Goal: Task Accomplishment & Management: Use online tool/utility

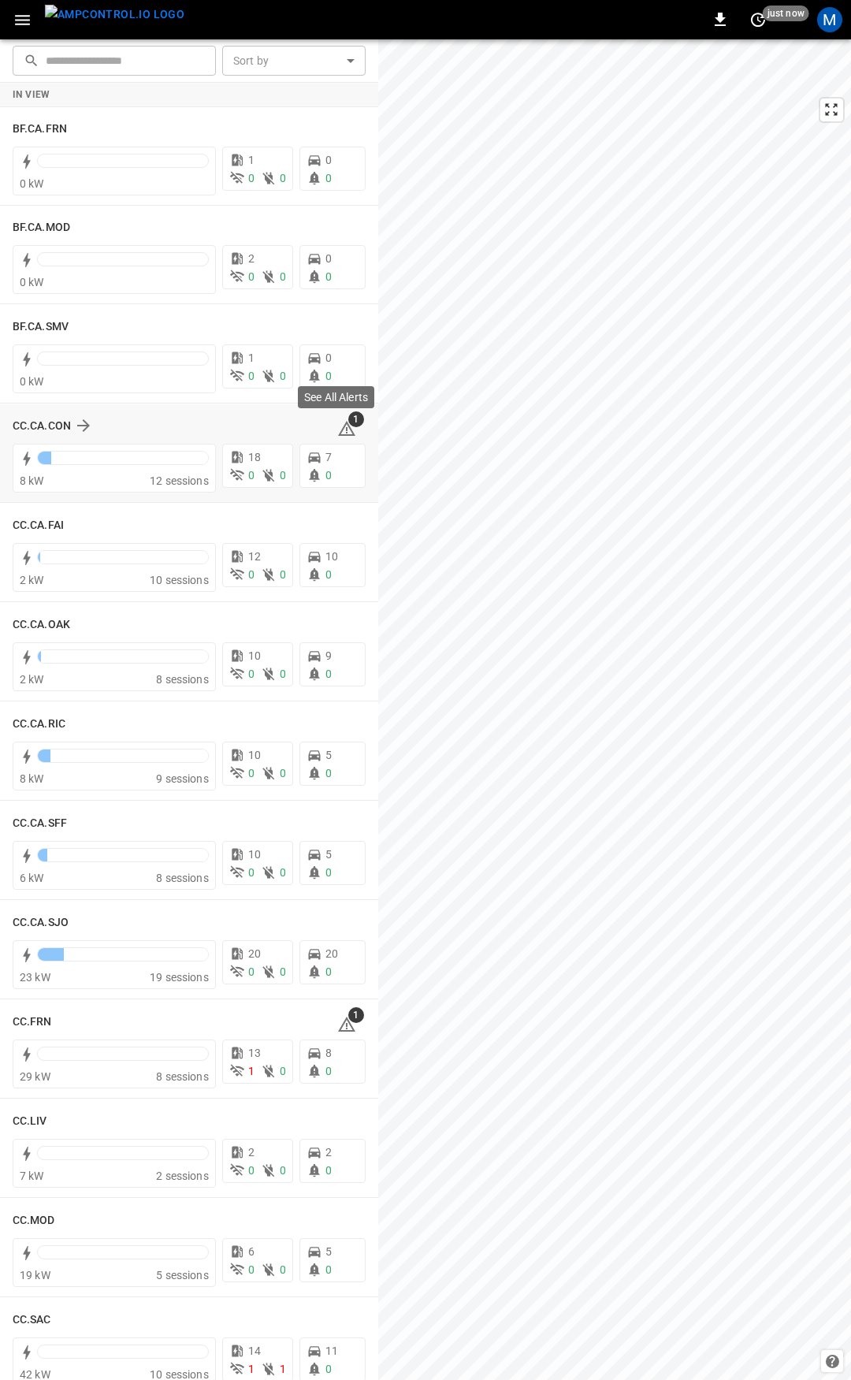
click at [338, 427] on icon at bounding box center [346, 428] width 17 height 15
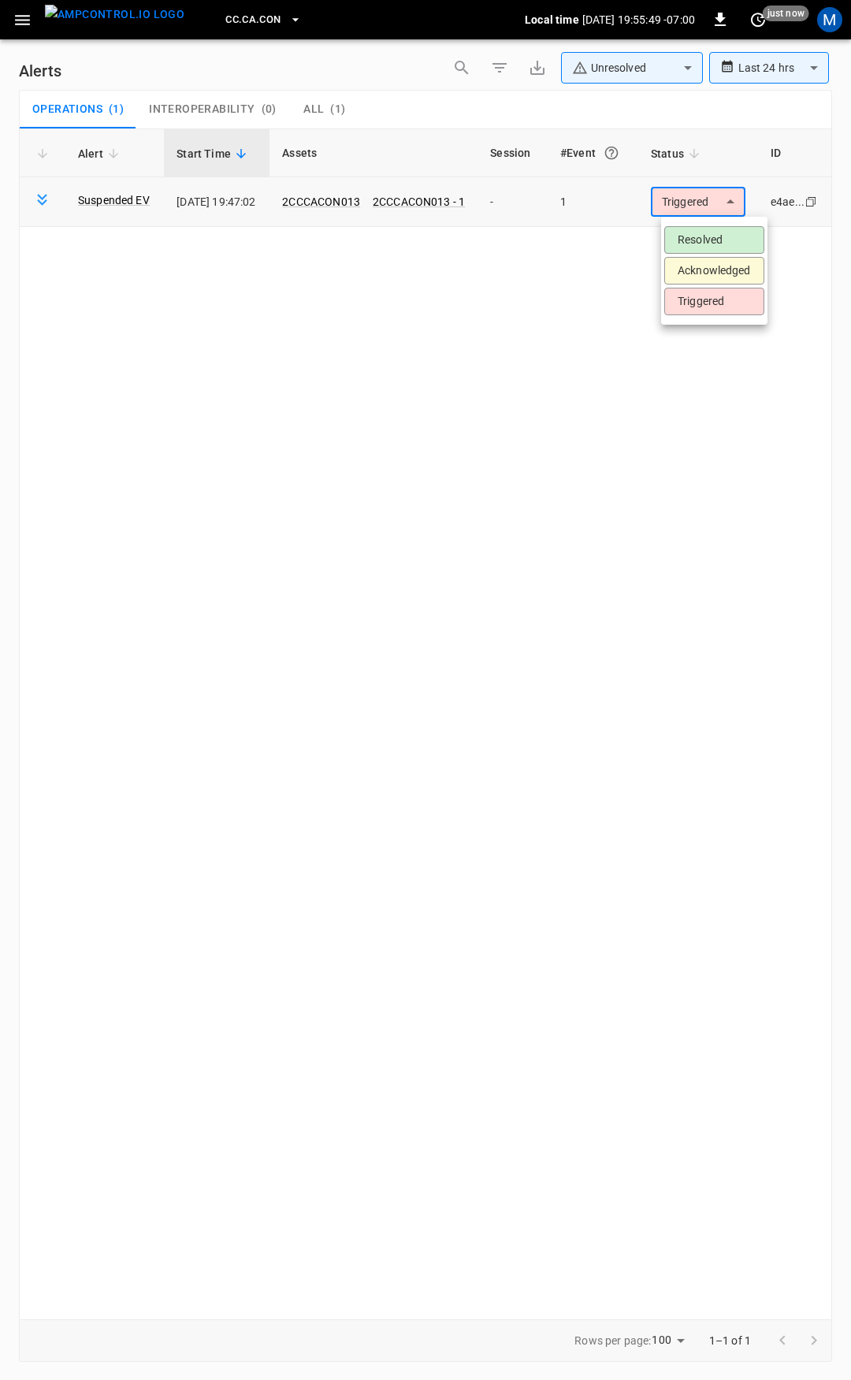
click at [704, 212] on body "**********" at bounding box center [425, 687] width 851 height 1374
click at [704, 240] on li "Resolved" at bounding box center [714, 240] width 100 height 28
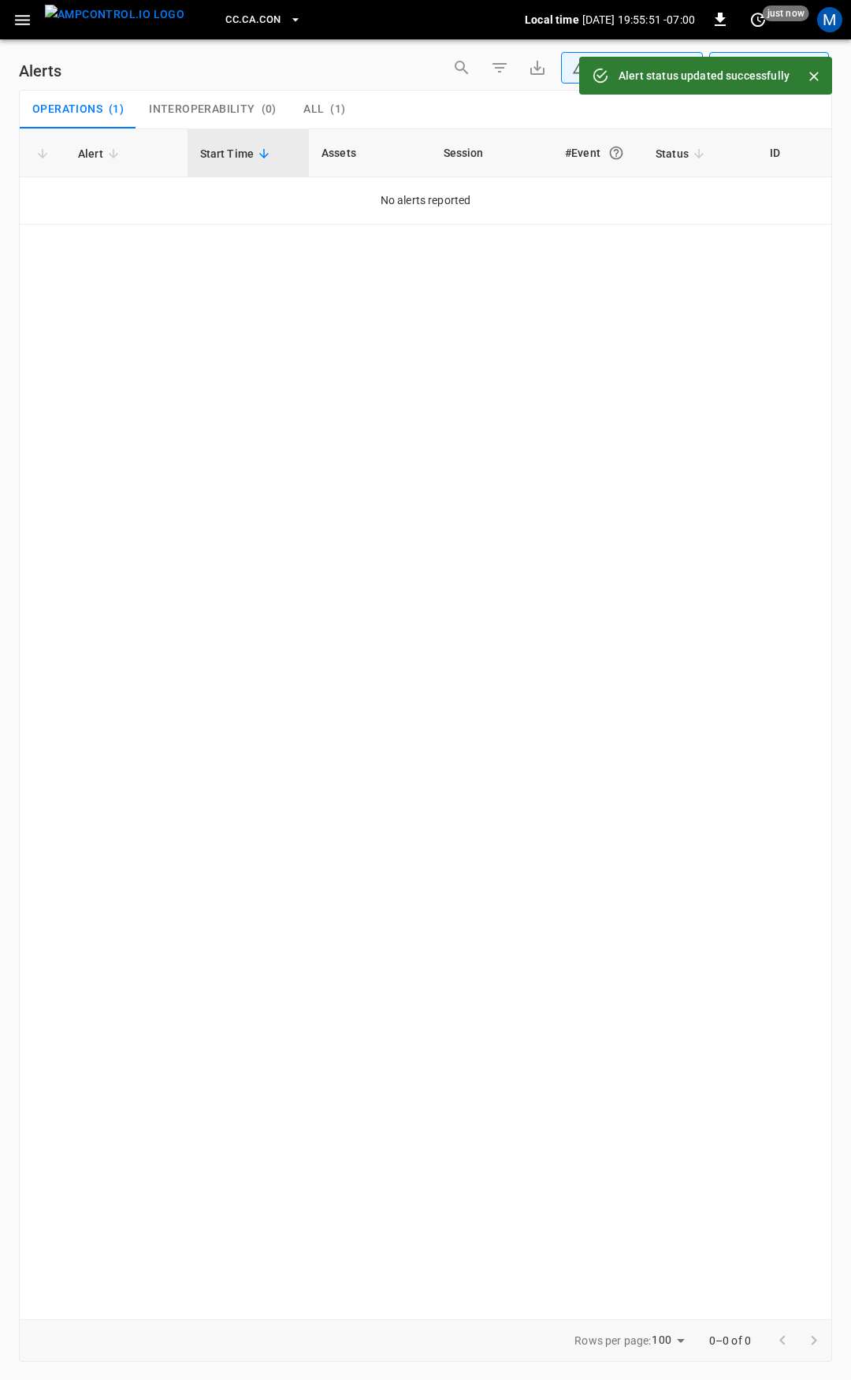
click at [39, 21] on button "menu" at bounding box center [115, 19] width 152 height 39
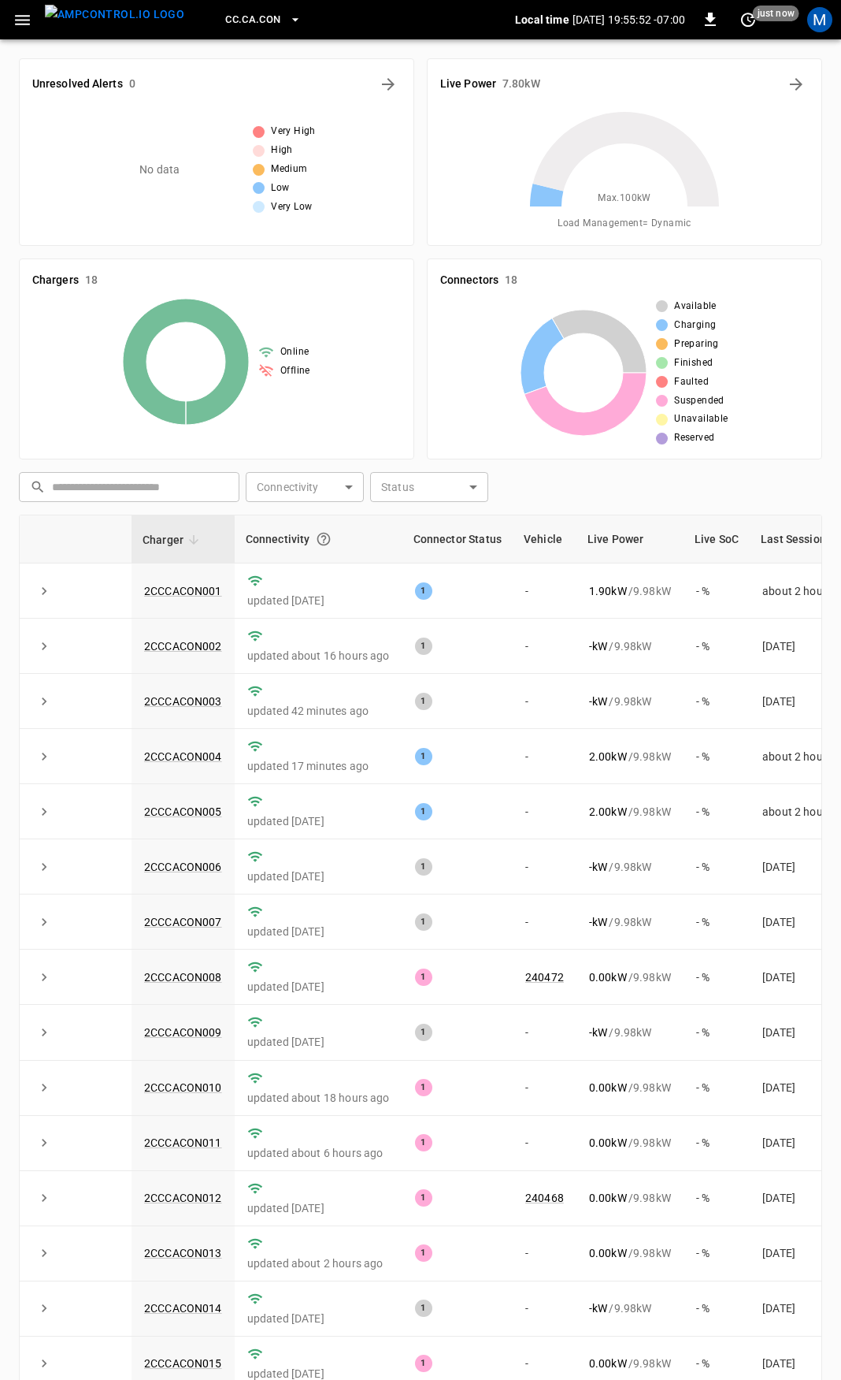
click at [17, 34] on button "button" at bounding box center [22, 20] width 32 height 29
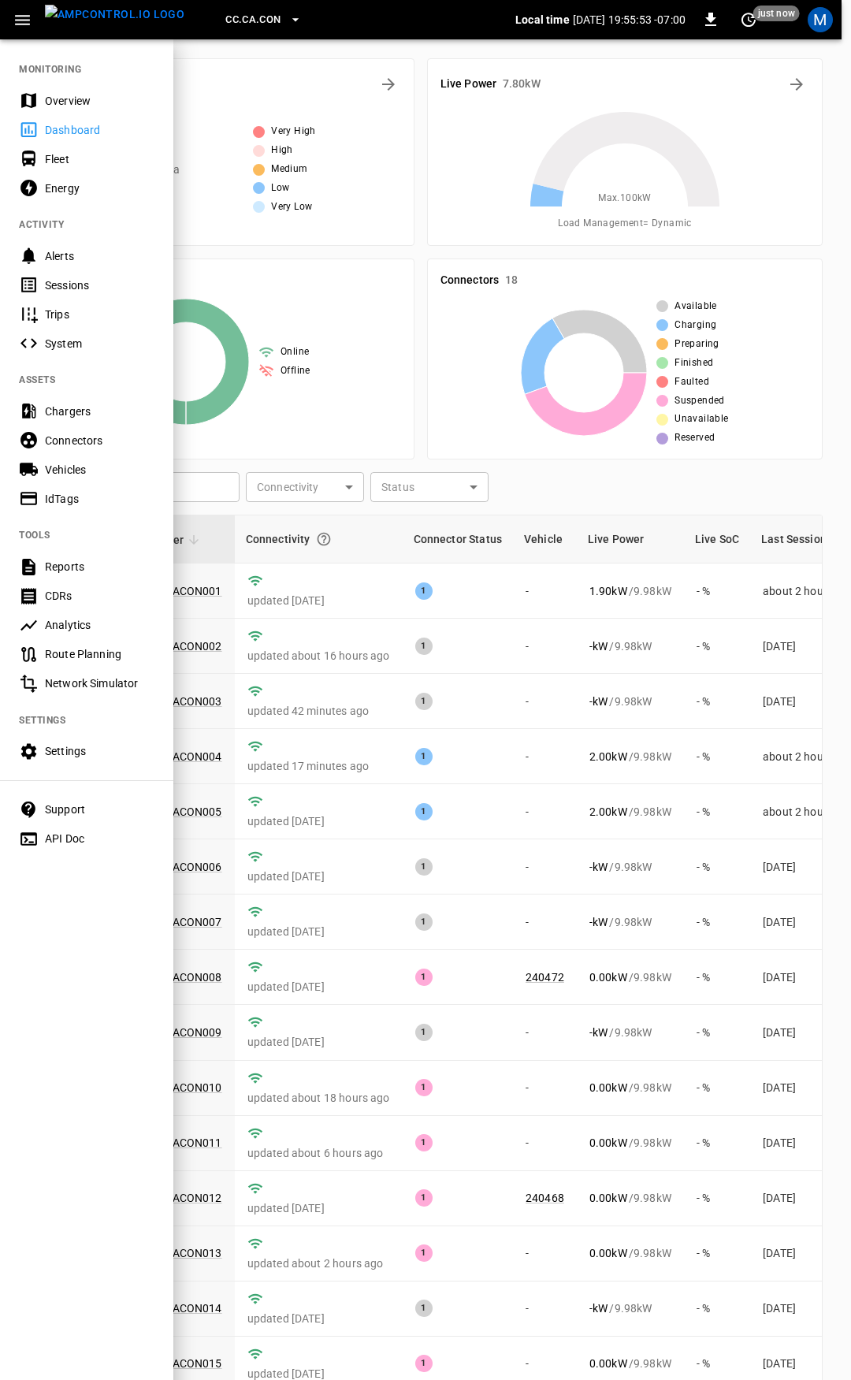
click at [72, 100] on div "Overview" at bounding box center [100, 101] width 110 height 16
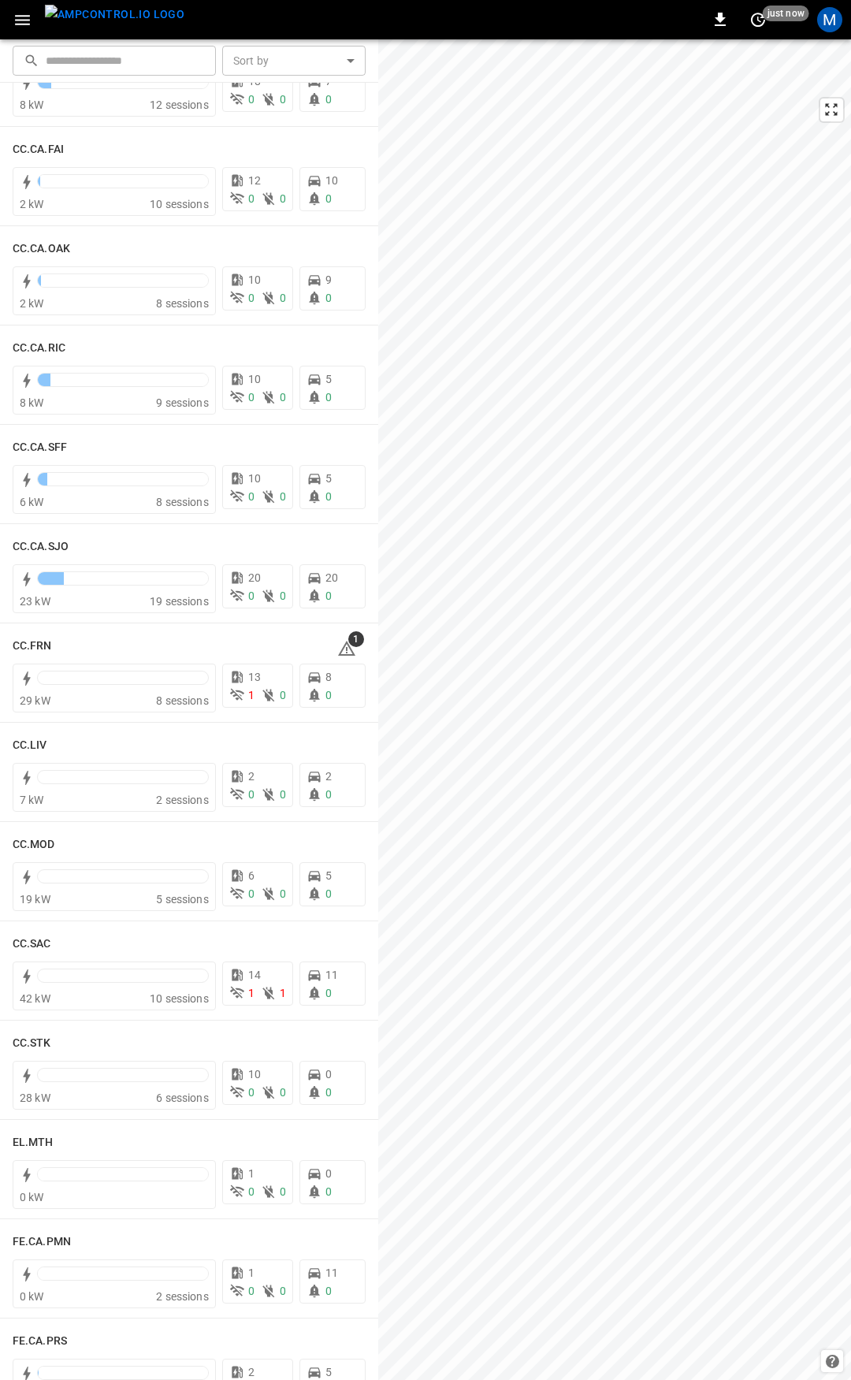
scroll to position [537, 0]
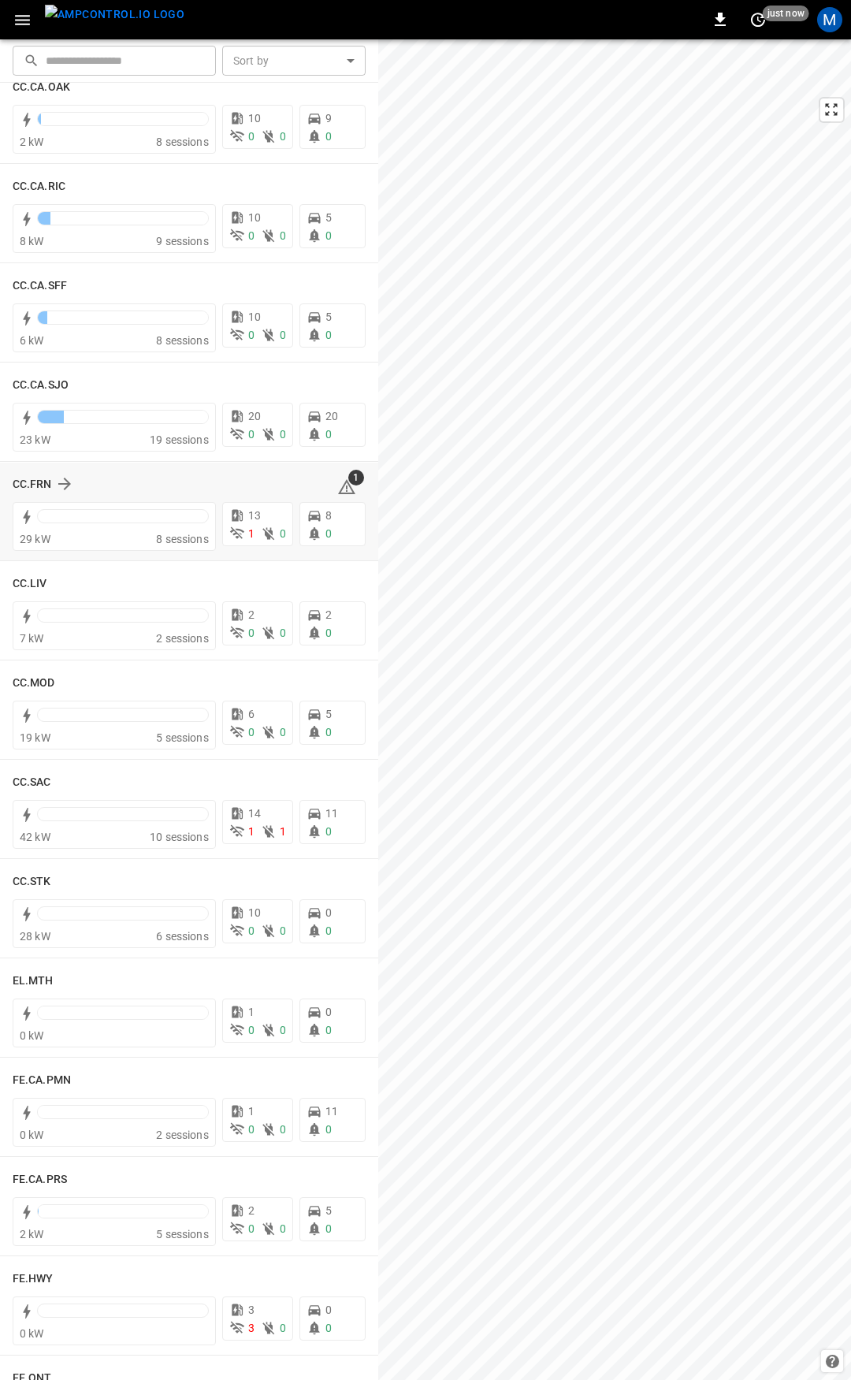
click at [343, 489] on icon at bounding box center [346, 486] width 19 height 19
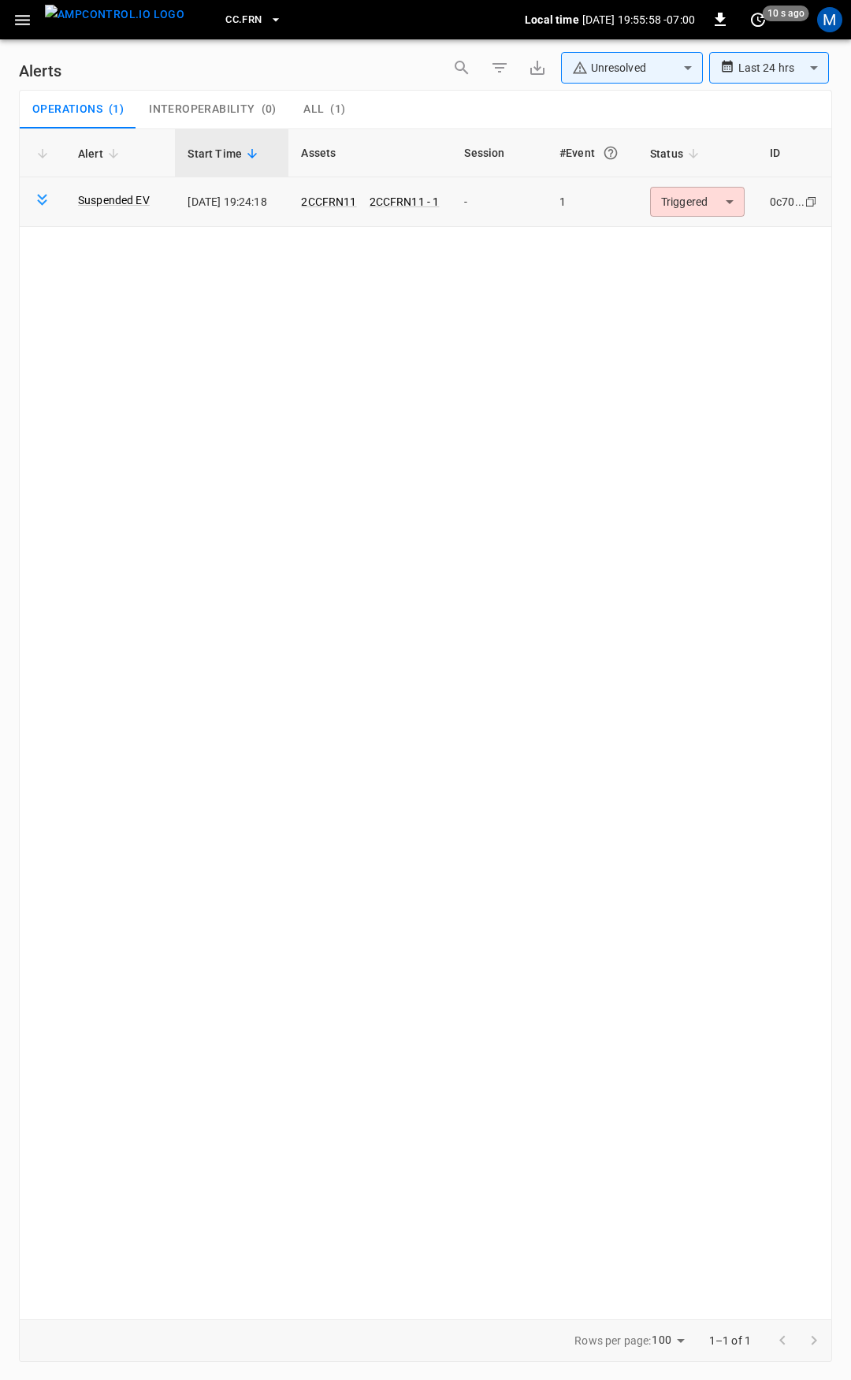
click at [686, 199] on body "**********" at bounding box center [425, 687] width 851 height 1374
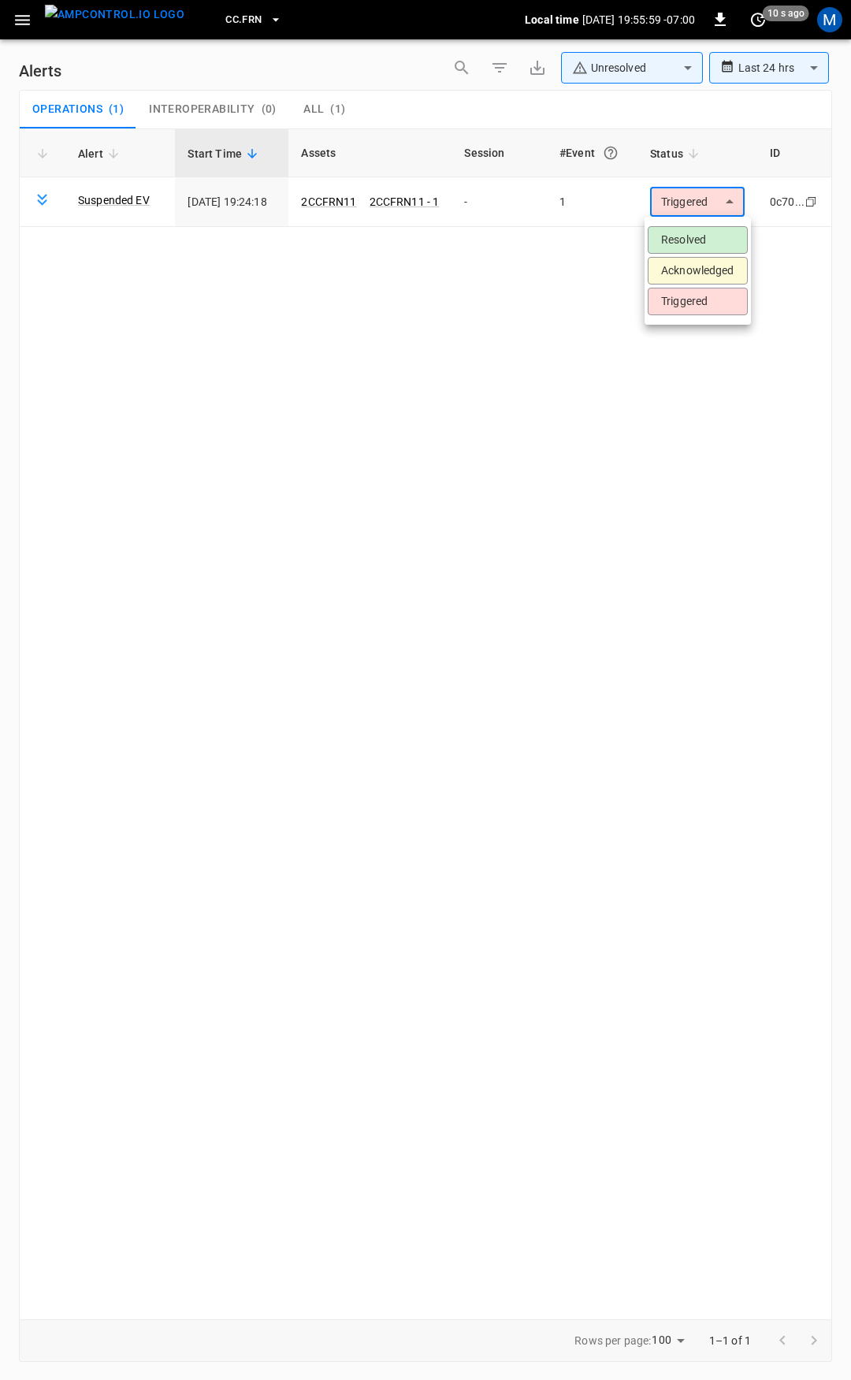
click at [688, 242] on li "Resolved" at bounding box center [698, 240] width 100 height 28
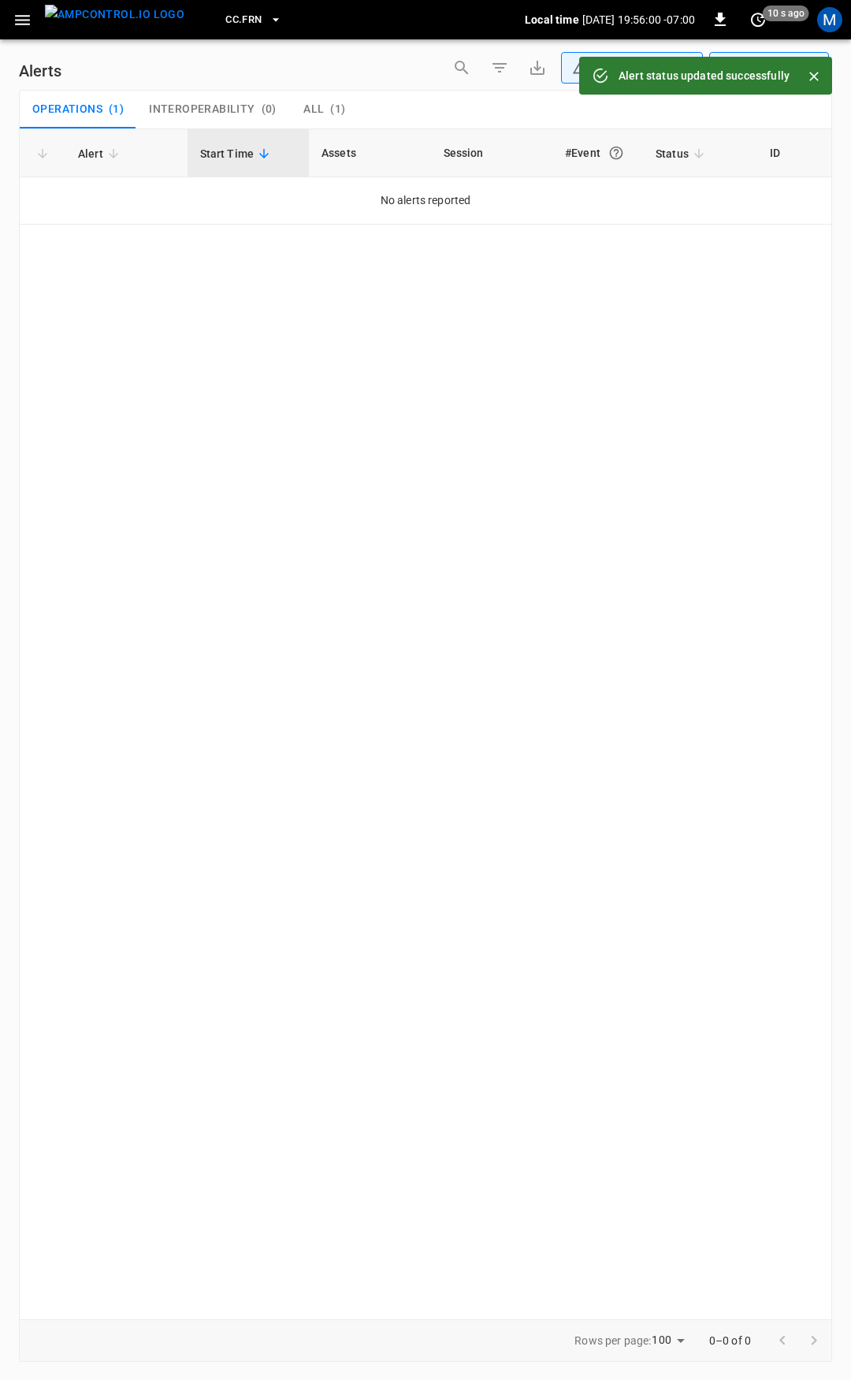
click at [24, 28] on icon "button" at bounding box center [23, 20] width 20 height 20
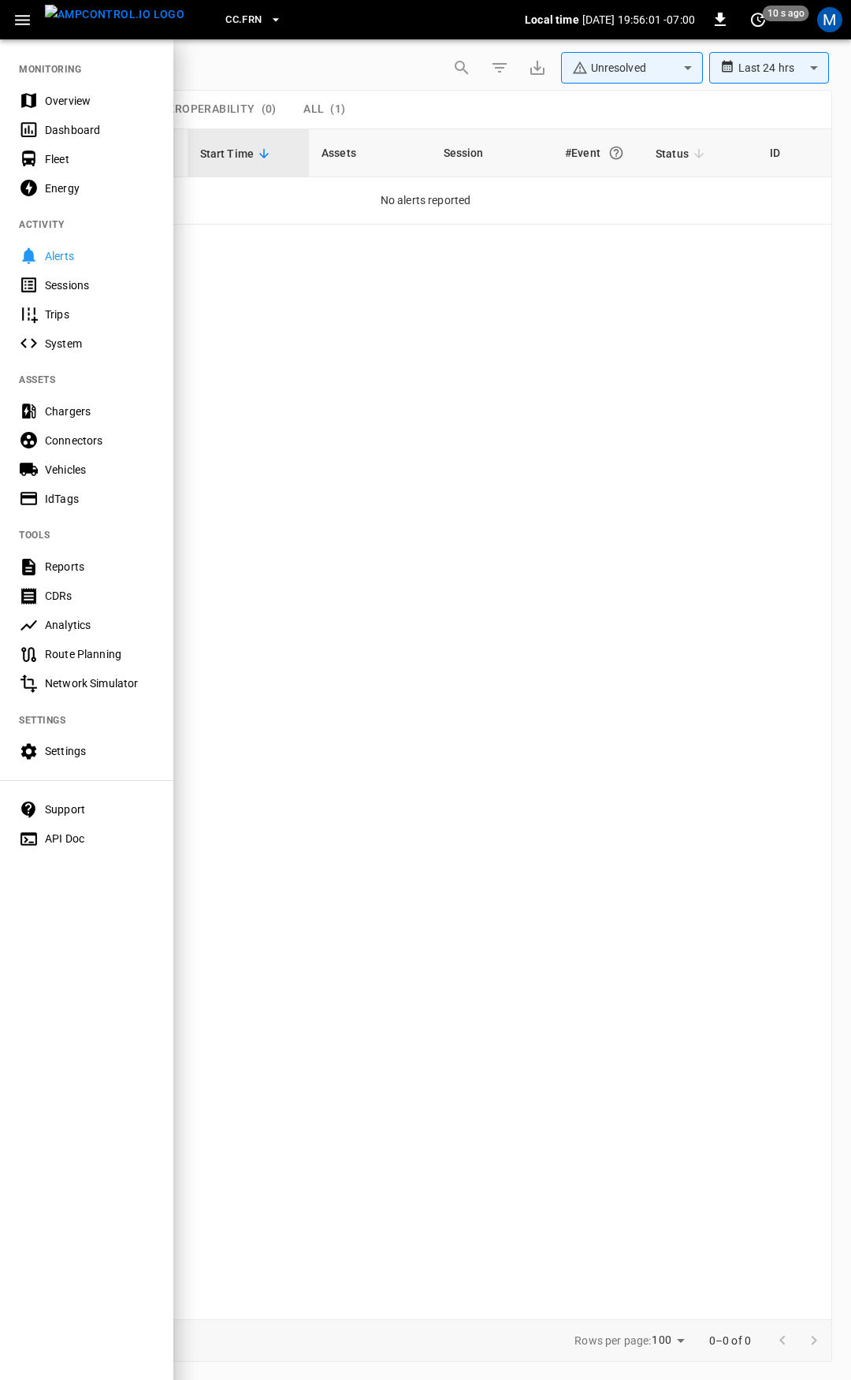
click at [45, 106] on div "Overview" at bounding box center [100, 101] width 110 height 16
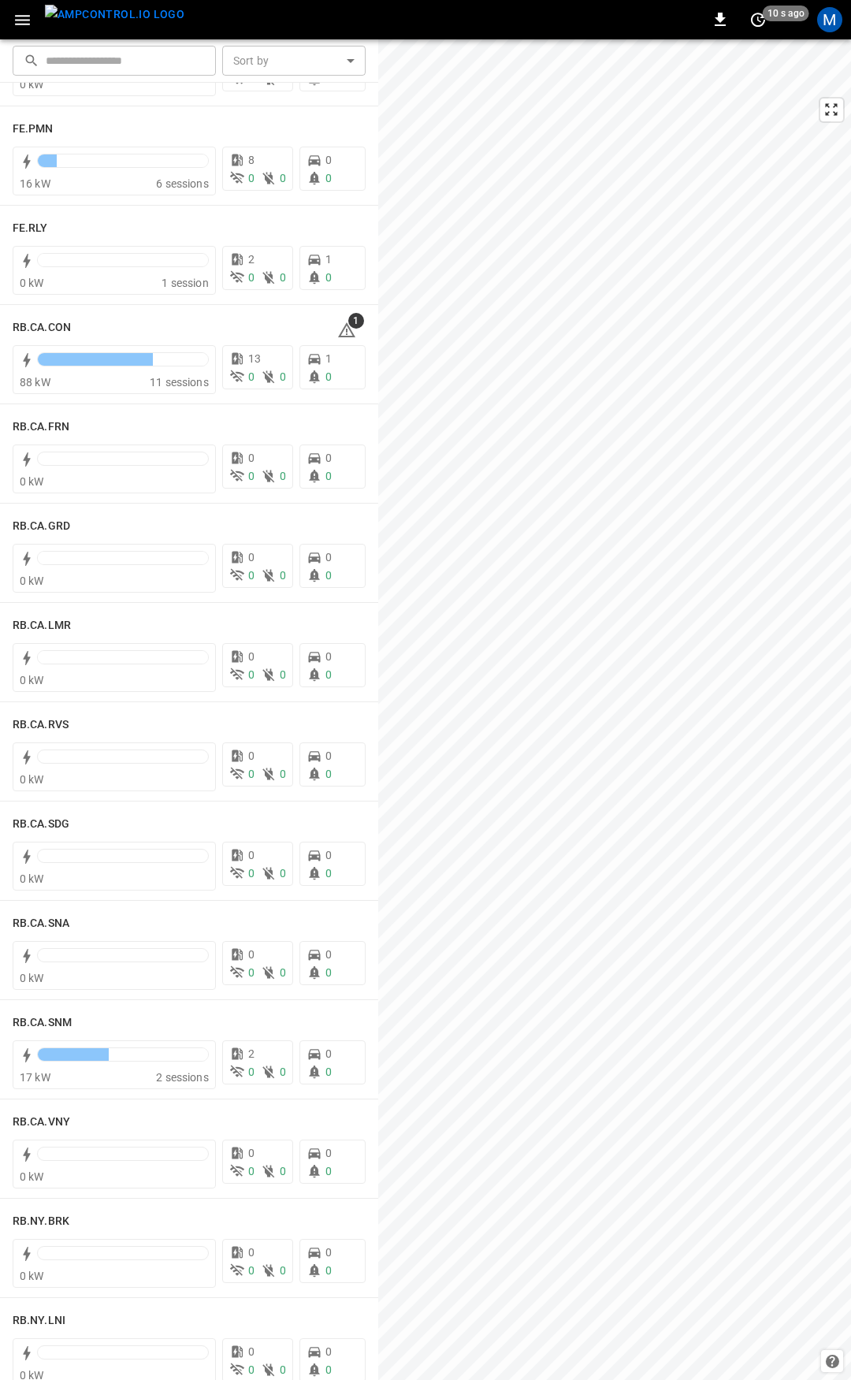
scroll to position [1923, 0]
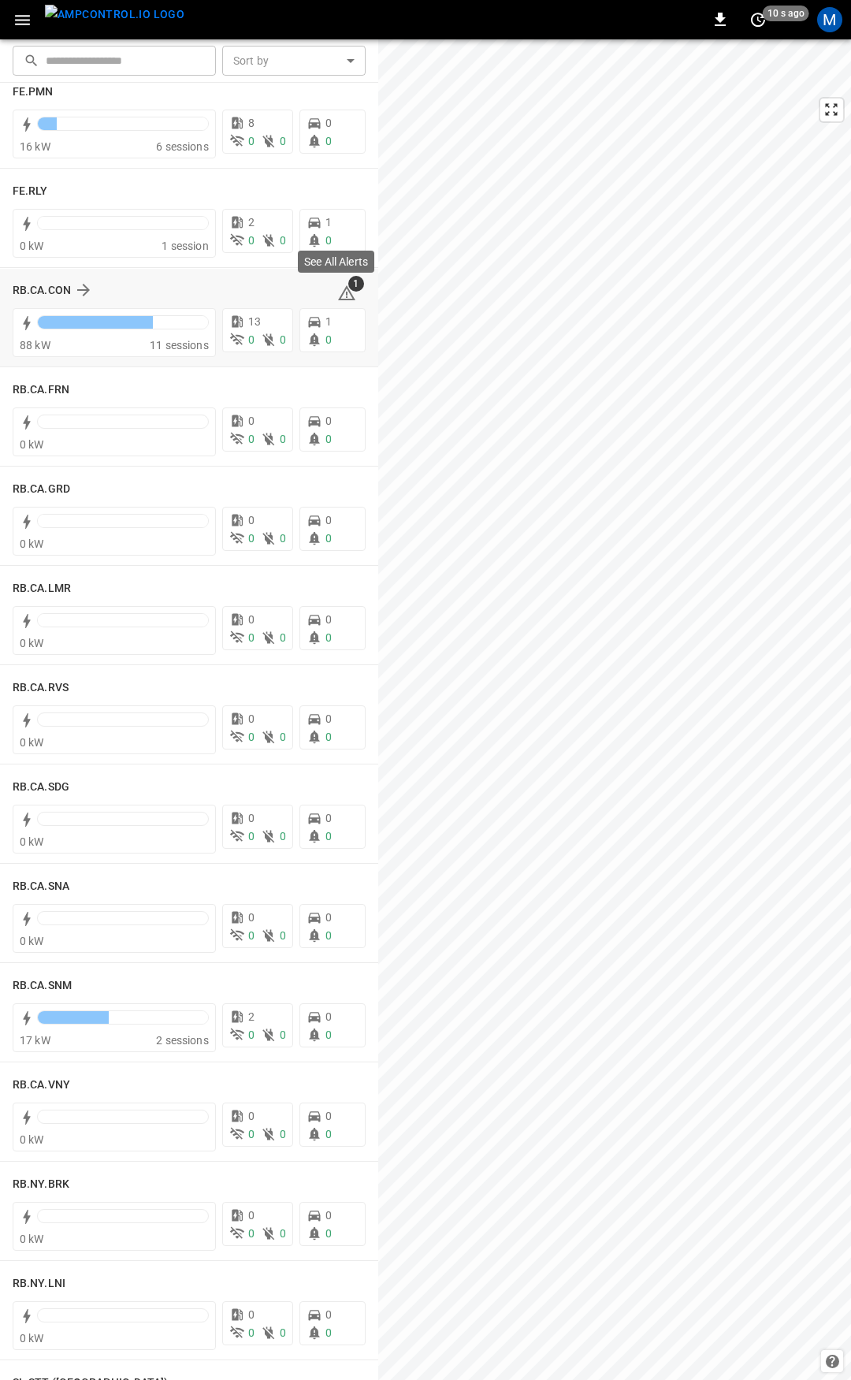
click at [346, 292] on icon at bounding box center [346, 293] width 19 height 19
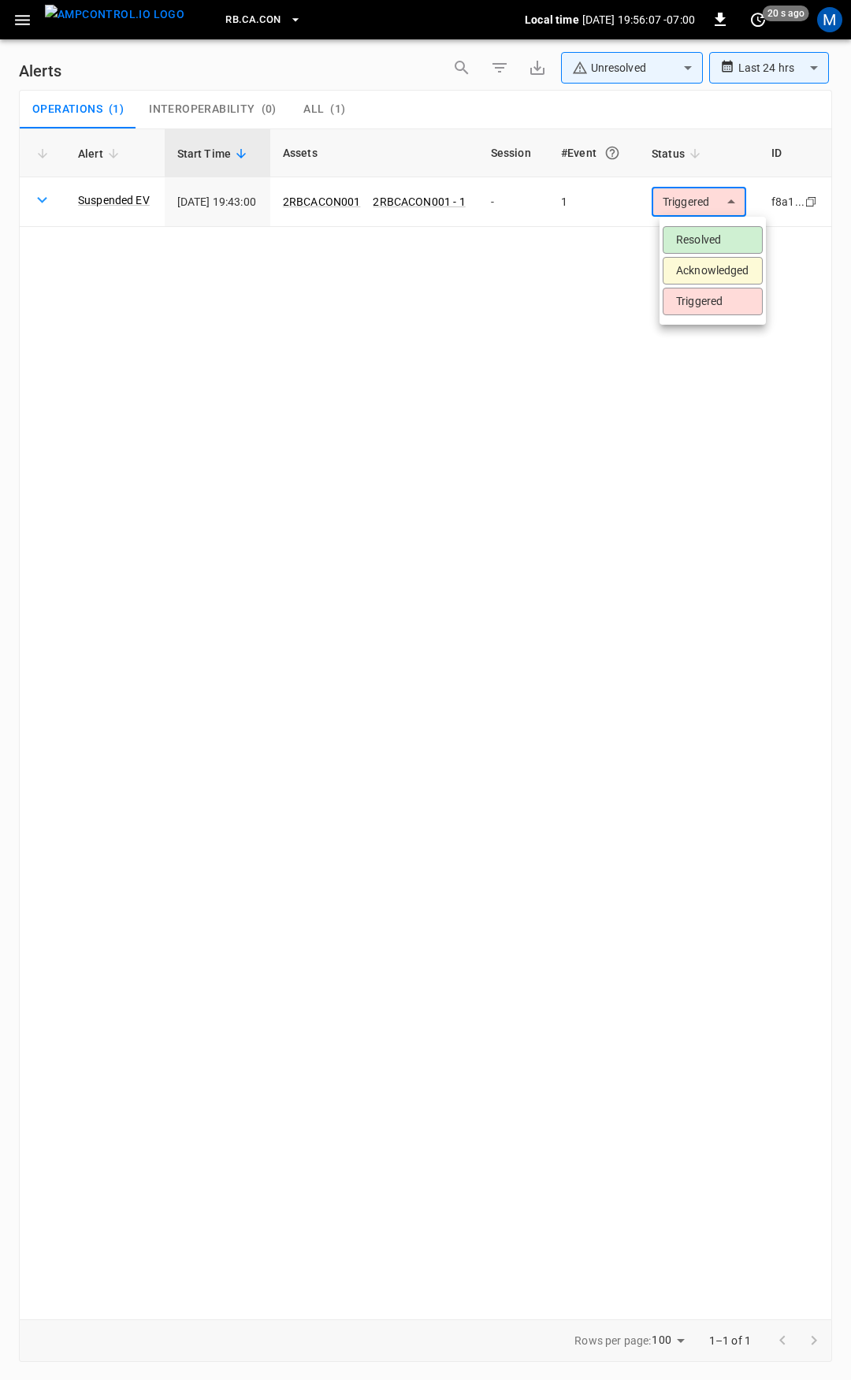
drag, startPoint x: 726, startPoint y: 207, endPoint x: 719, endPoint y: 217, distance: 11.8
click at [726, 206] on body "**********" at bounding box center [425, 687] width 851 height 1374
click at [707, 244] on li "Resolved" at bounding box center [713, 240] width 100 height 28
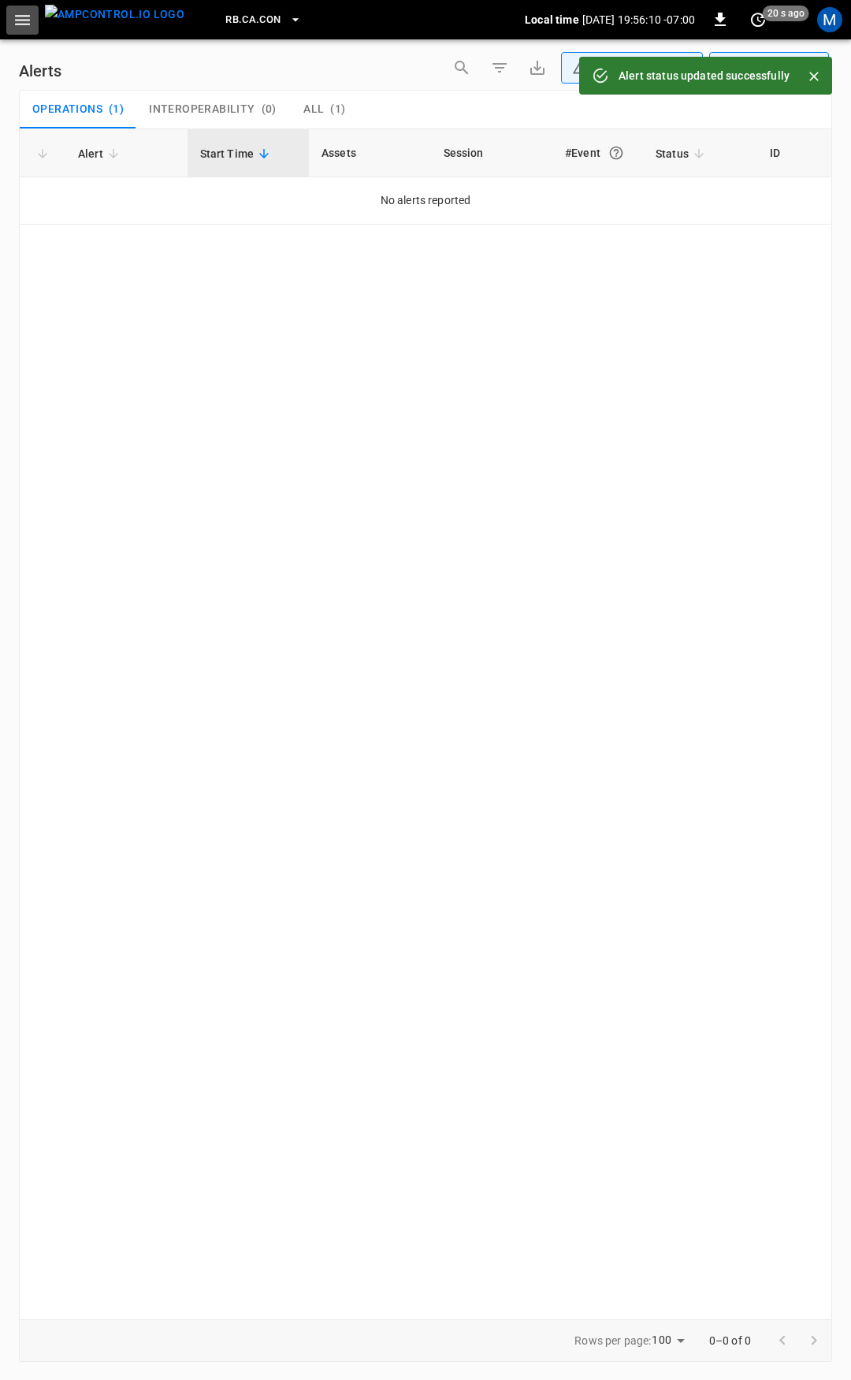
click at [20, 16] on icon "button" at bounding box center [22, 20] width 15 height 10
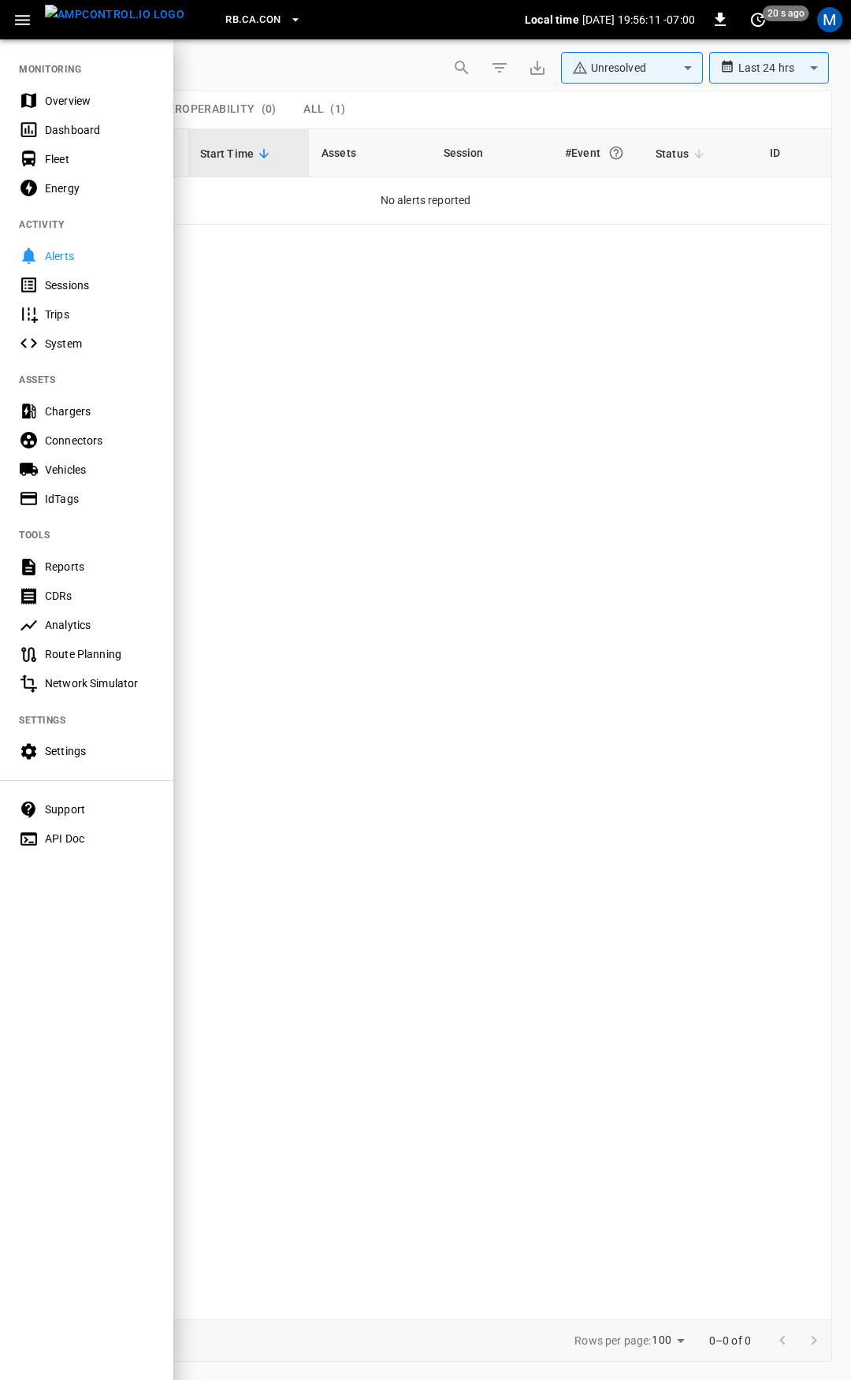
drag, startPoint x: 69, startPoint y: 100, endPoint x: 77, endPoint y: 121, distance: 21.9
click at [69, 101] on div "Overview" at bounding box center [100, 101] width 110 height 16
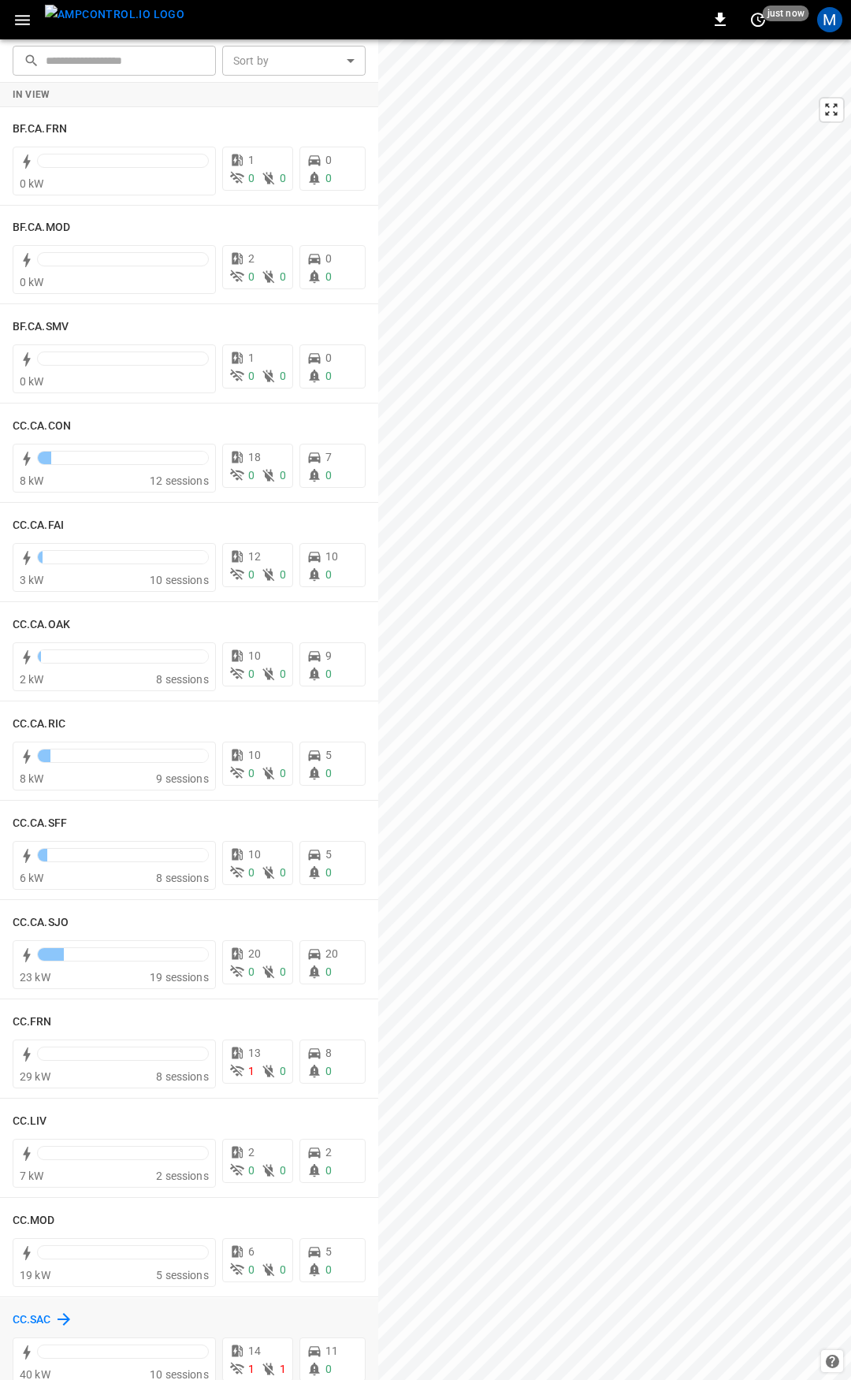
click at [39, 1318] on h6 "CC.SAC" at bounding box center [32, 1319] width 39 height 17
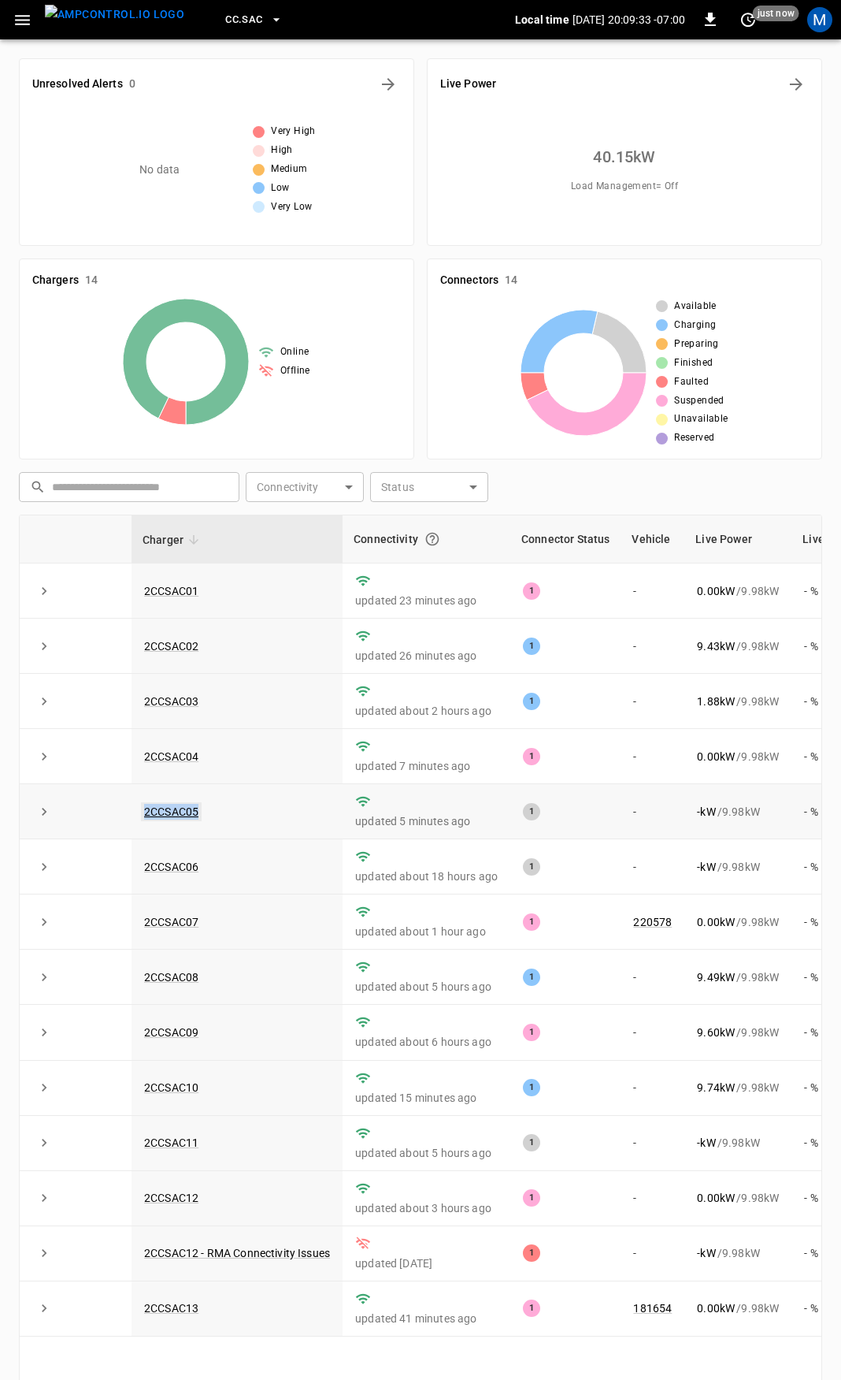
drag, startPoint x: 226, startPoint y: 812, endPoint x: 146, endPoint y: 819, distance: 80.8
click at [146, 819] on td "2CCSAC05" at bounding box center [237, 811] width 211 height 55
copy link "2CCSAC05"
click at [178, 818] on link "2CCSAC05" at bounding box center [171, 811] width 61 height 19
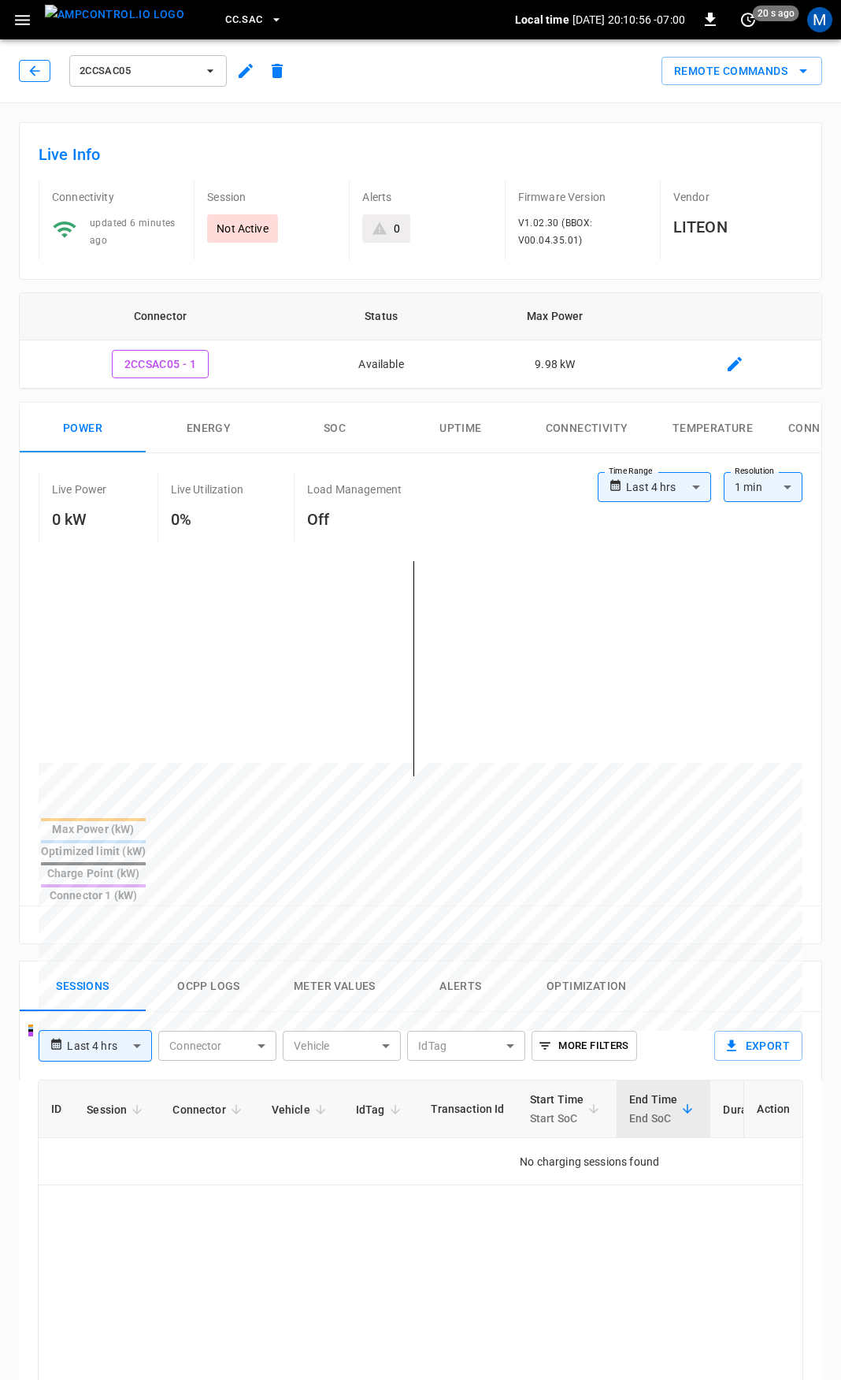
click at [31, 73] on icon "button" at bounding box center [35, 71] width 16 height 16
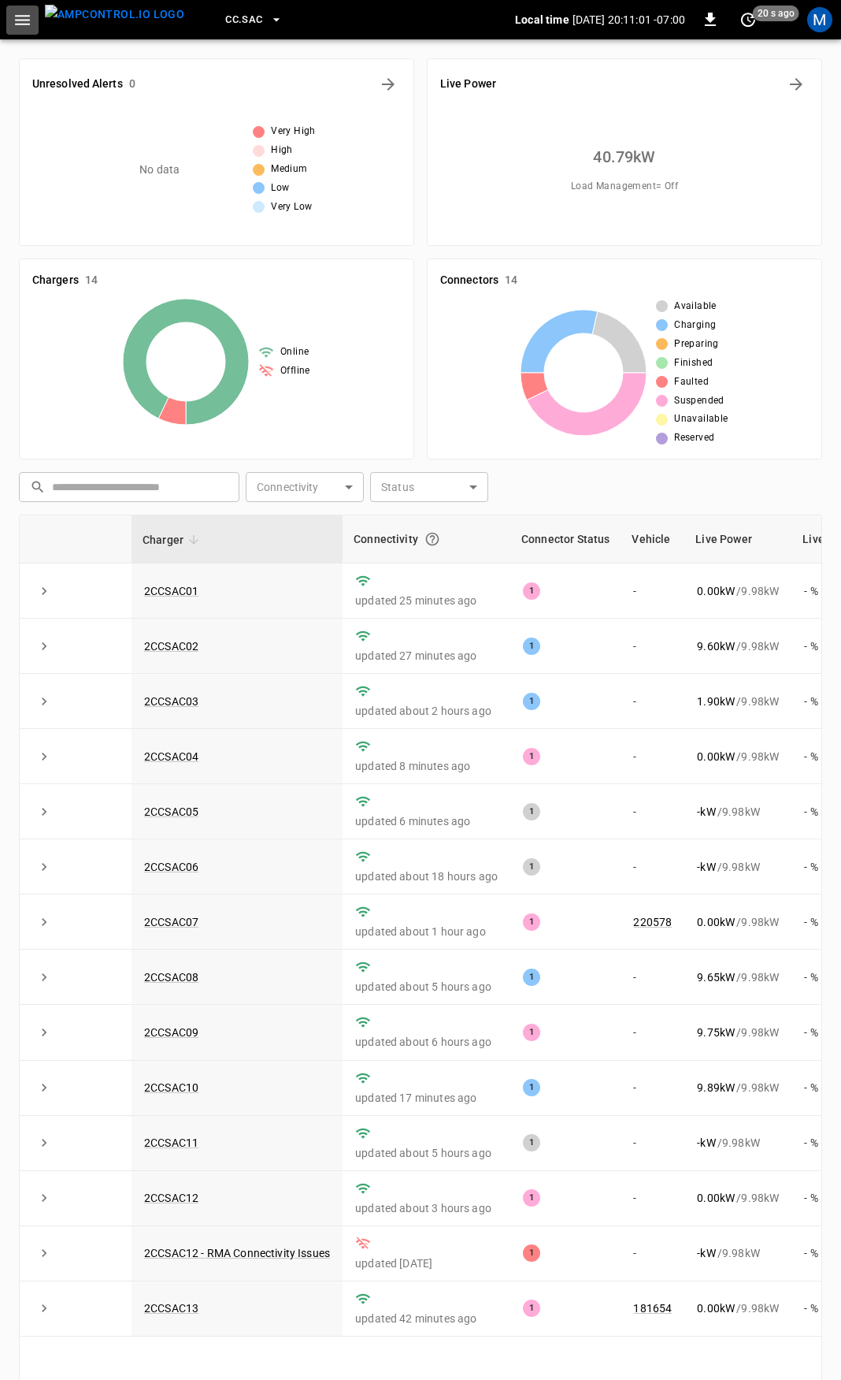
click at [19, 20] on icon "button" at bounding box center [22, 20] width 15 height 10
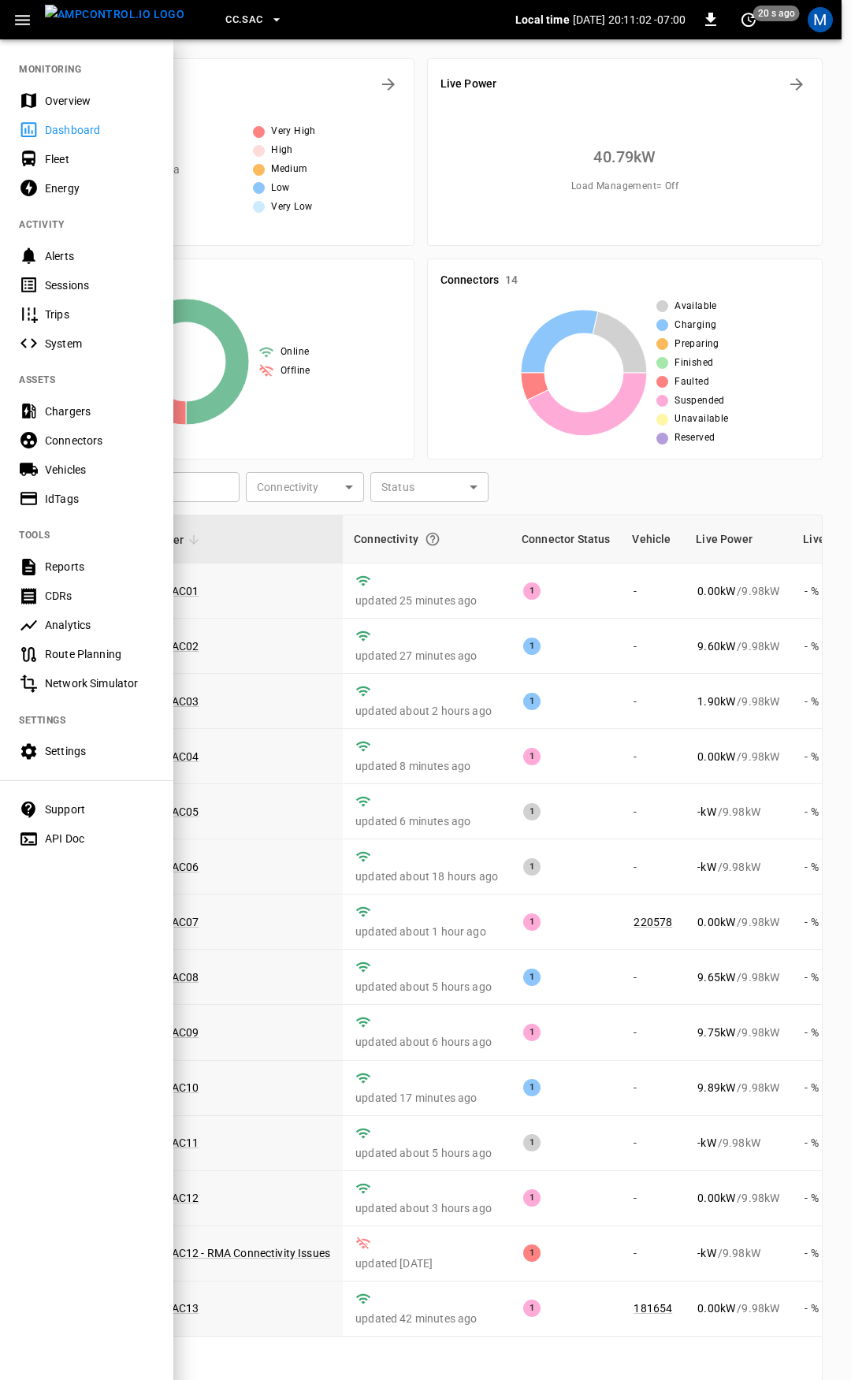
click at [82, 104] on div "Overview" at bounding box center [100, 101] width 110 height 16
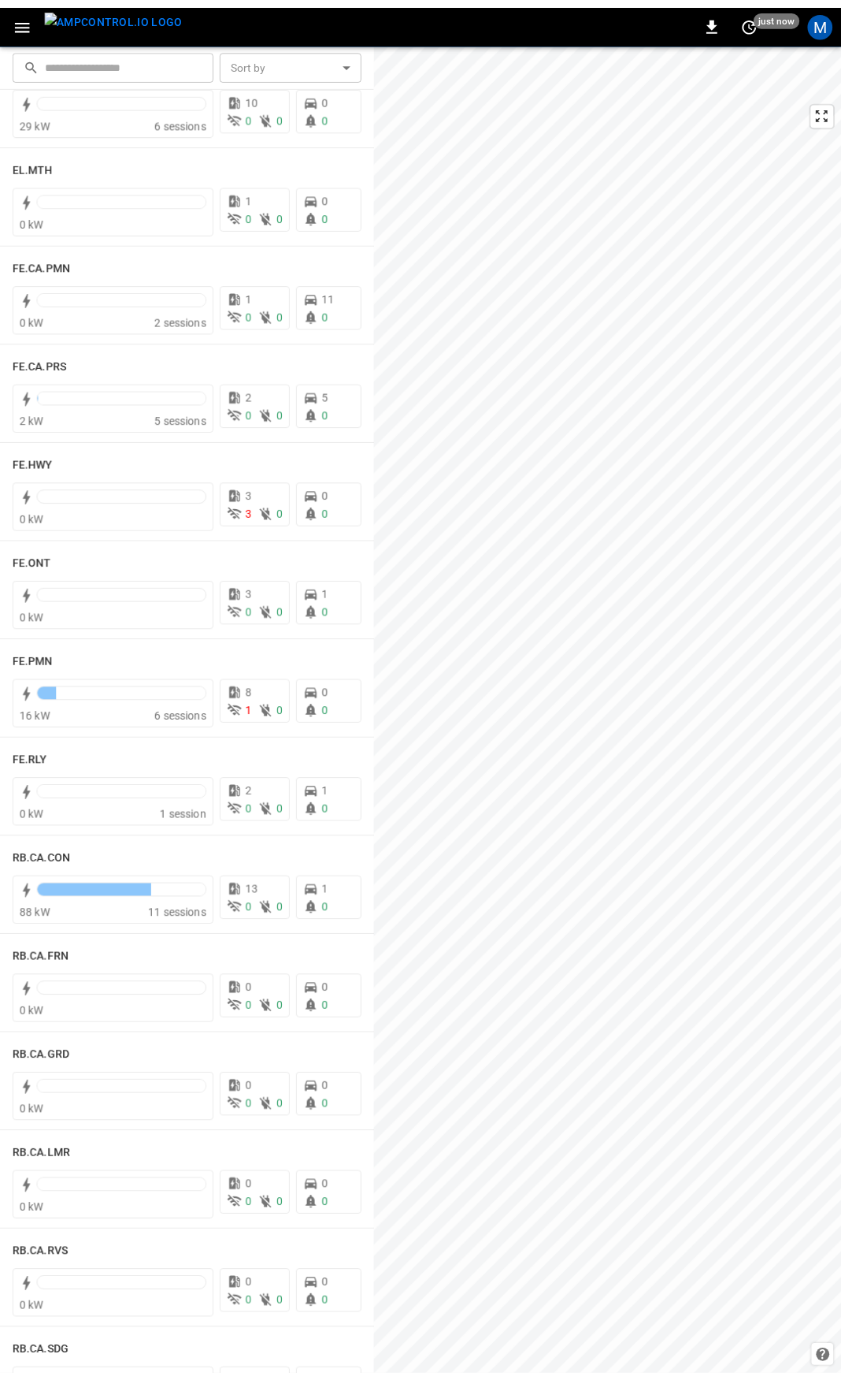
scroll to position [1384, 0]
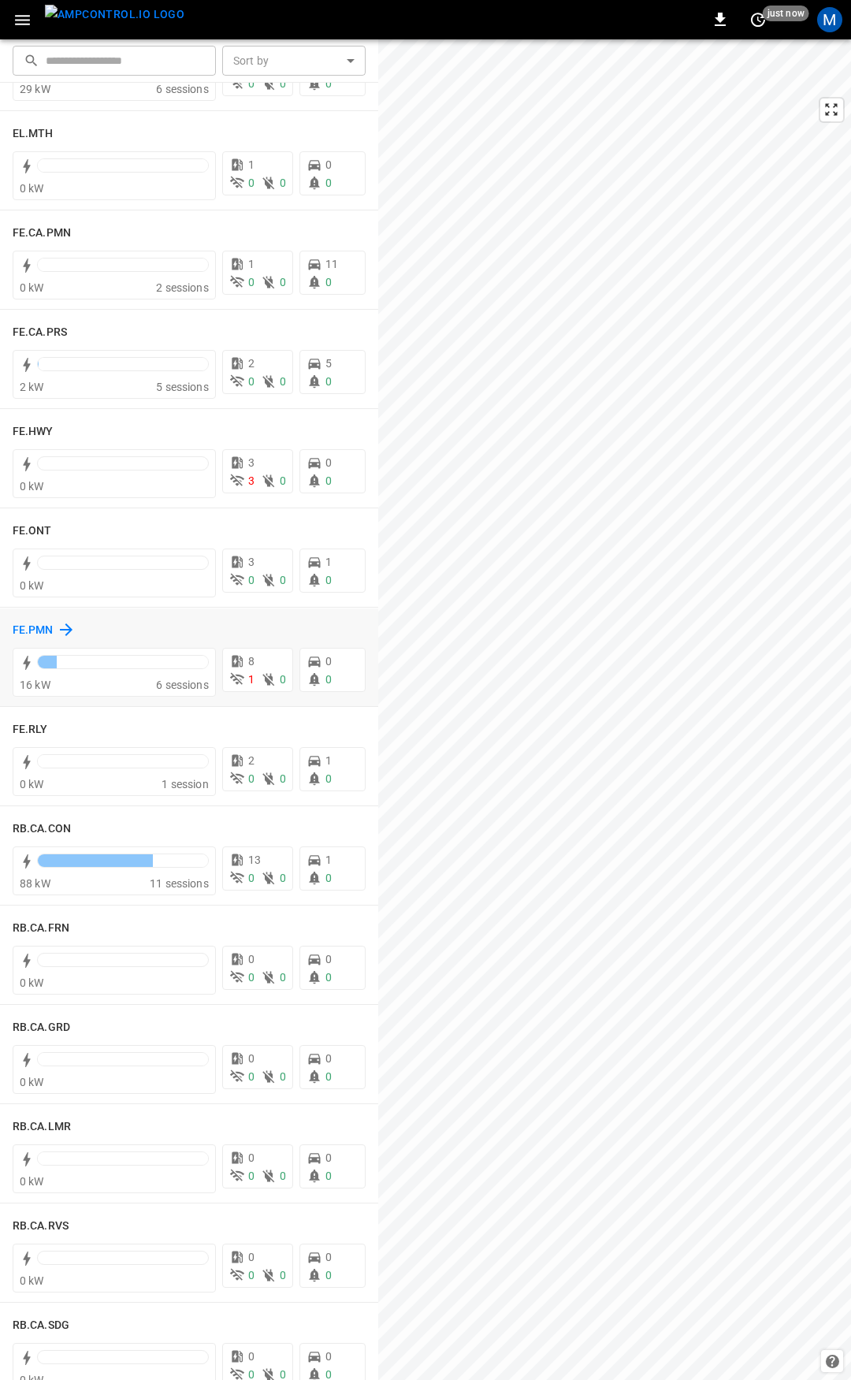
click at [34, 630] on h6 "FE.PMN" at bounding box center [33, 630] width 41 height 17
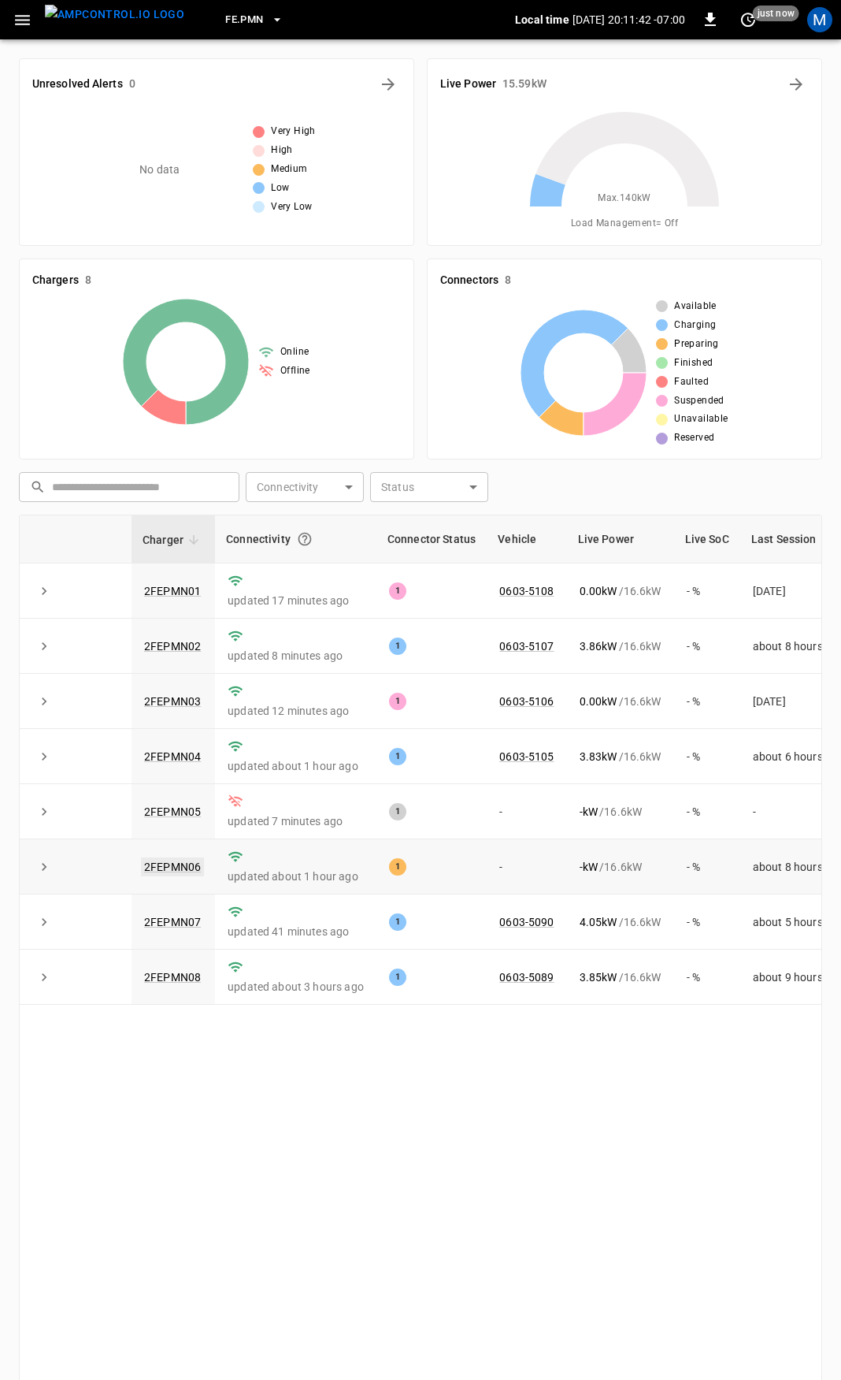
click at [163, 867] on link "2FEPMN06" at bounding box center [172, 866] width 63 height 19
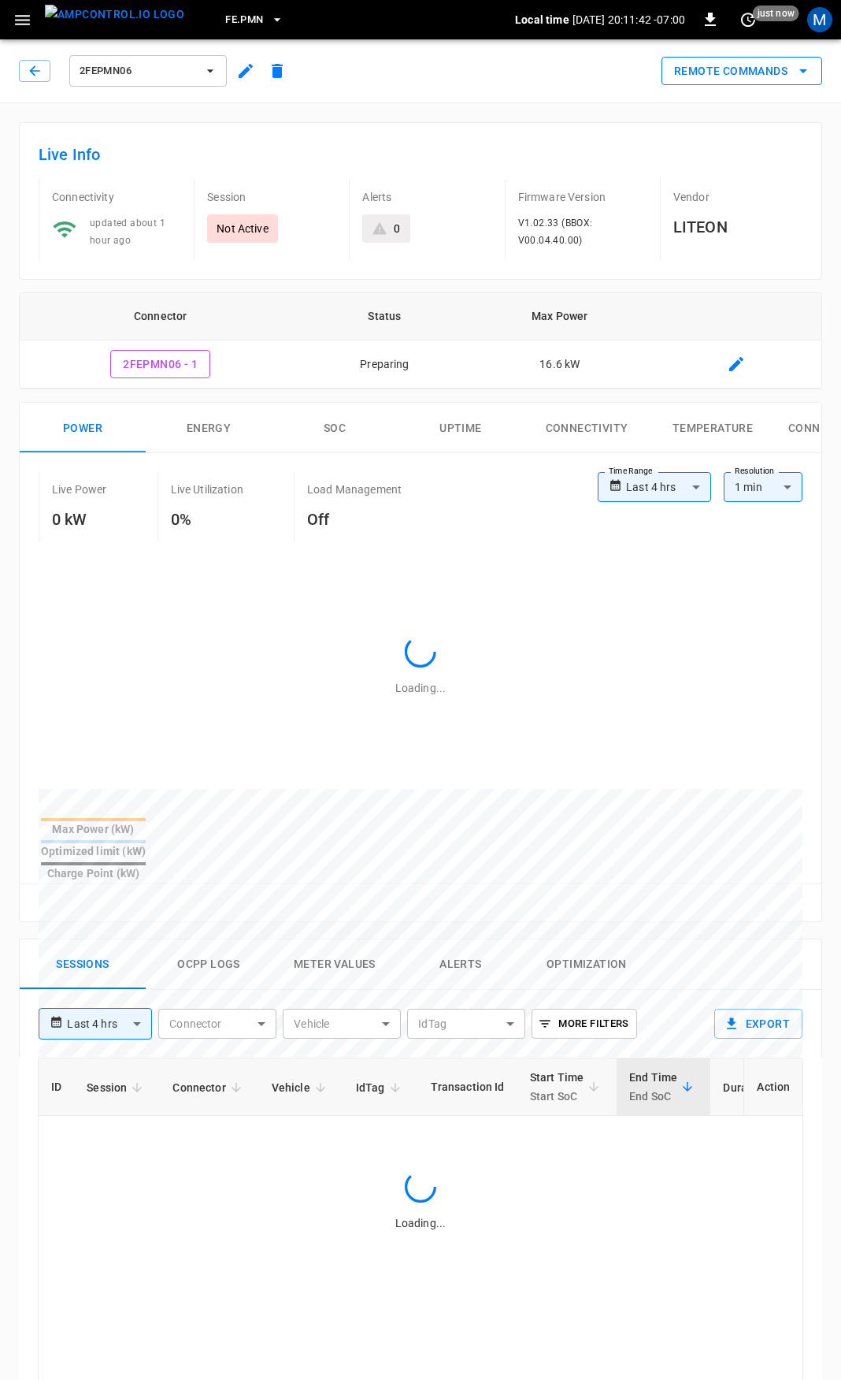
click at [742, 76] on button "Remote Commands" at bounding box center [742, 71] width 161 height 29
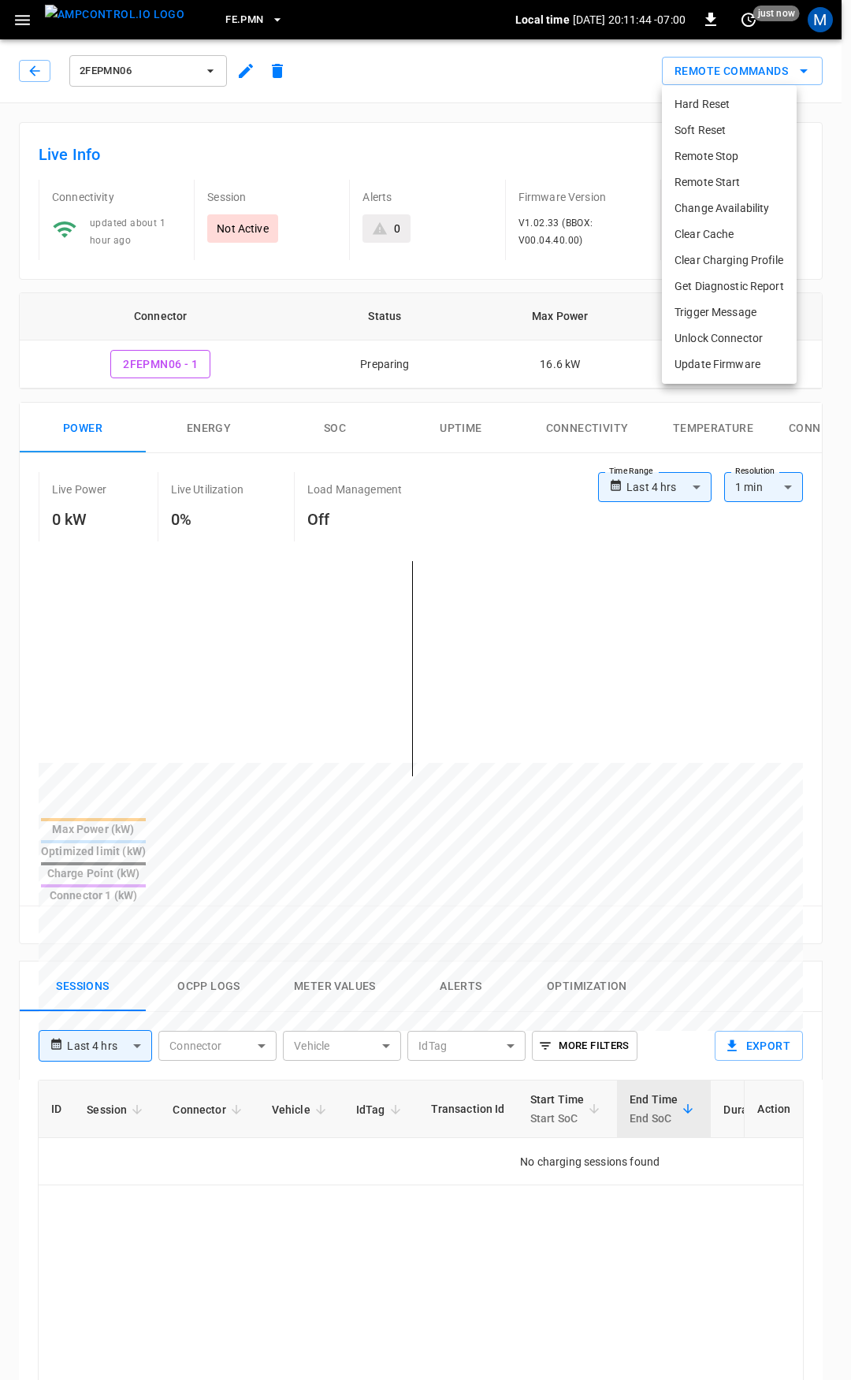
click at [714, 134] on li "Soft Reset" at bounding box center [729, 130] width 135 height 26
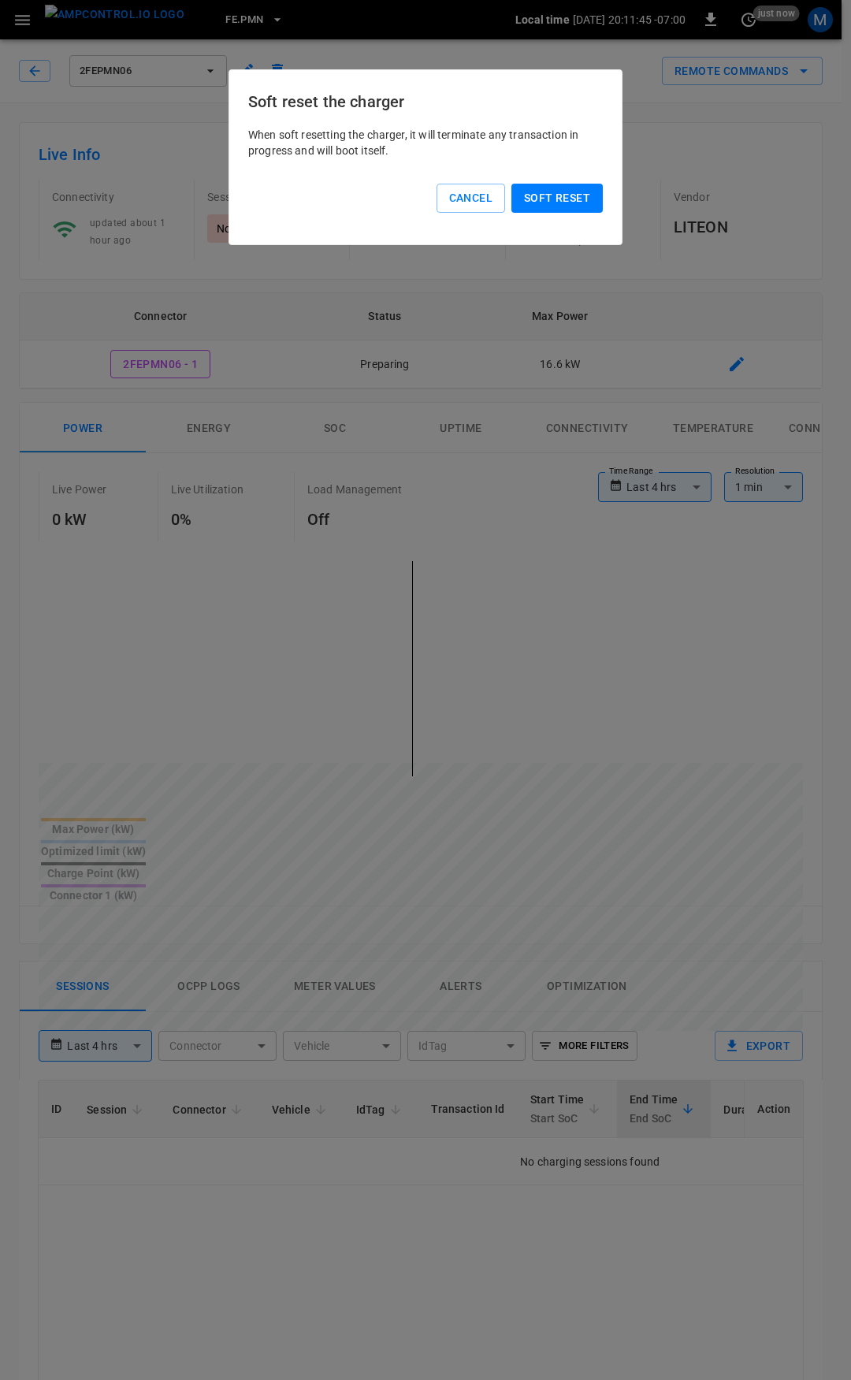
click at [555, 198] on button "Soft reset" at bounding box center [556, 198] width 91 height 29
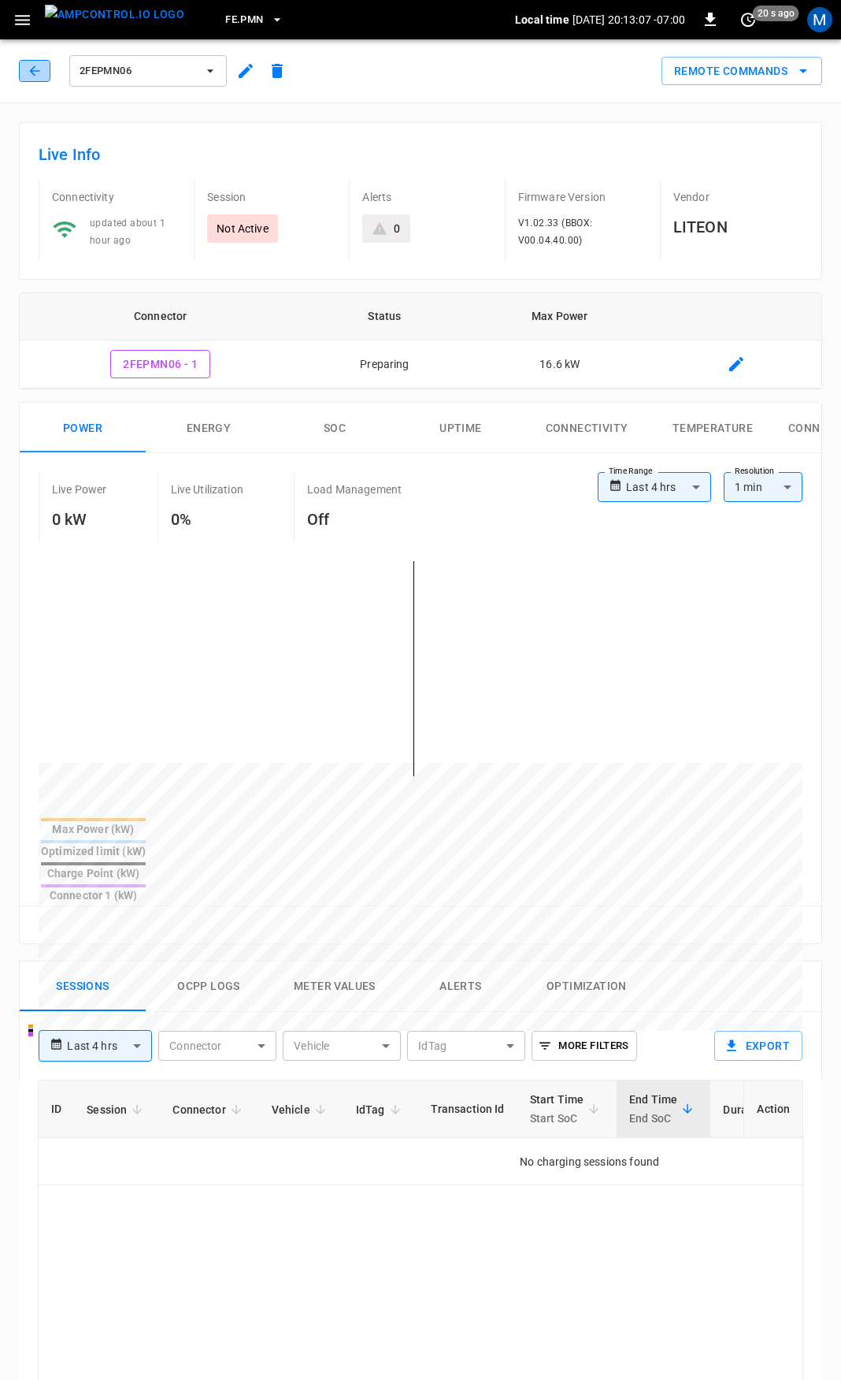
click at [32, 73] on icon "button" at bounding box center [35, 71] width 16 height 16
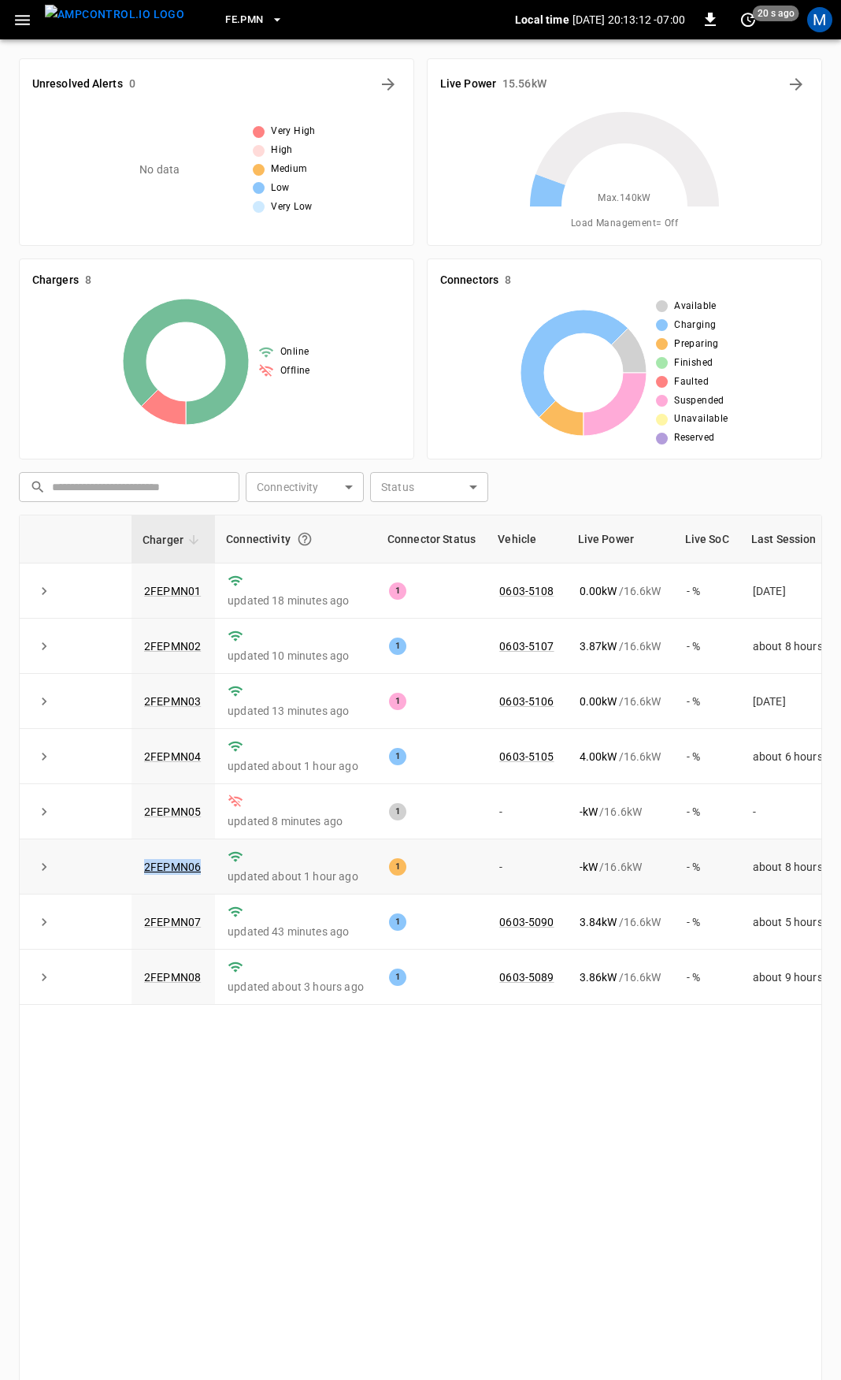
drag, startPoint x: 206, startPoint y: 872, endPoint x: 133, endPoint y: 872, distance: 72.5
click at [133, 872] on td "2FEPMN06" at bounding box center [174, 866] width 84 height 55
copy link "2FEPMN06"
drag, startPoint x: 210, startPoint y: 815, endPoint x: 117, endPoint y: 815, distance: 92.2
click at [117, 815] on tr "2FEPMN05 updated 9 minutes ago 1 - - kW / 16.6 kW - % -" at bounding box center [439, 811] width 838 height 55
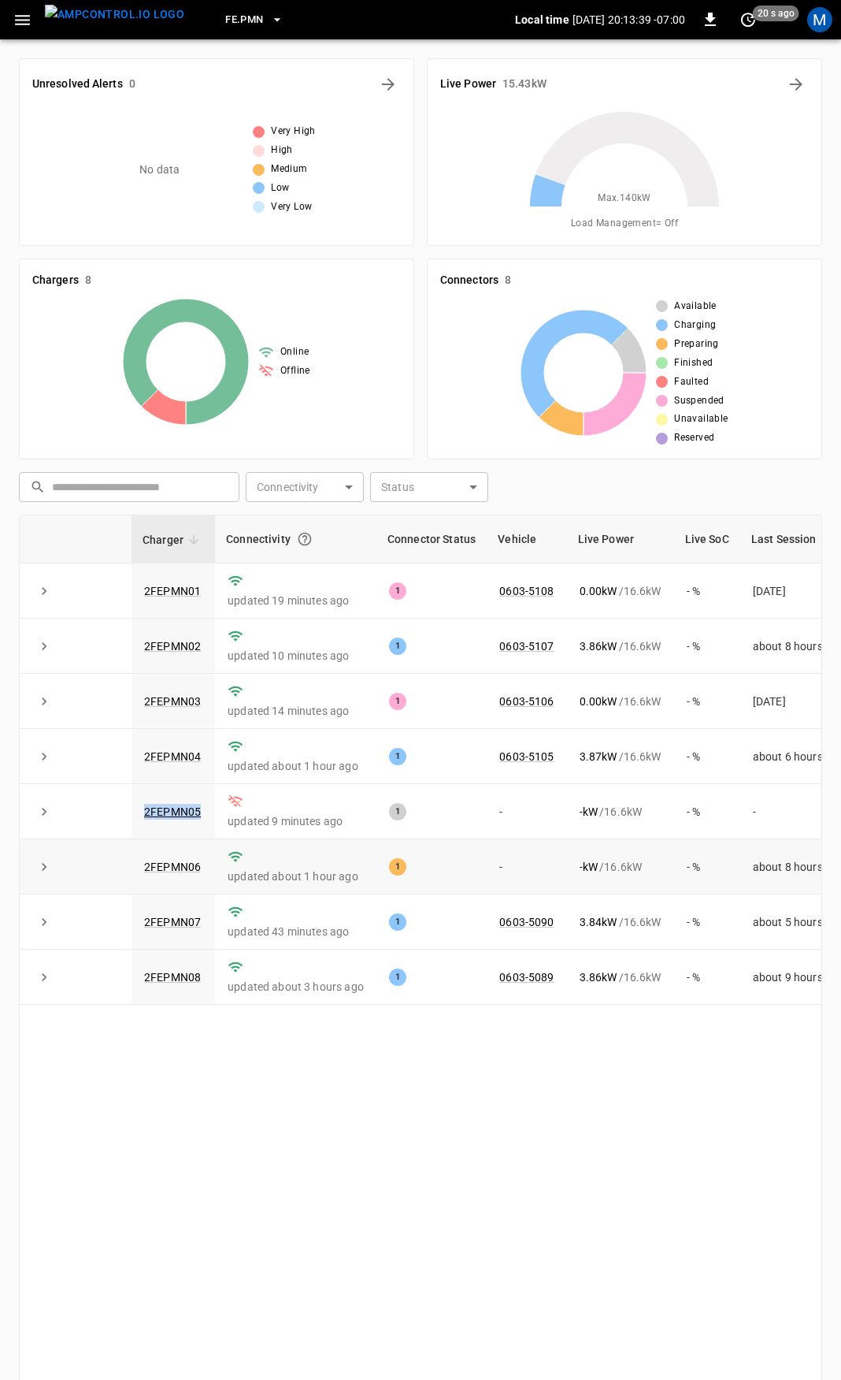
copy tr "2FEPMN05"
click at [27, 21] on icon "button" at bounding box center [23, 20] width 20 height 20
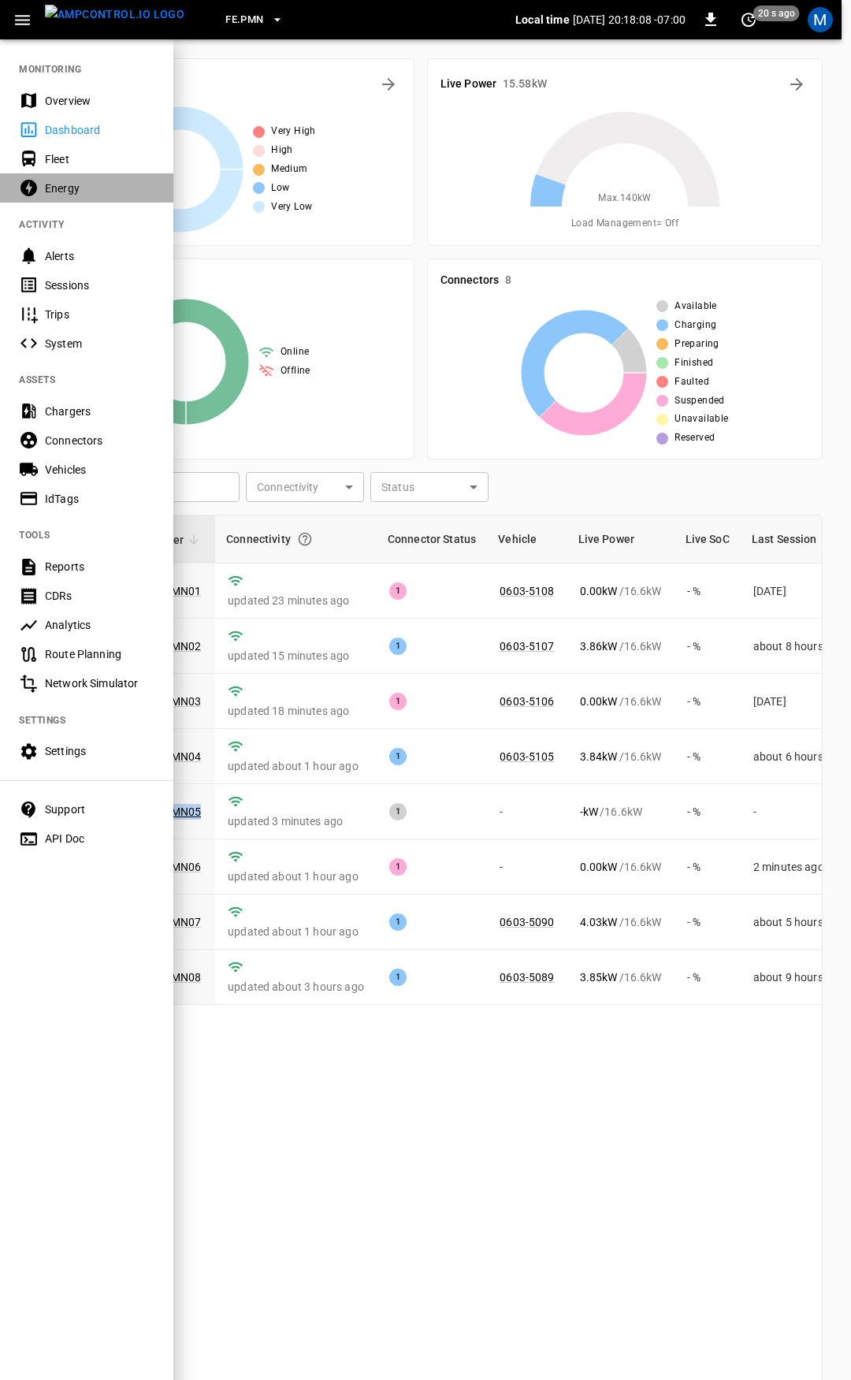
click at [70, 188] on div "Energy" at bounding box center [100, 188] width 110 height 16
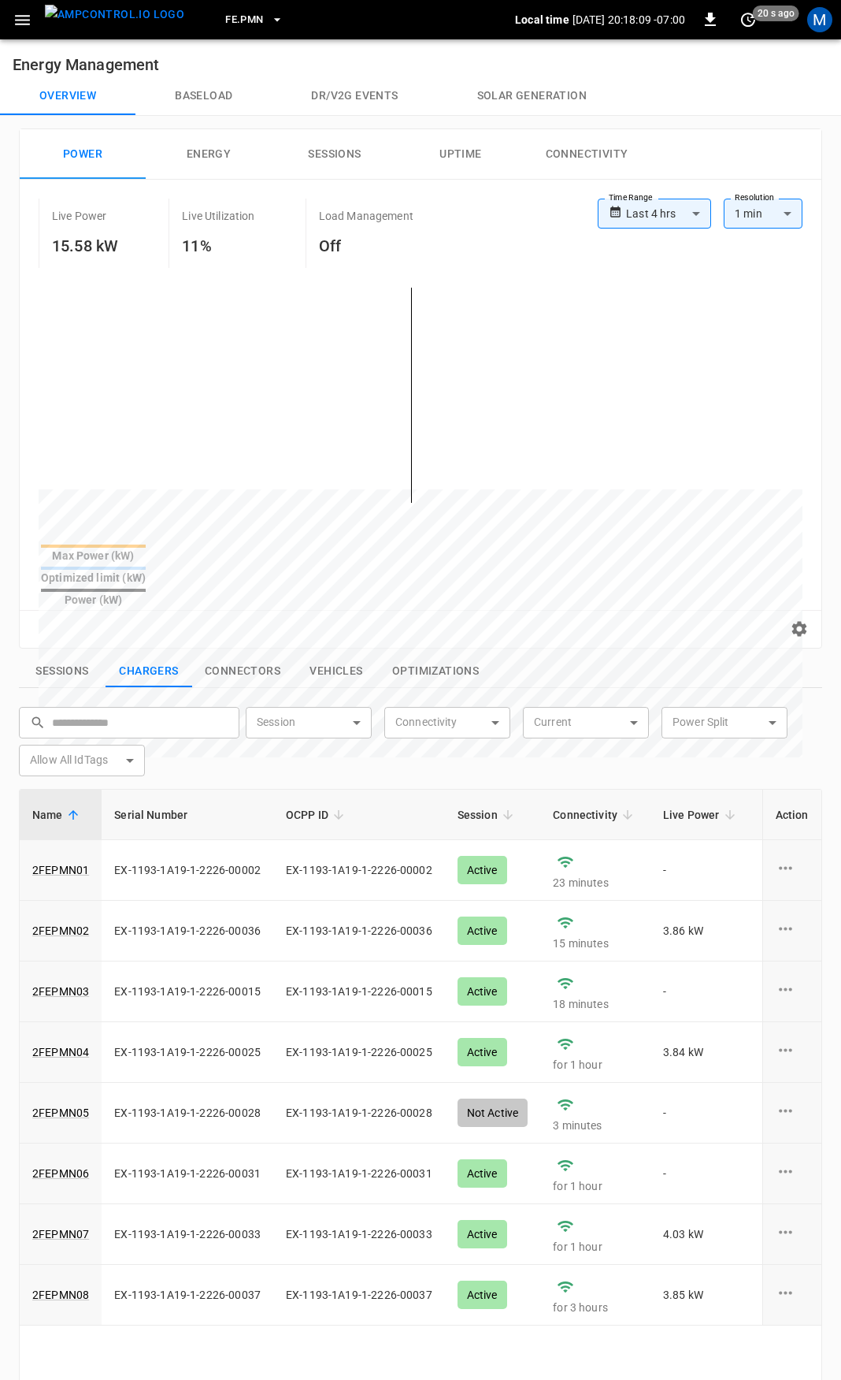
click at [26, 28] on icon "button" at bounding box center [23, 20] width 20 height 20
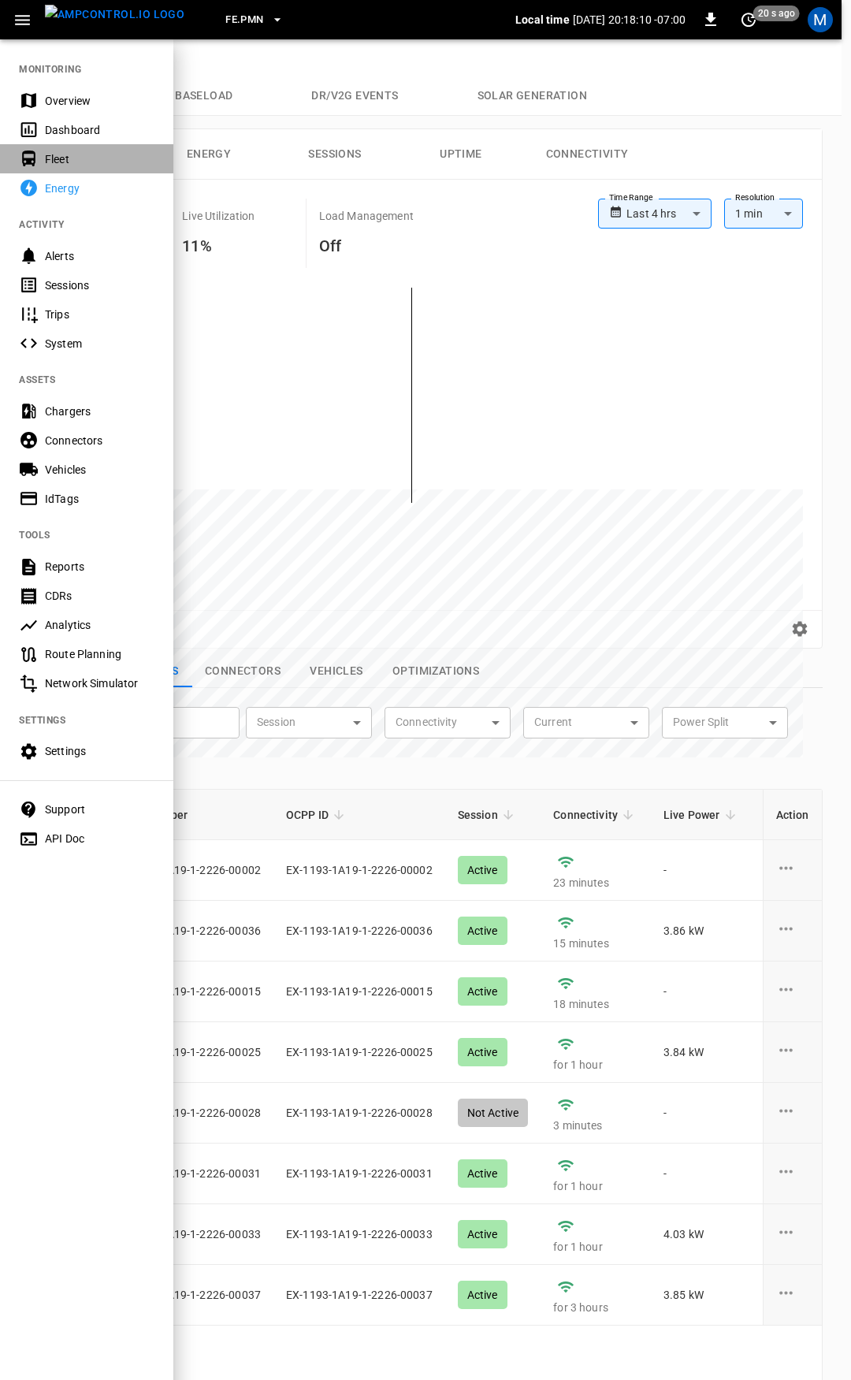
click at [58, 161] on div "Fleet" at bounding box center [100, 159] width 110 height 16
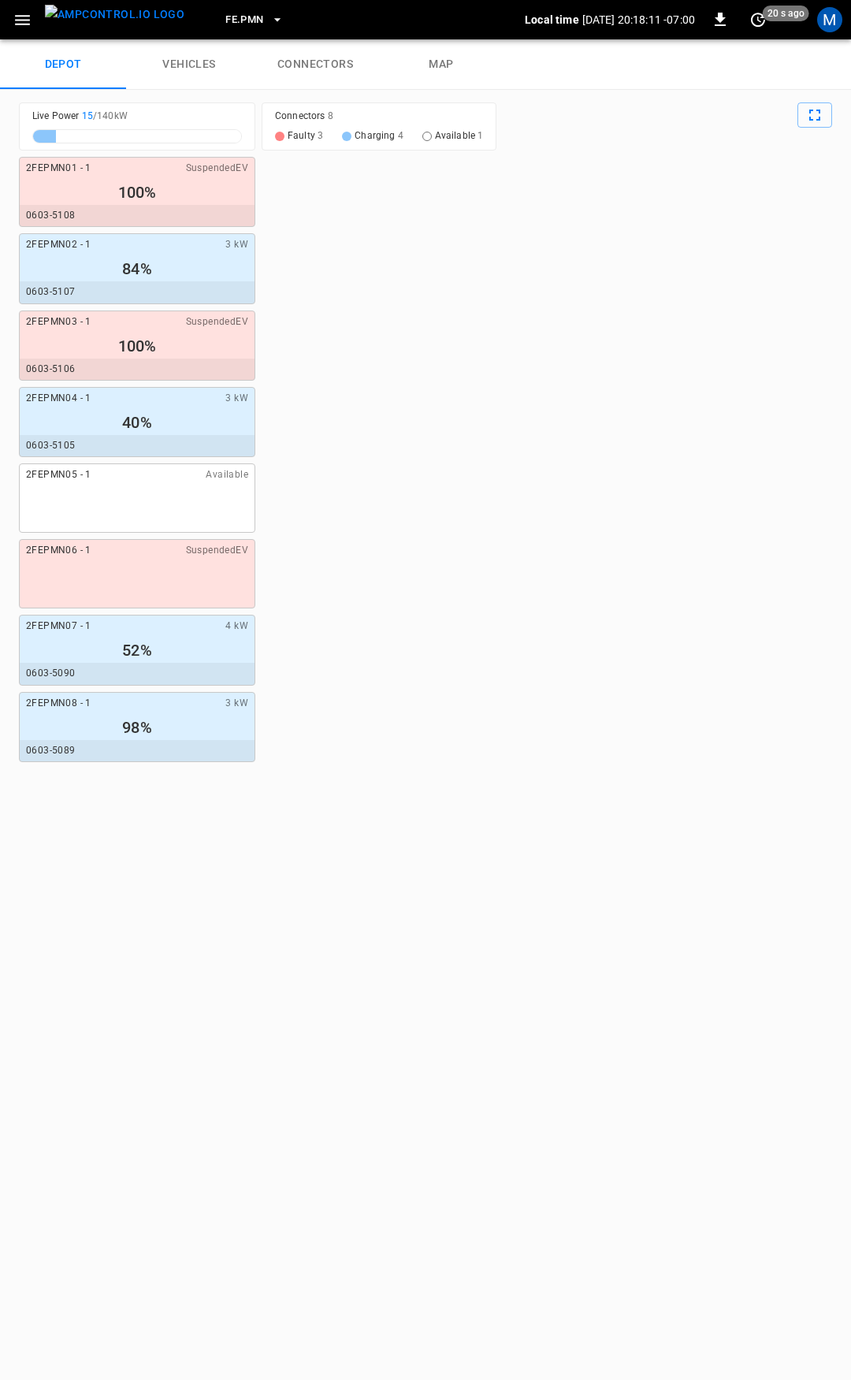
click at [336, 54] on link "connectors" at bounding box center [315, 64] width 126 height 50
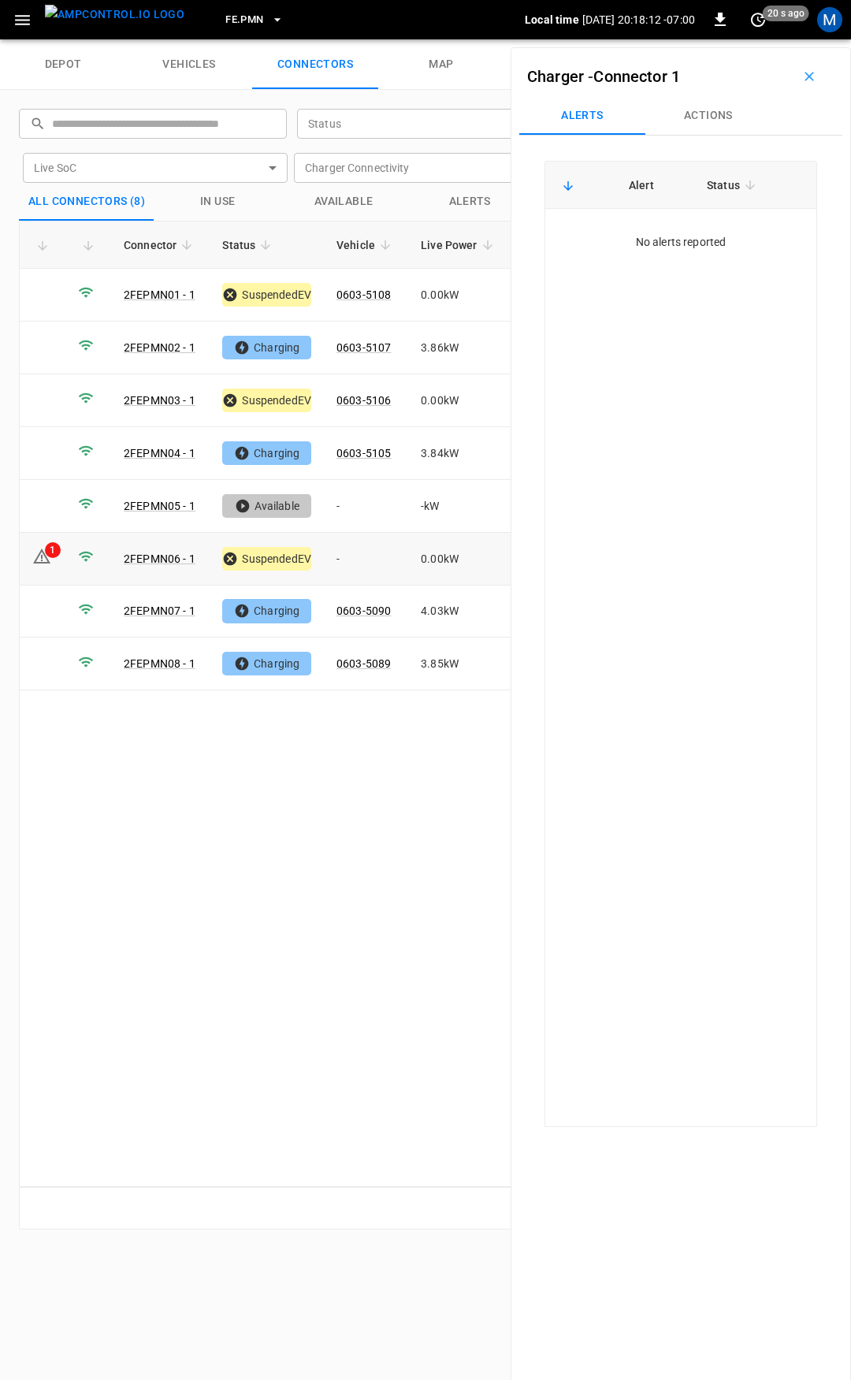
click at [356, 557] on td "-" at bounding box center [366, 559] width 84 height 53
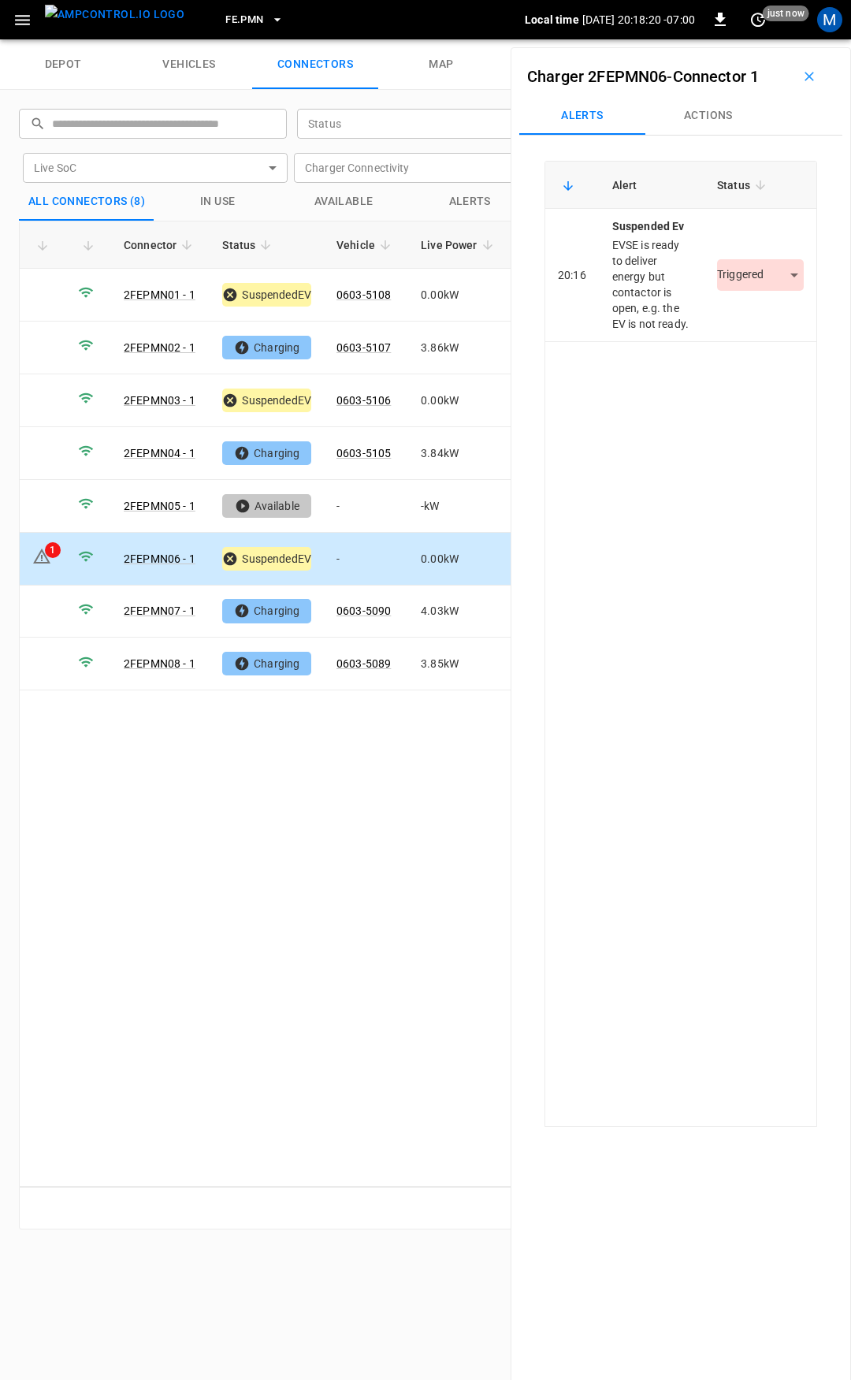
click at [705, 106] on button "Actions" at bounding box center [708, 116] width 126 height 38
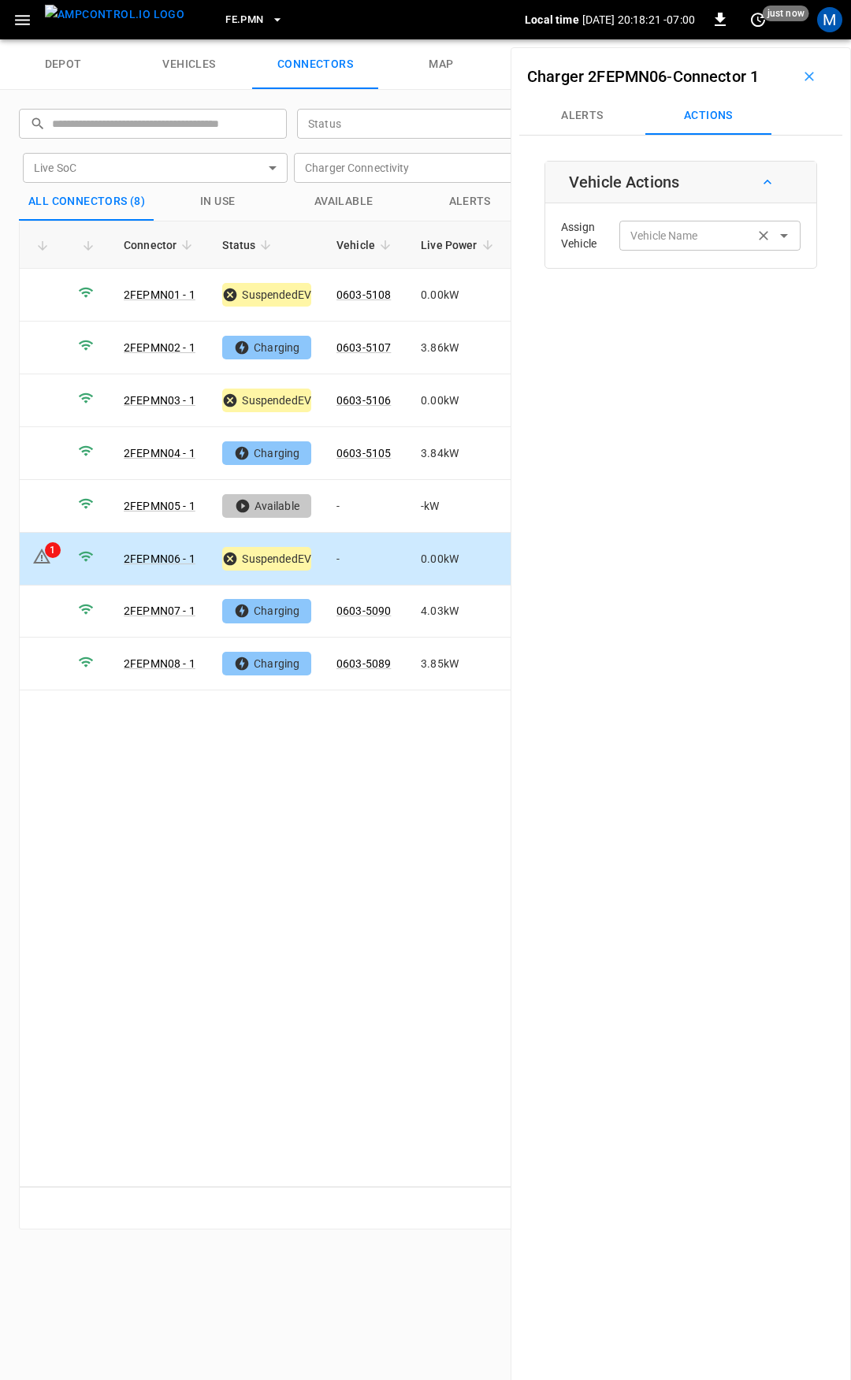
click at [681, 237] on input "Vehicle Name" at bounding box center [686, 235] width 125 height 20
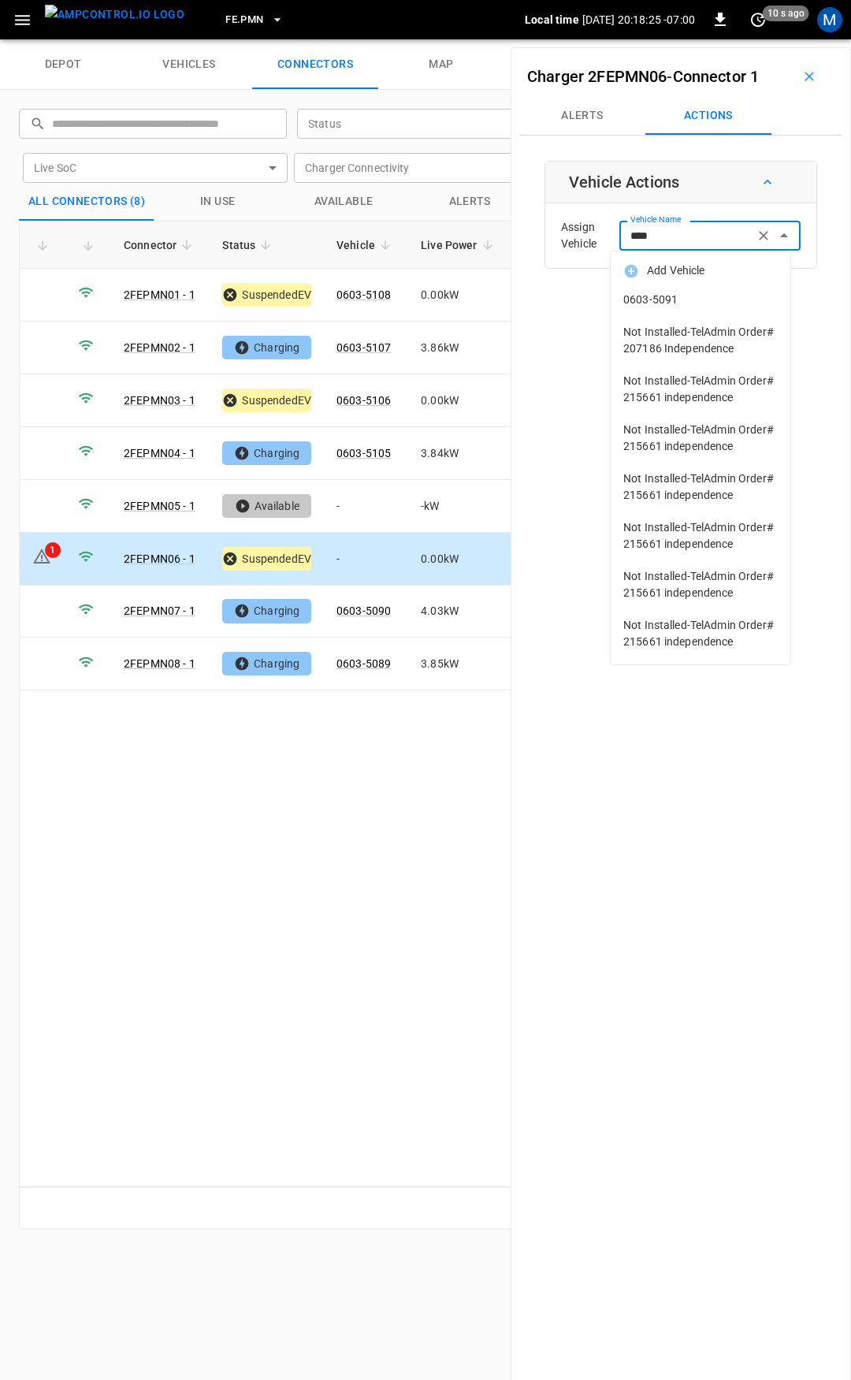
click at [690, 296] on span "0603-5091" at bounding box center [700, 300] width 154 height 17
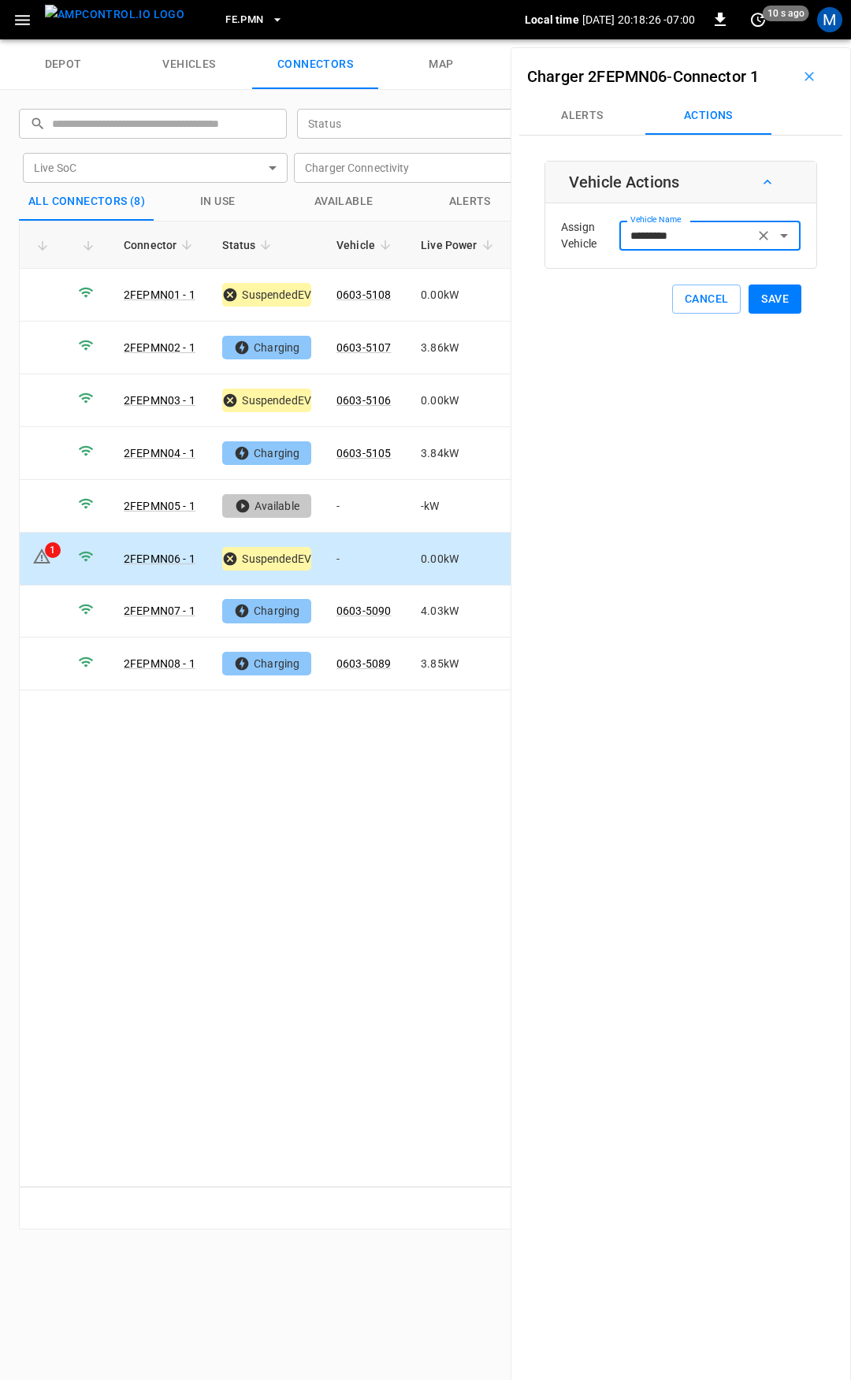
type input "*********"
drag, startPoint x: 775, startPoint y: 303, endPoint x: 739, endPoint y: 323, distance: 41.6
click at [773, 303] on button "Save" at bounding box center [775, 298] width 53 height 29
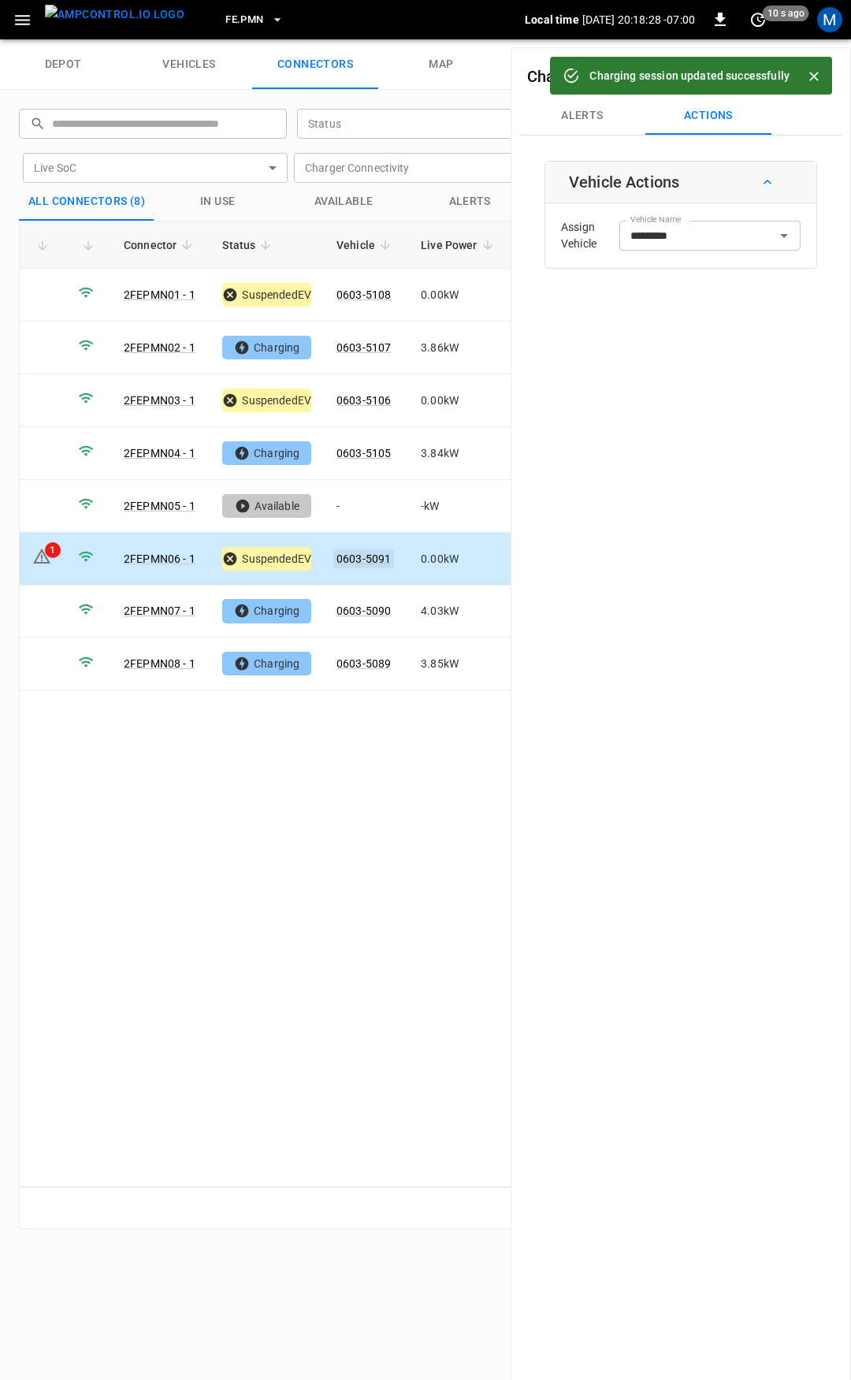
click at [366, 553] on link "0603-5091" at bounding box center [363, 558] width 61 height 19
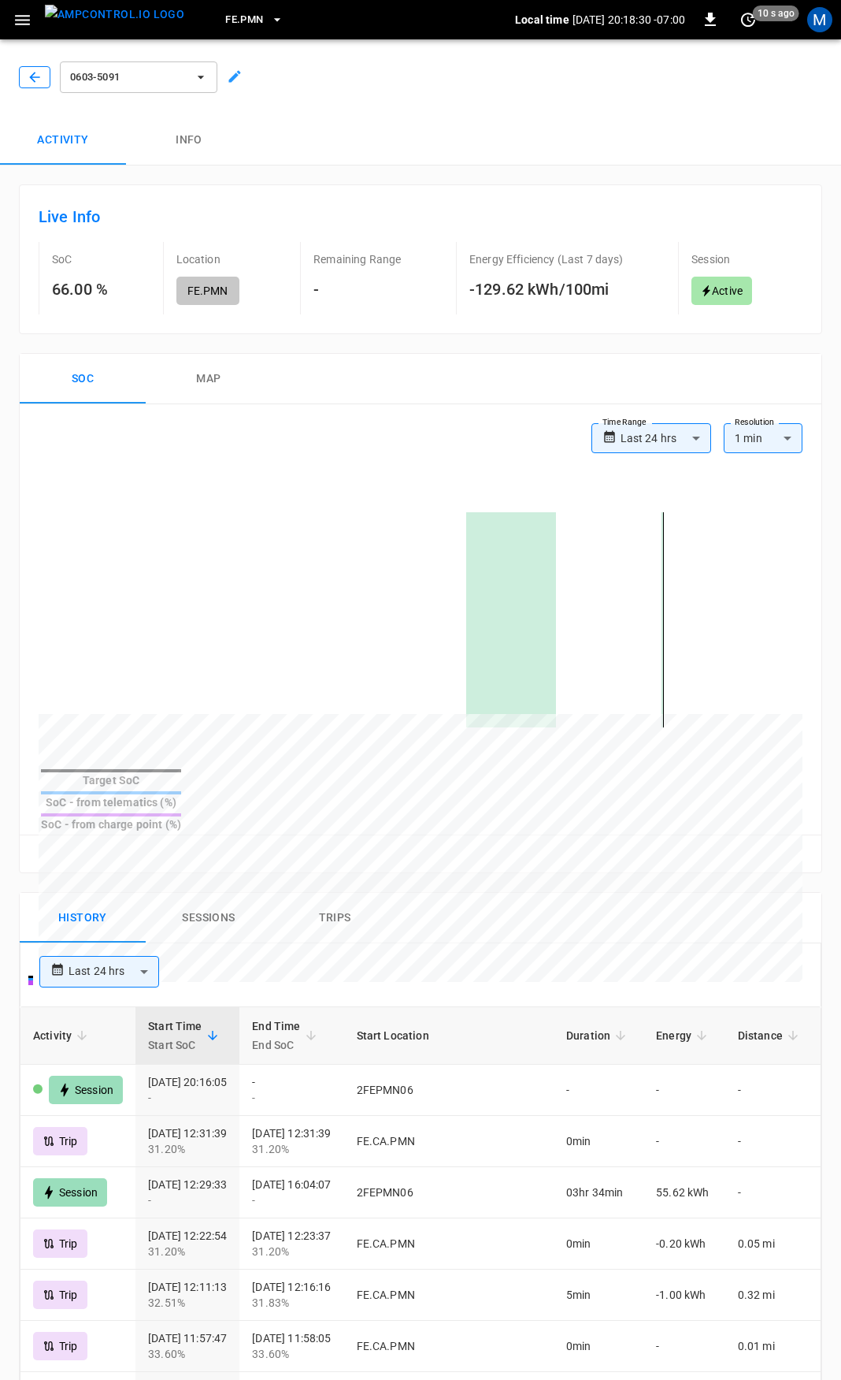
click at [37, 72] on icon "button" at bounding box center [35, 77] width 16 height 16
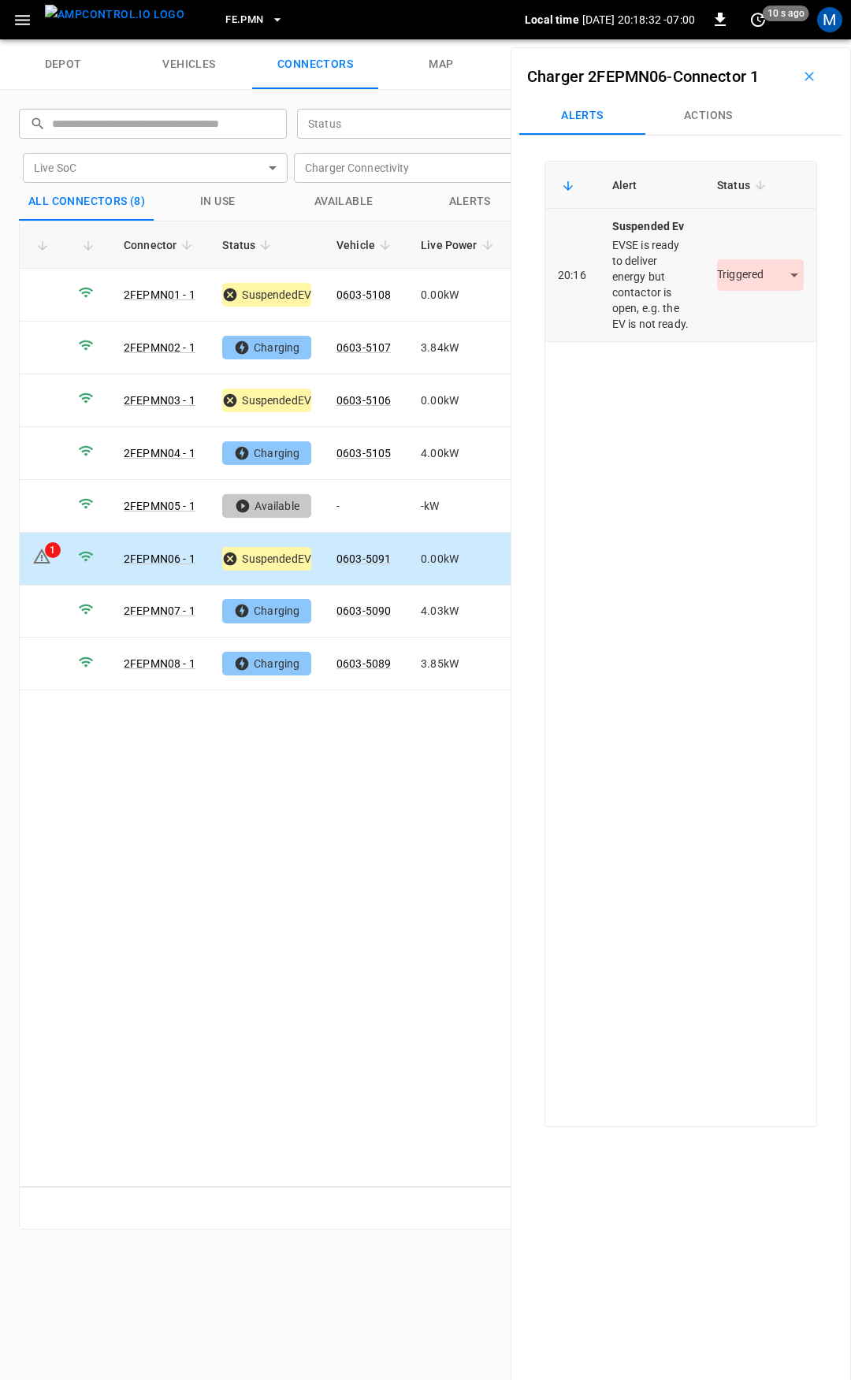
click at [724, 39] on body "FE.PMN Local time [DATE] 20:18:32 -07:00 0 10 s ago M depot vehicles connectors…" at bounding box center [425, 19] width 851 height 39
click at [751, 323] on li "Resolved" at bounding box center [751, 322] width 98 height 26
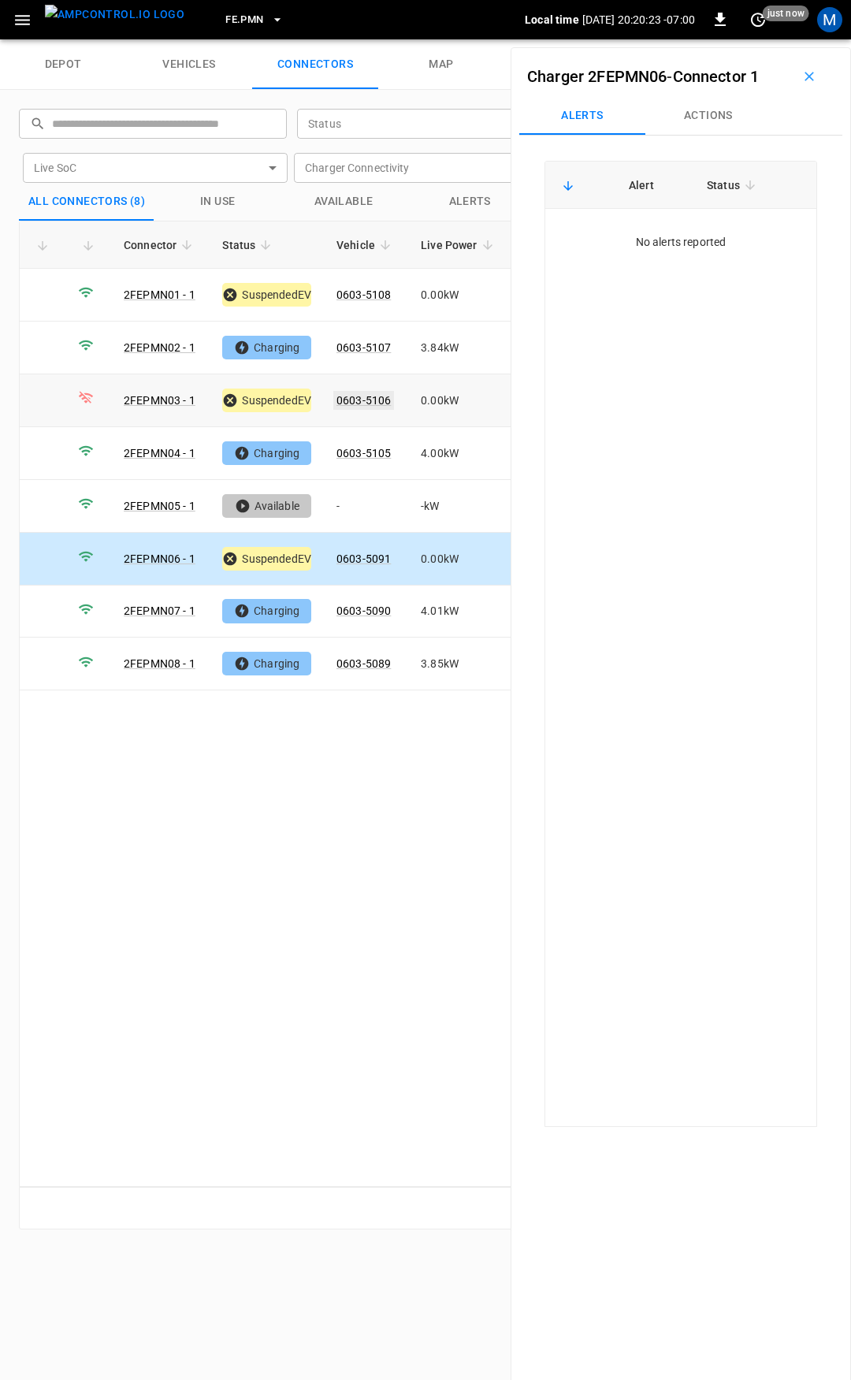
click at [368, 391] on link "0603-5106" at bounding box center [363, 400] width 61 height 19
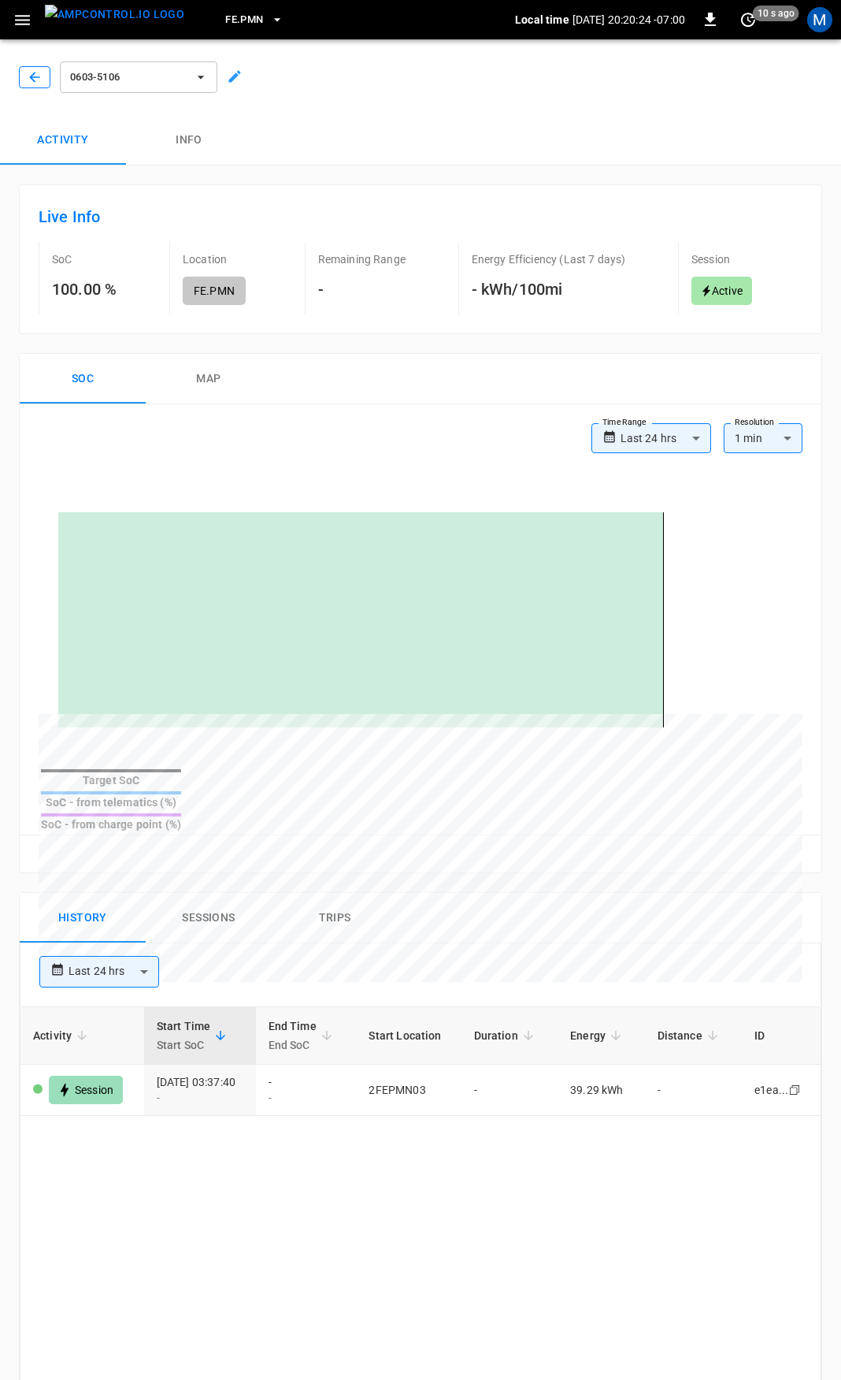
click at [28, 73] on icon "button" at bounding box center [35, 77] width 16 height 16
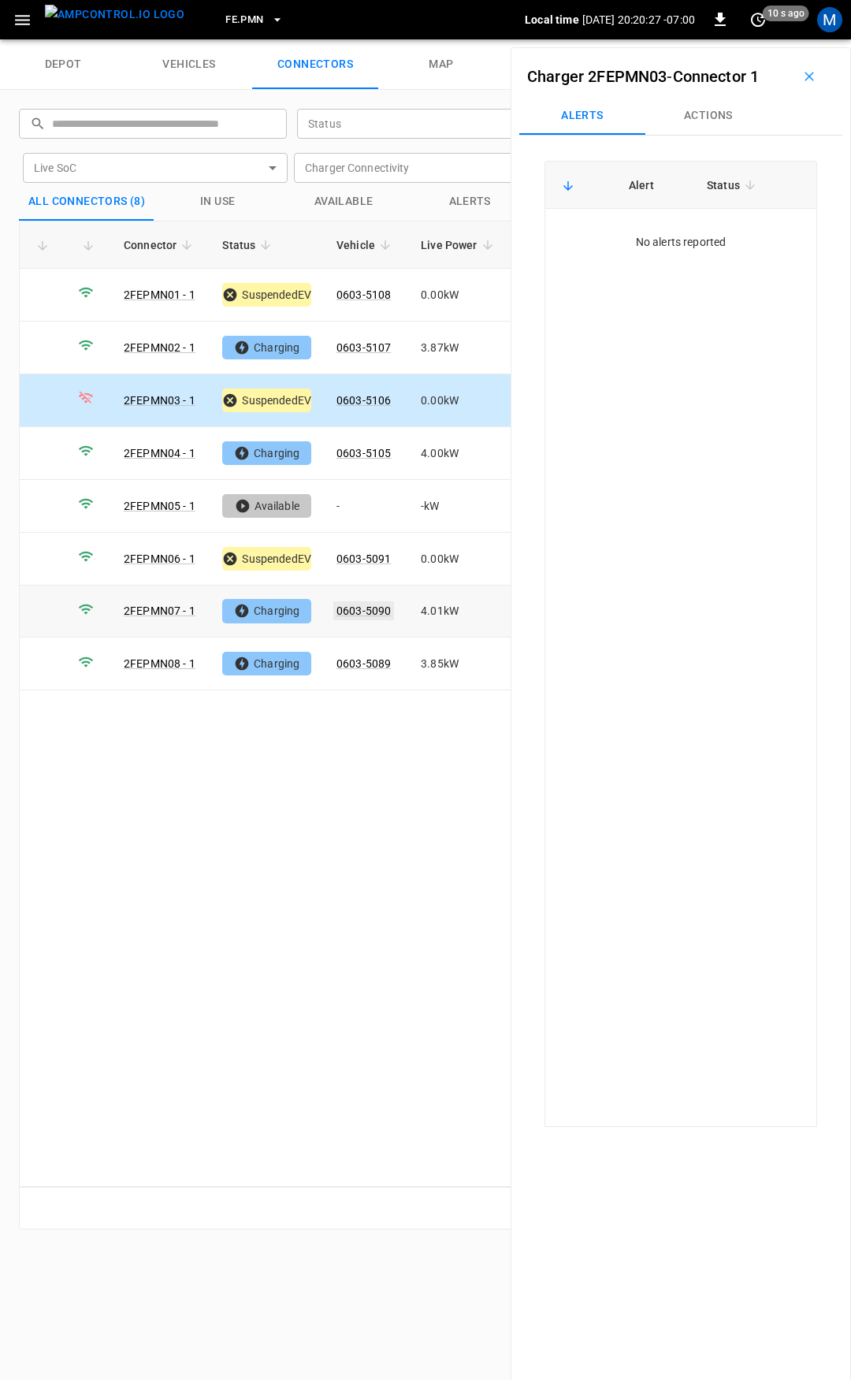
click at [370, 601] on link "0603-5090" at bounding box center [363, 610] width 61 height 19
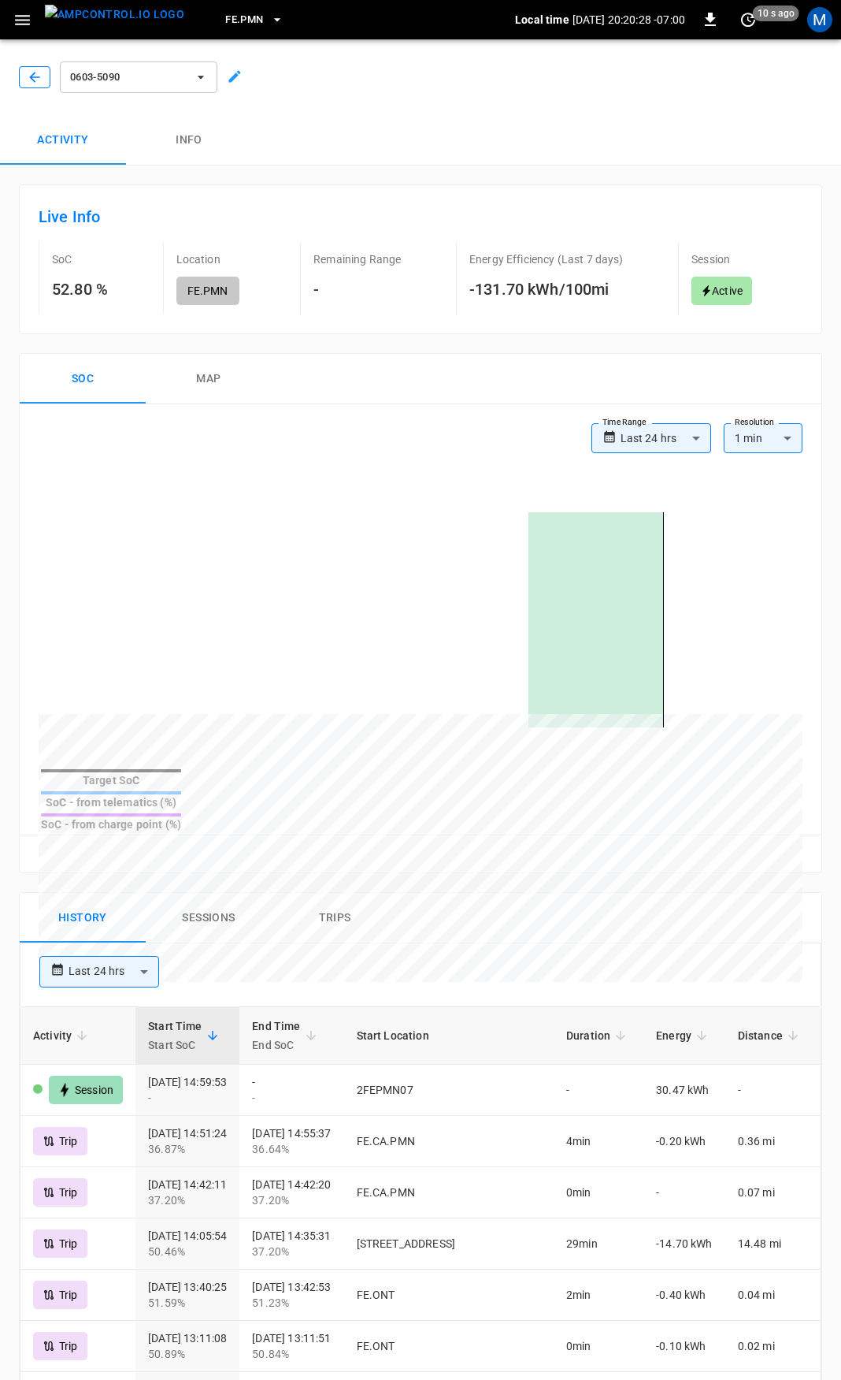
click at [28, 74] on icon "button" at bounding box center [35, 77] width 16 height 16
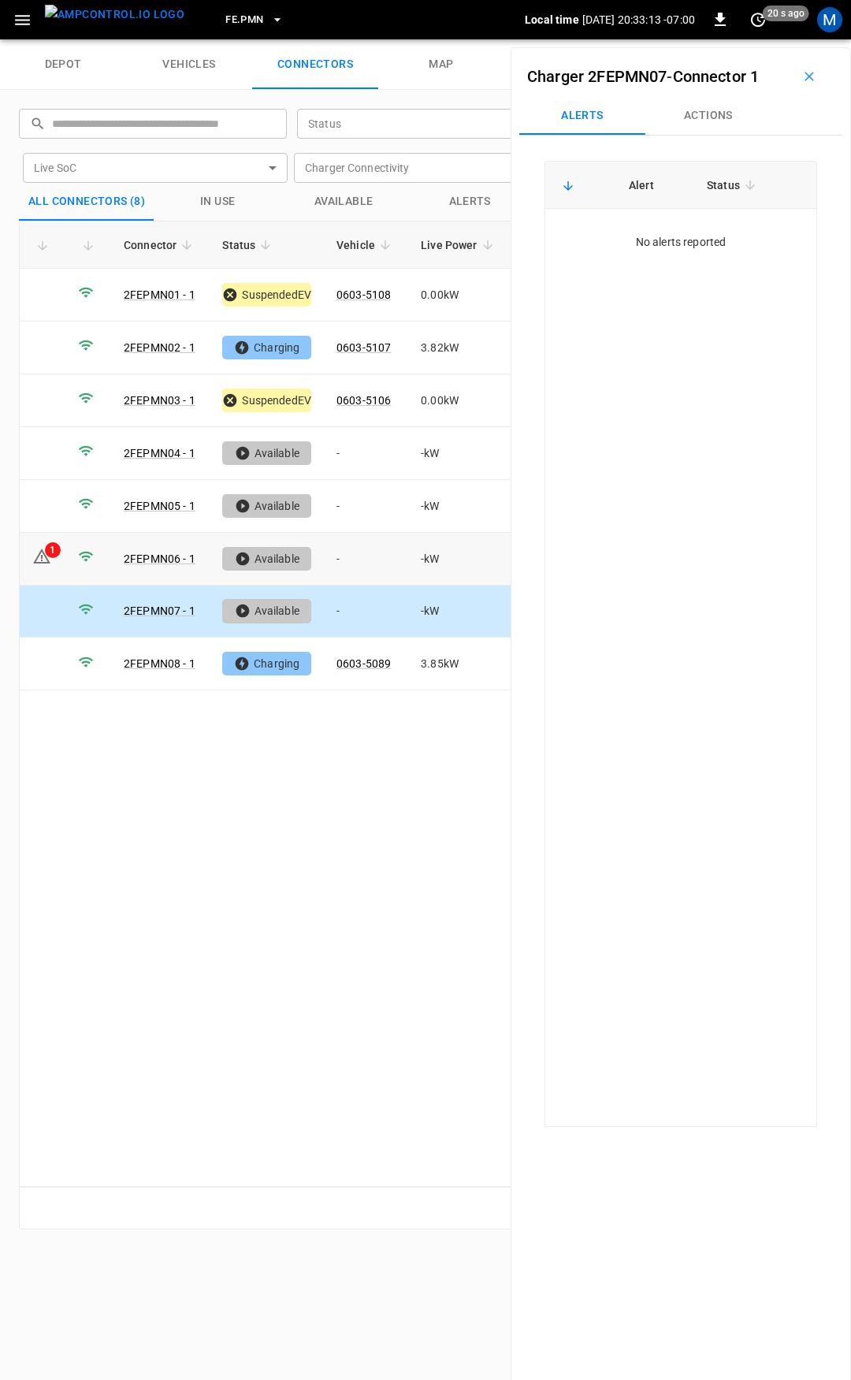
click at [164, 546] on td "2FEPMN06 - 1" at bounding box center [160, 559] width 98 height 53
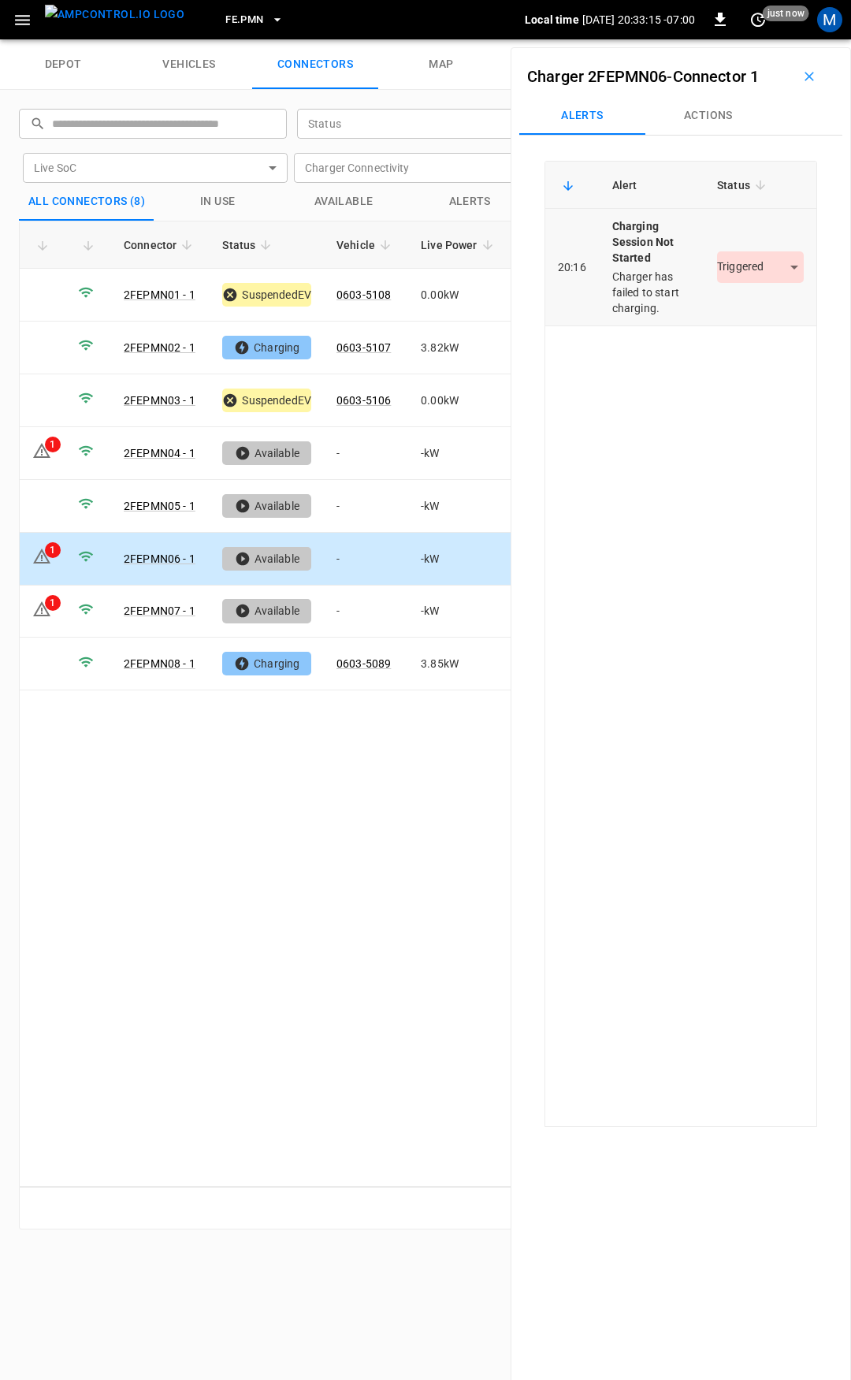
click at [756, 39] on body "FE.PMN Local time [DATE] 20:33:15 -07:00 0 just now M depot vehicles connectors…" at bounding box center [425, 19] width 851 height 39
click at [761, 299] on li "Resolved" at bounding box center [751, 306] width 98 height 26
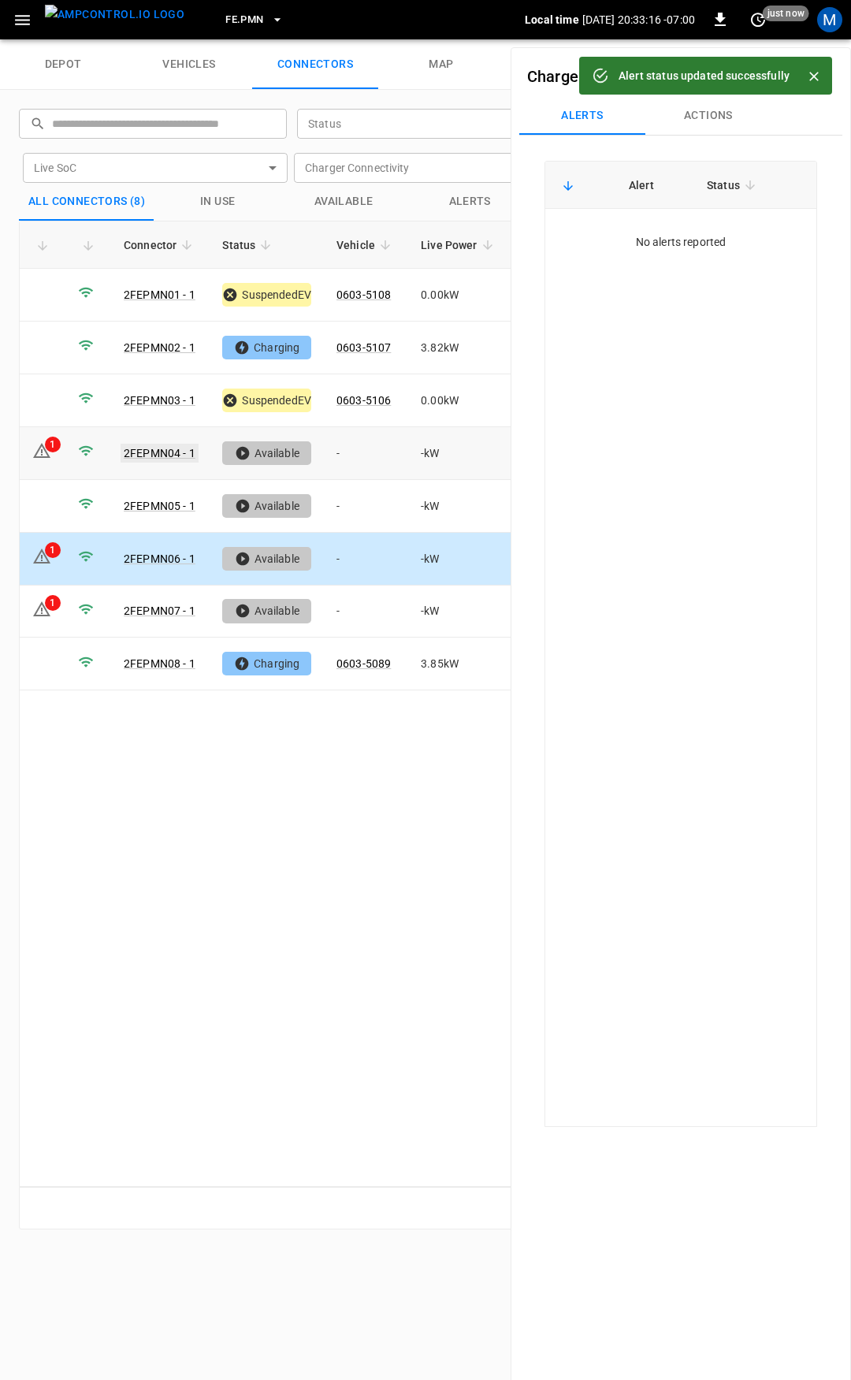
click at [177, 452] on link "2FEPMN04 - 1" at bounding box center [160, 453] width 78 height 19
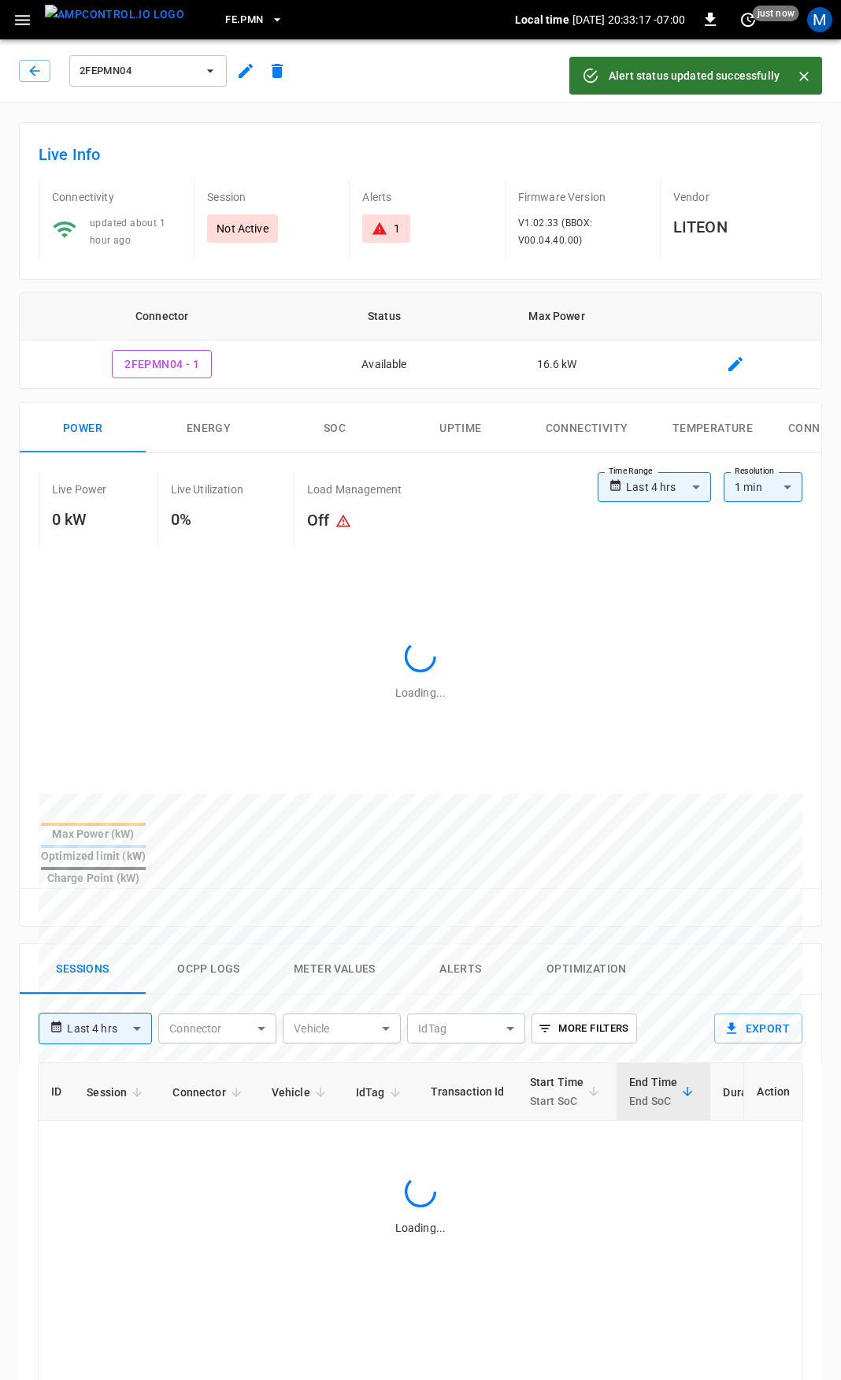
type input "**********"
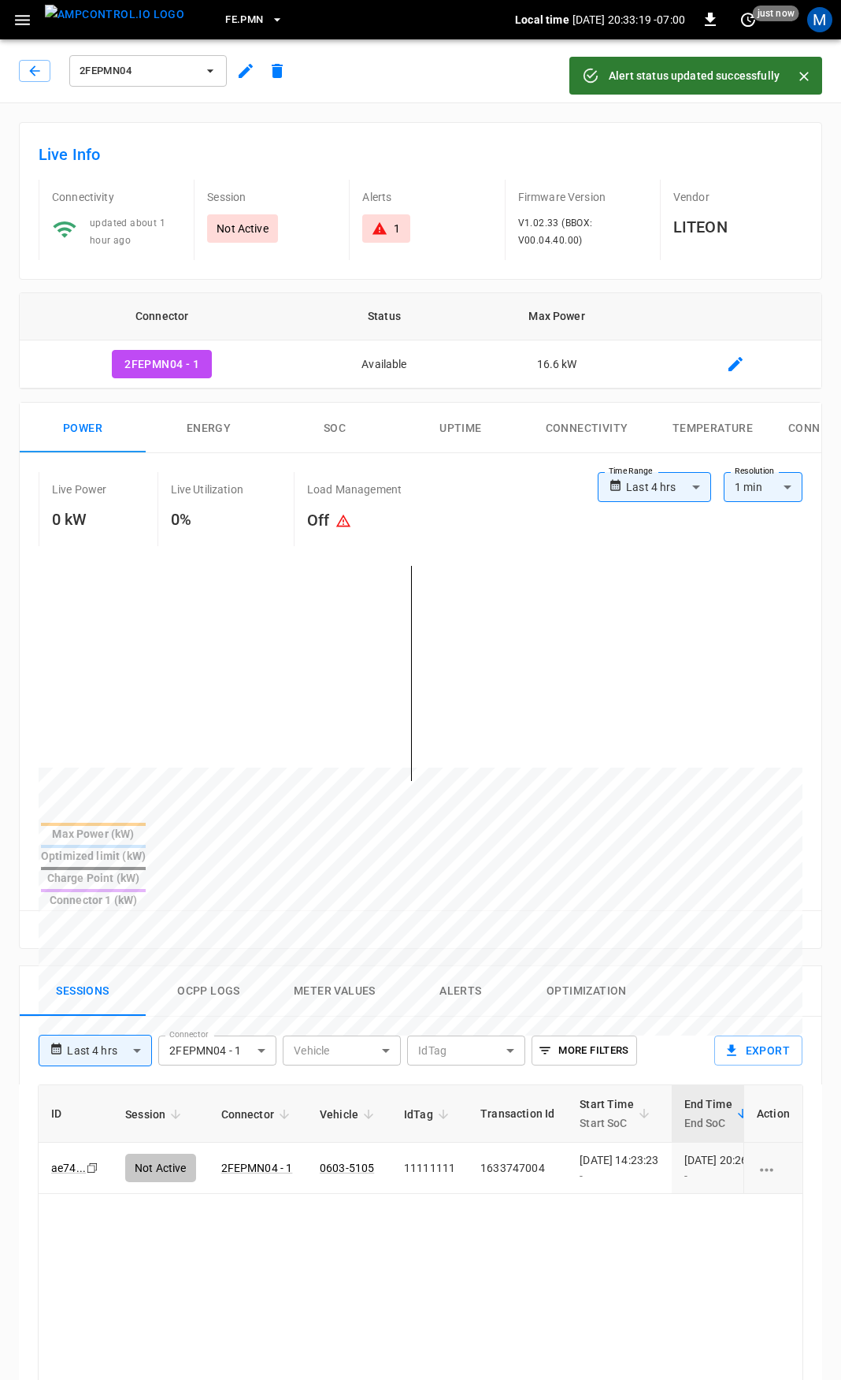
click at [386, 217] on div "1" at bounding box center [385, 228] width 47 height 28
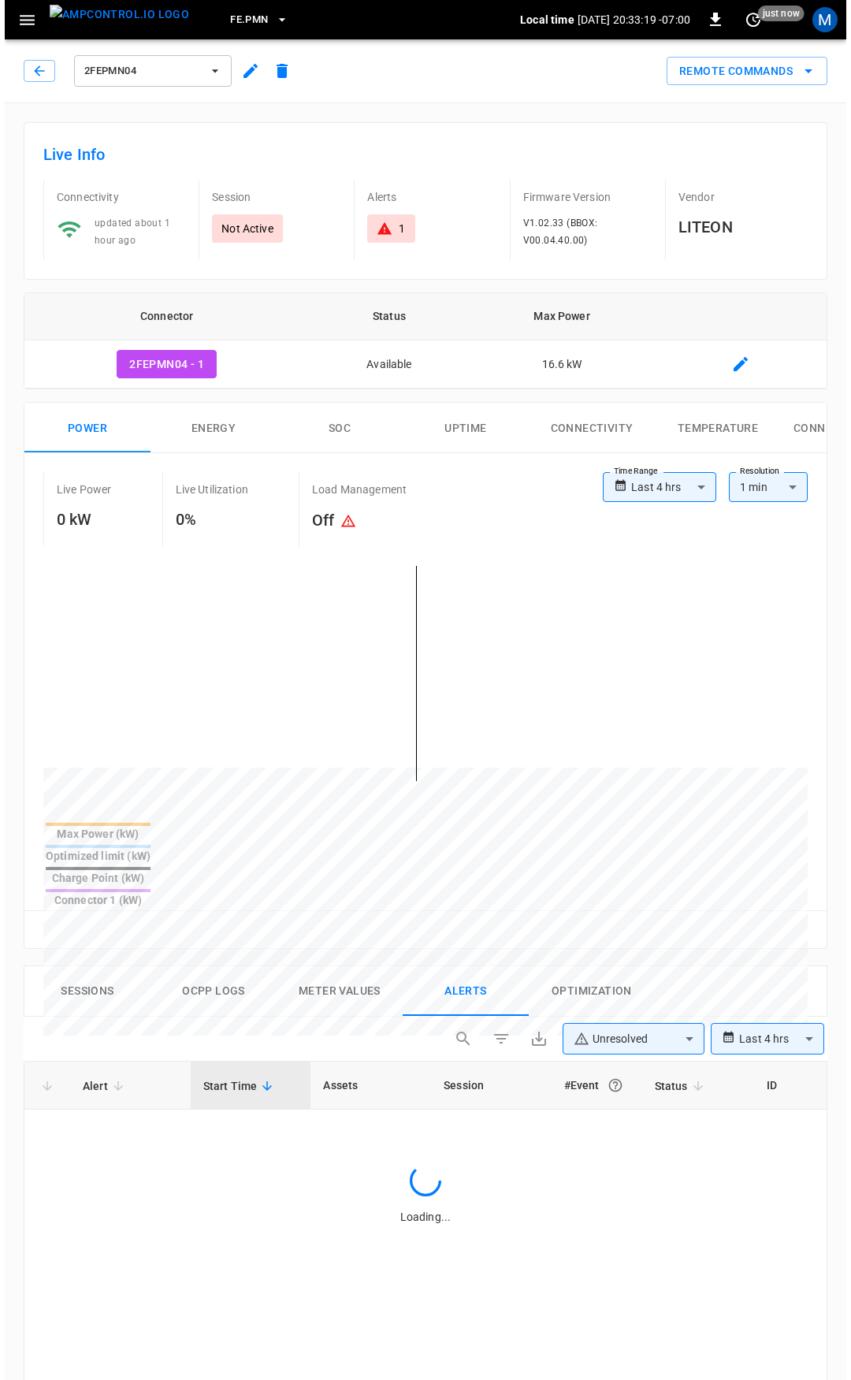
scroll to position [677, 0]
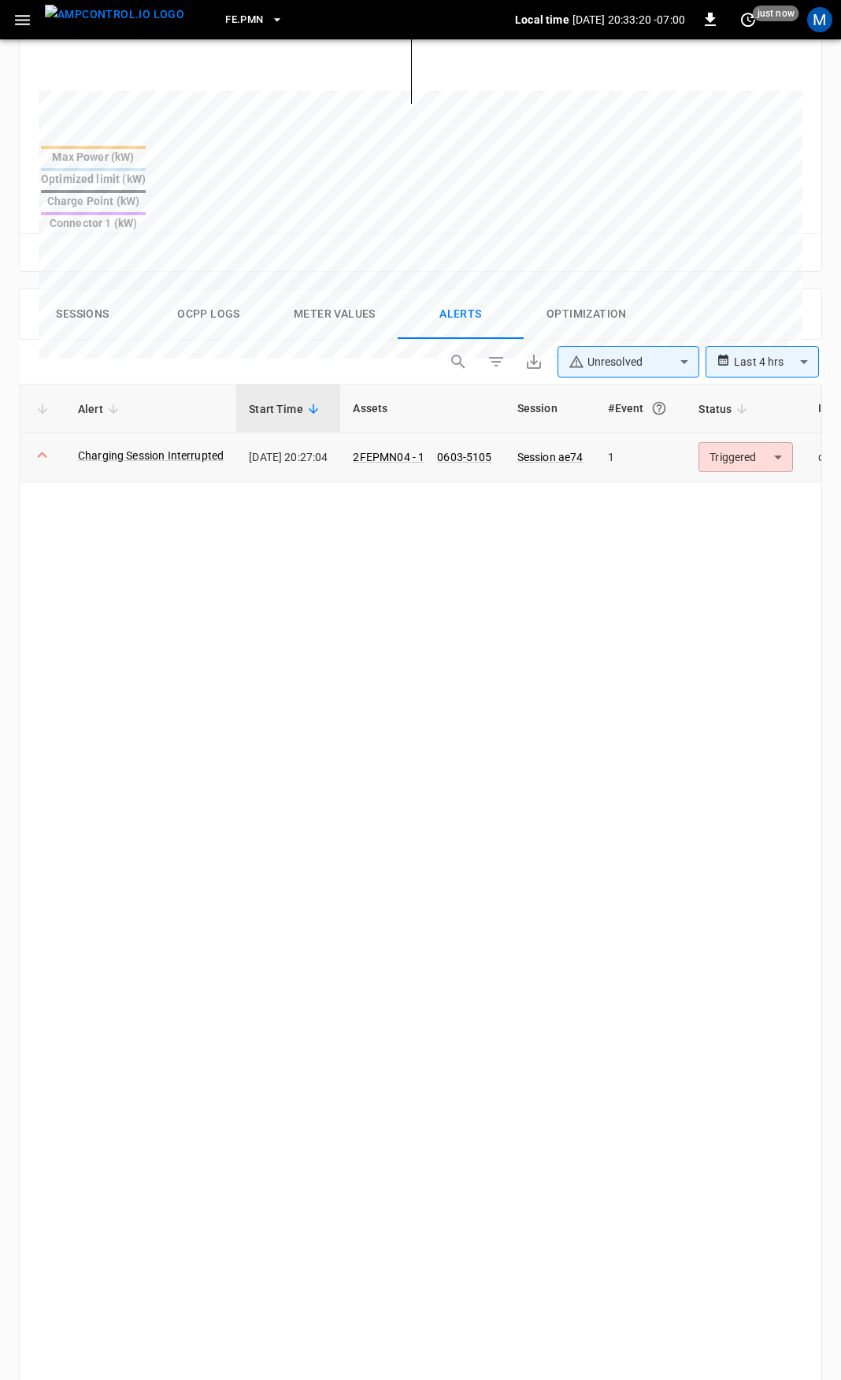
click at [742, 406] on body "**********" at bounding box center [420, 485] width 841 height 2325
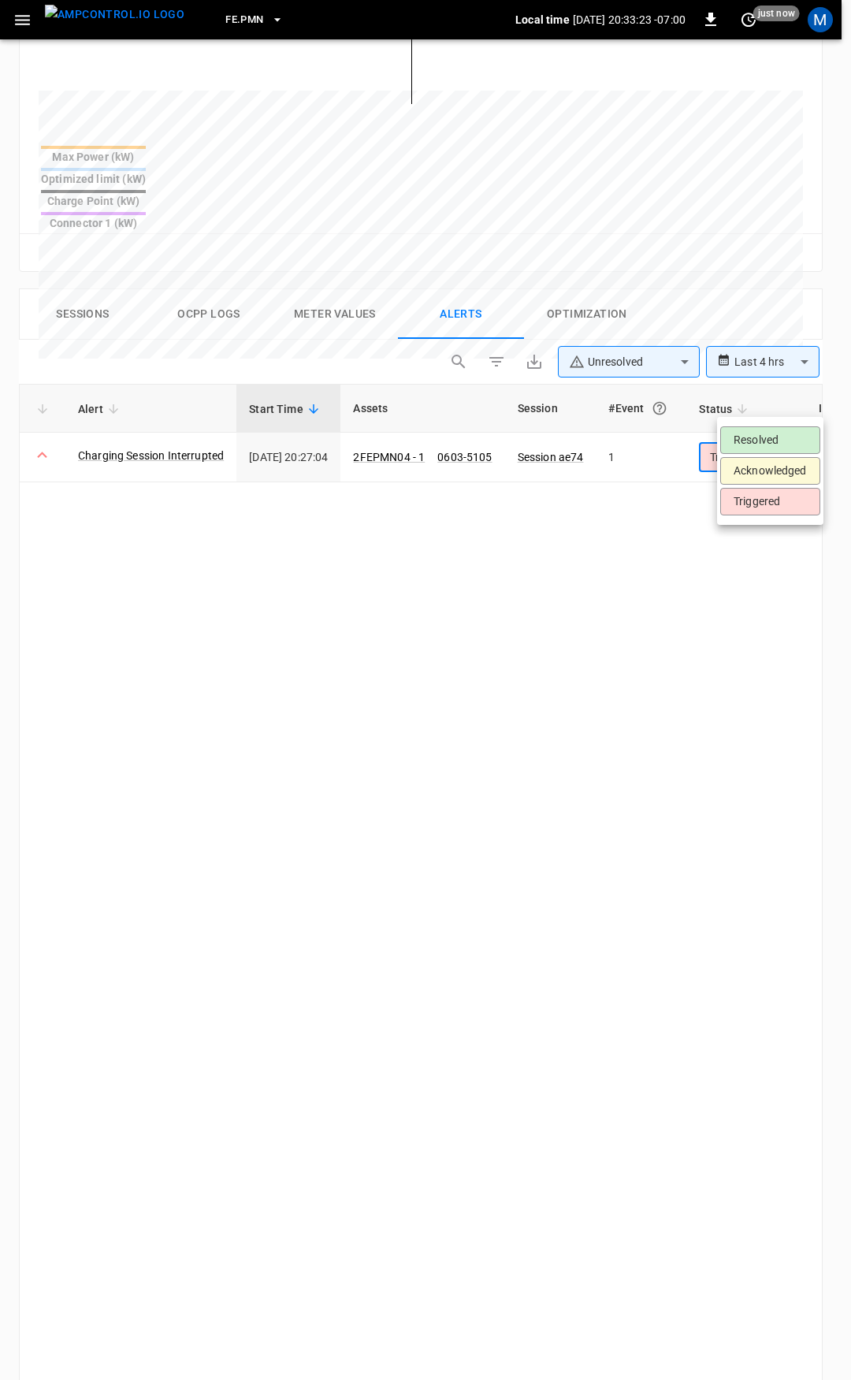
click at [764, 437] on li "Resolved" at bounding box center [770, 440] width 100 height 28
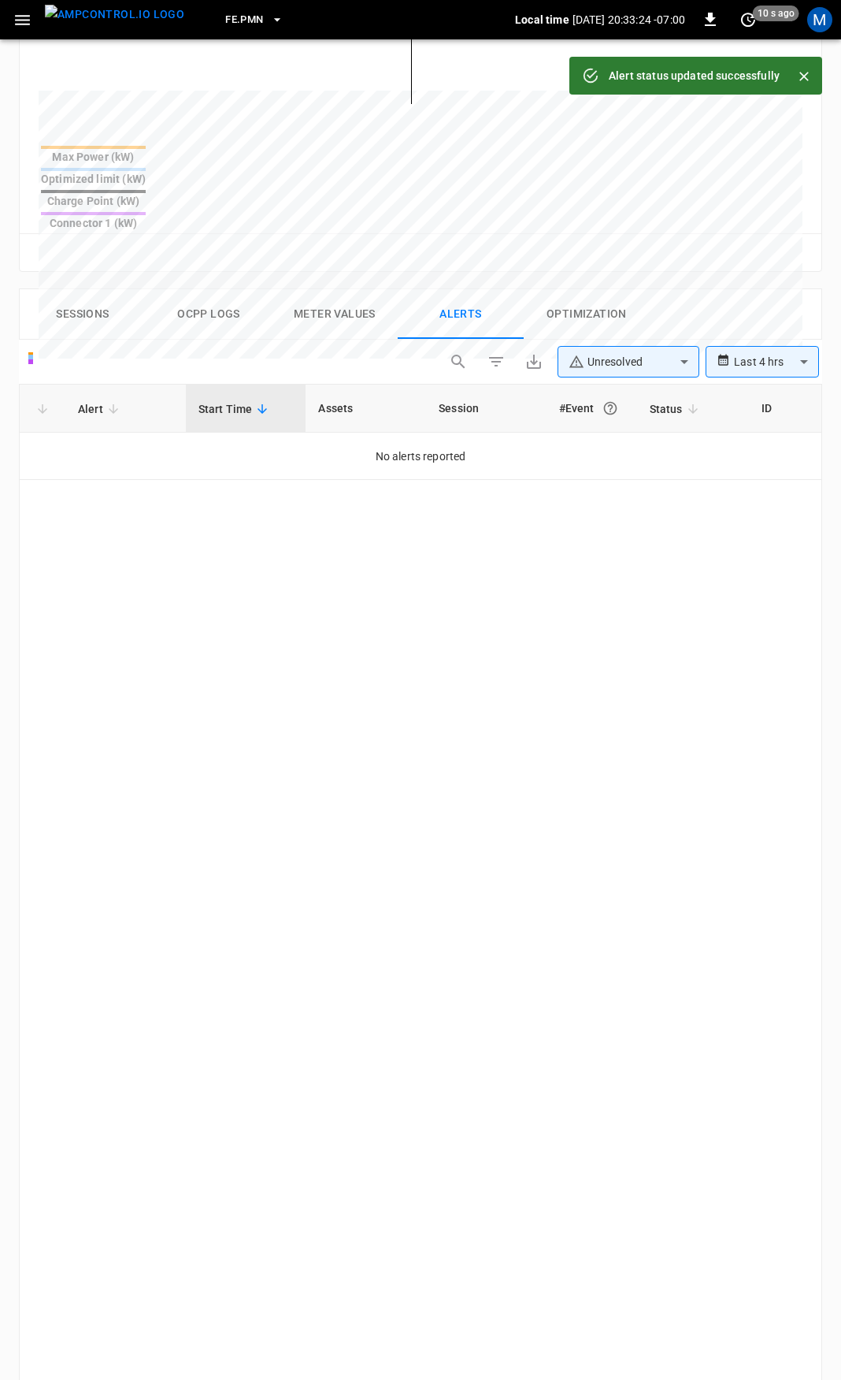
click at [11, 20] on button "button" at bounding box center [22, 20] width 32 height 29
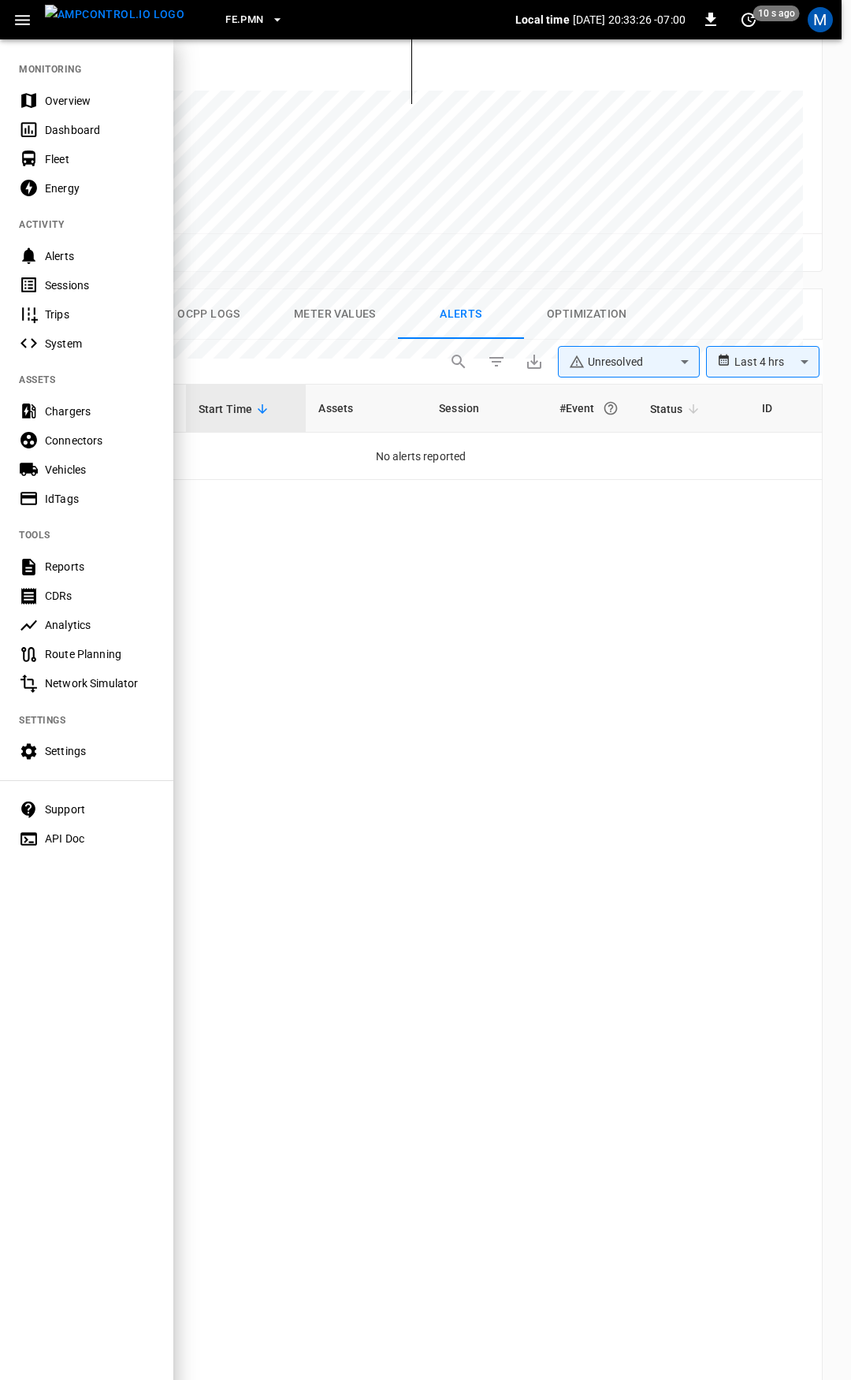
click at [65, 104] on div "Overview" at bounding box center [100, 101] width 110 height 16
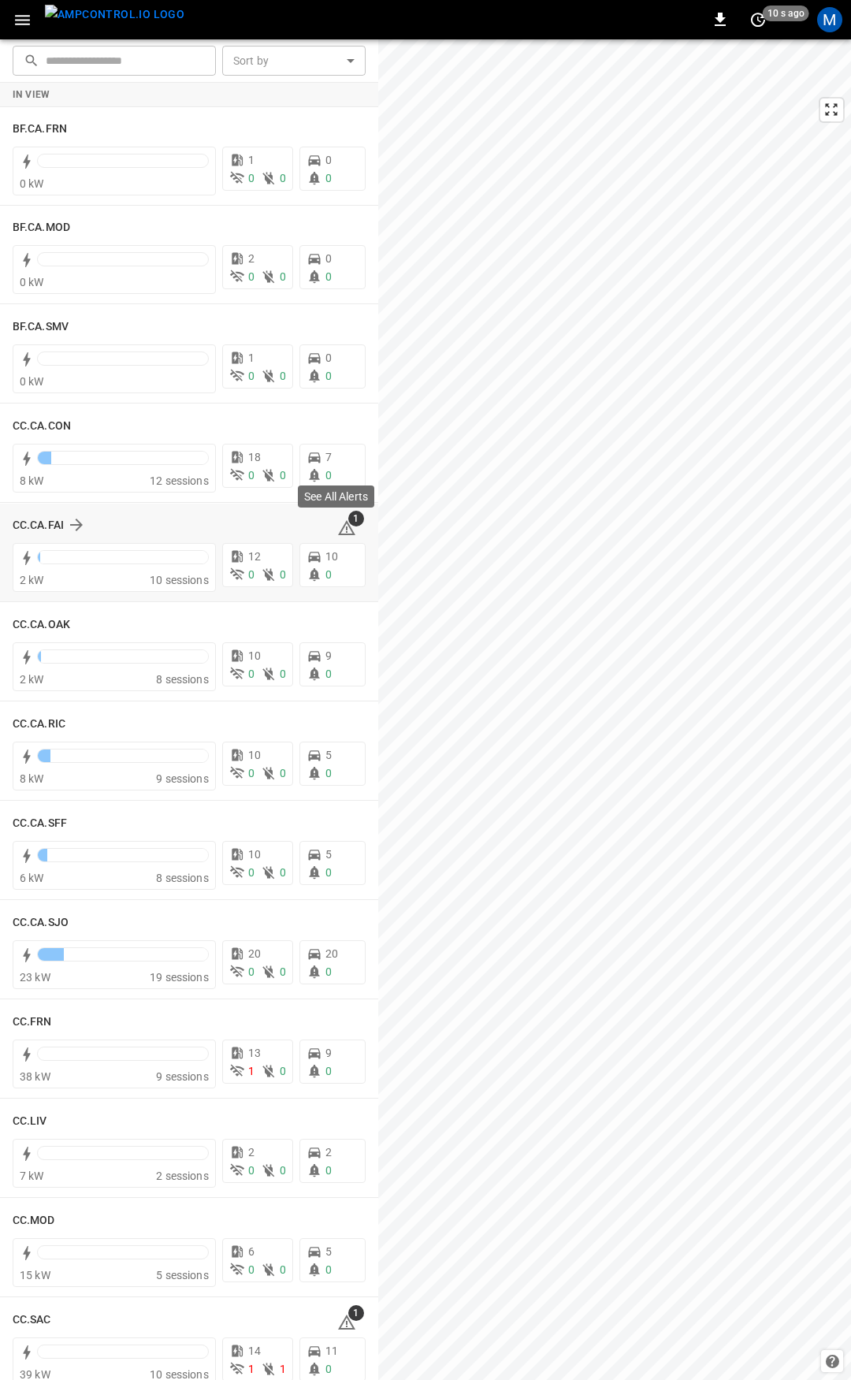
click at [340, 529] on icon at bounding box center [346, 527] width 19 height 19
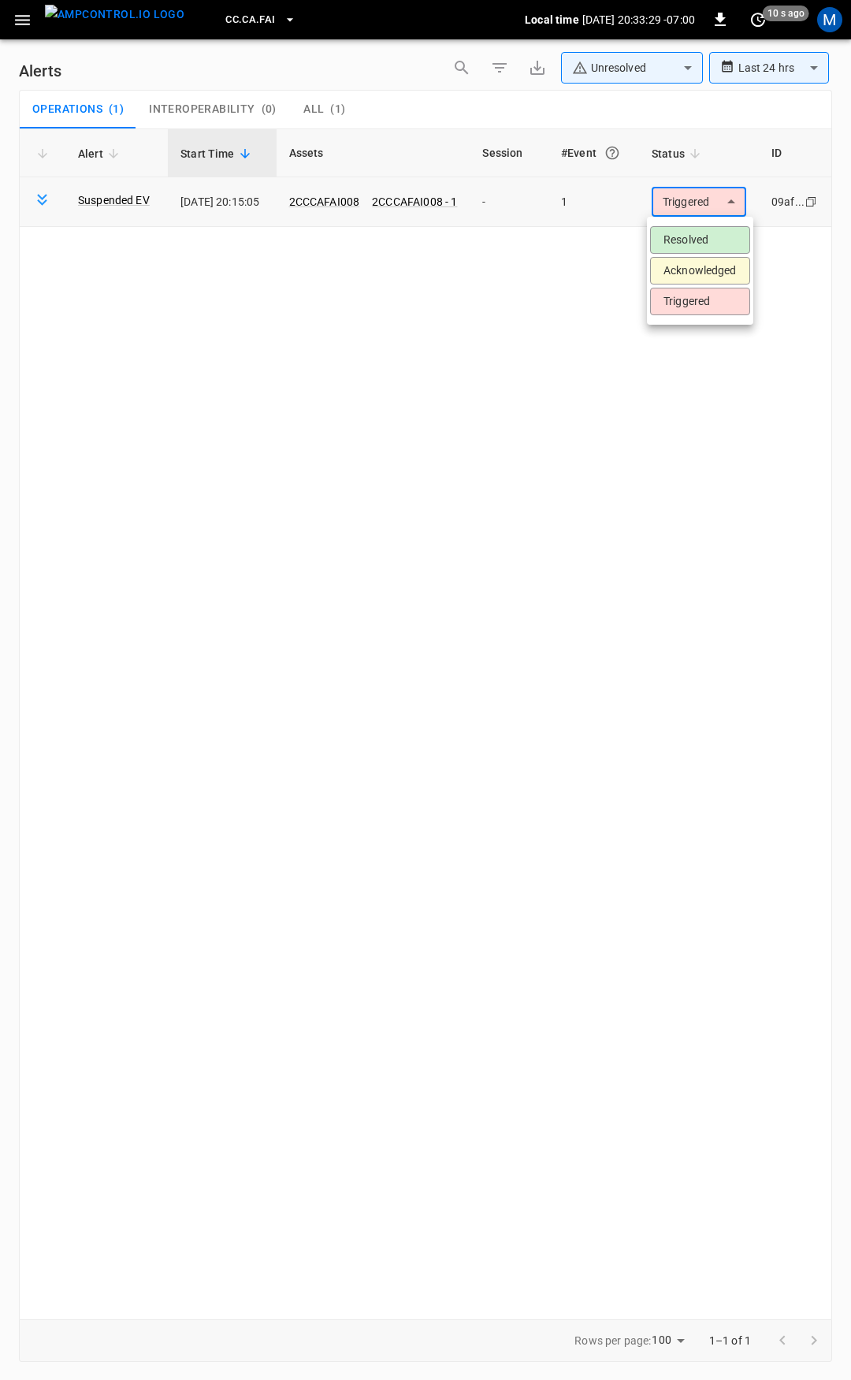
click at [711, 202] on body "**********" at bounding box center [425, 687] width 851 height 1374
drag, startPoint x: 700, startPoint y: 240, endPoint x: 633, endPoint y: 228, distance: 68.0
click at [700, 240] on li "Resolved" at bounding box center [700, 240] width 100 height 28
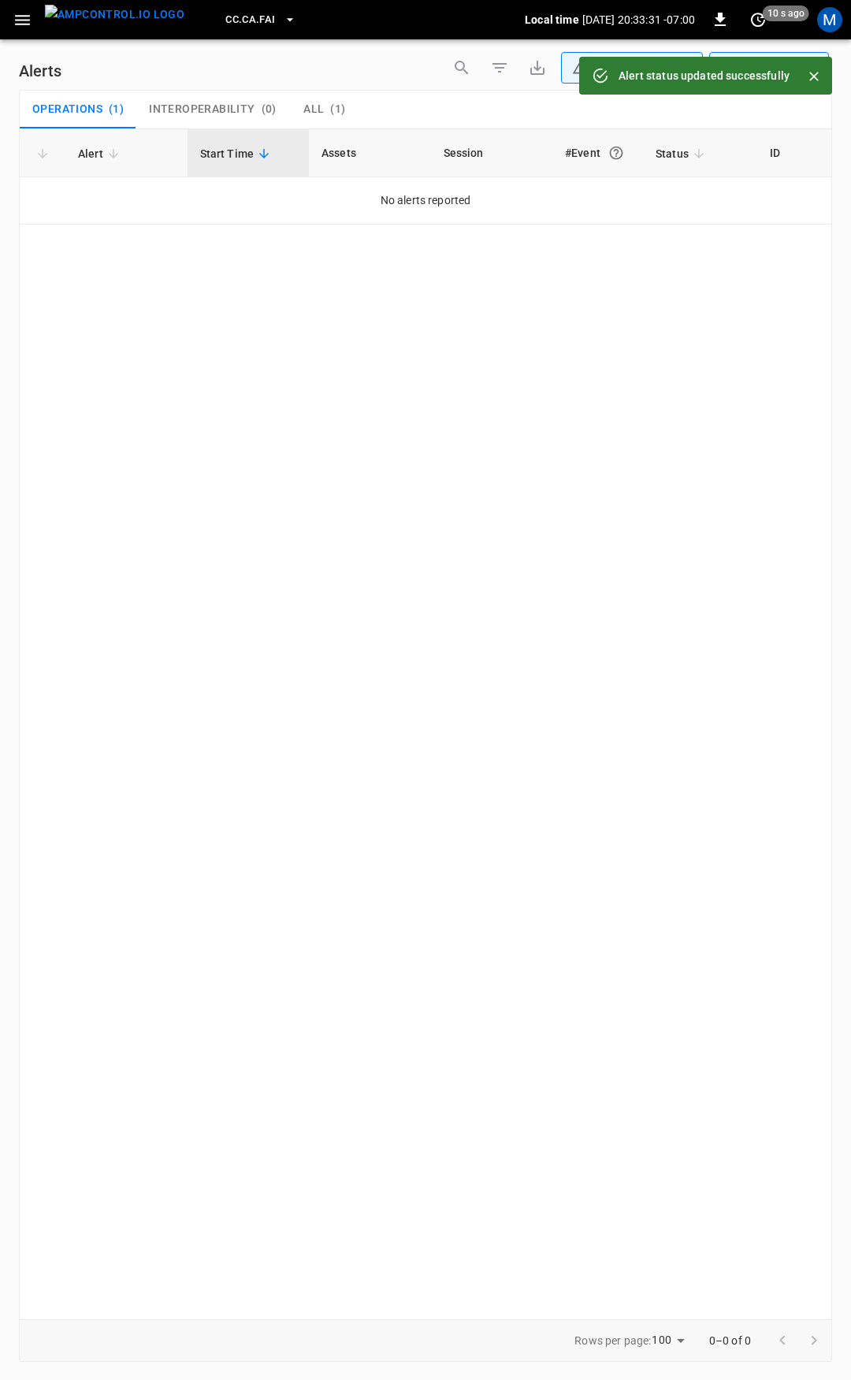
click at [16, 20] on icon "button" at bounding box center [22, 20] width 15 height 10
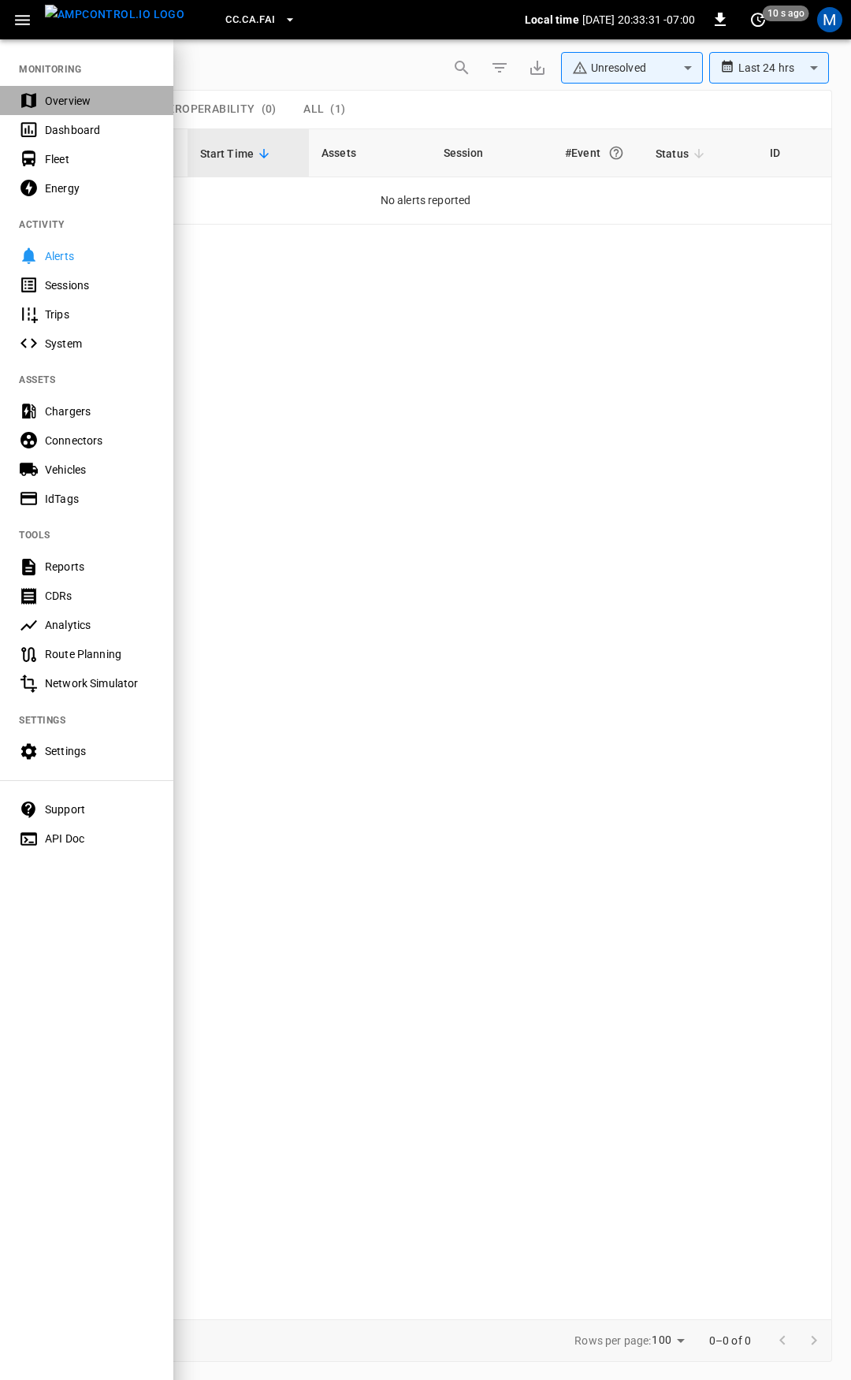
click at [84, 102] on div "Overview" at bounding box center [100, 101] width 110 height 16
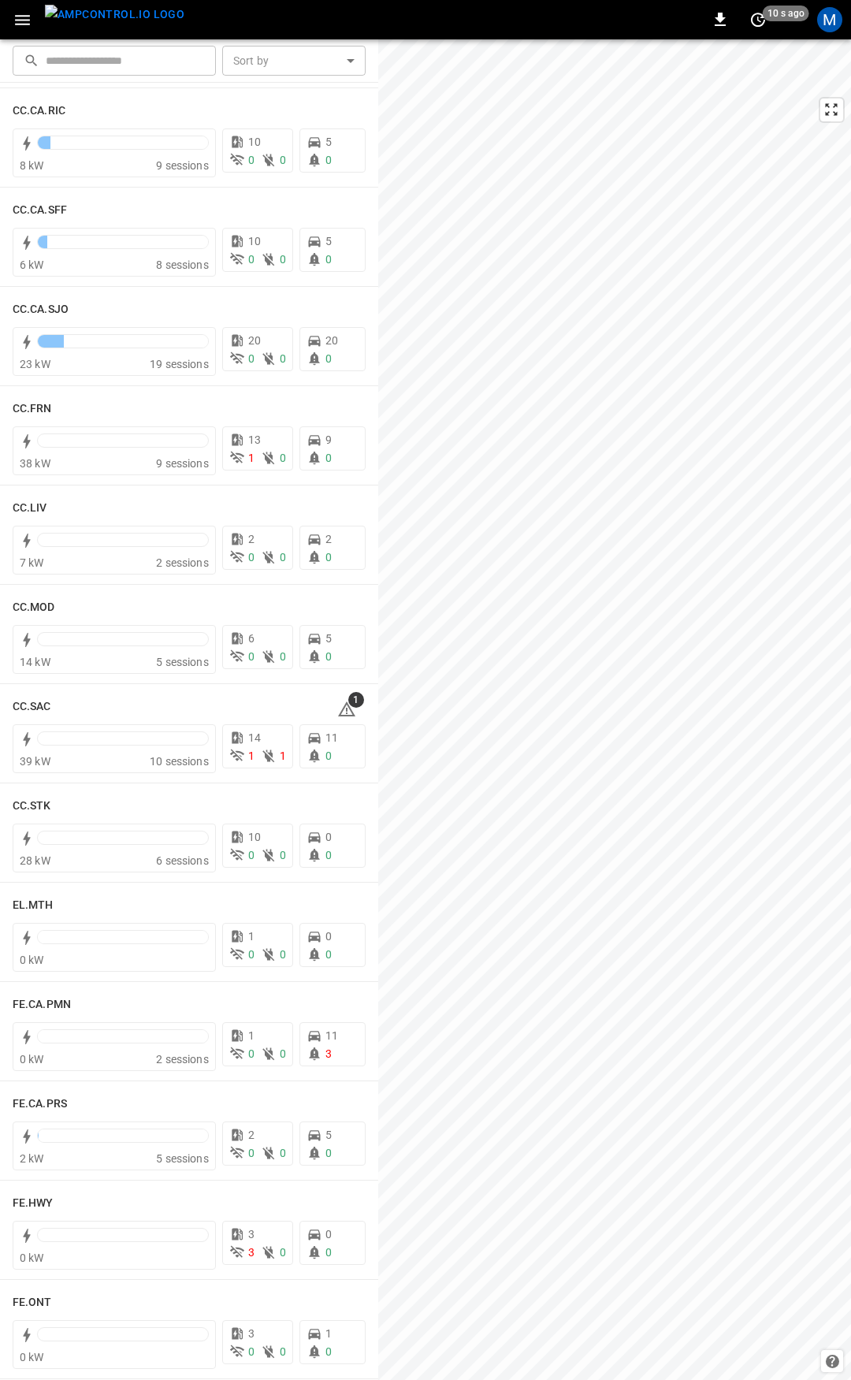
scroll to position [654, 0]
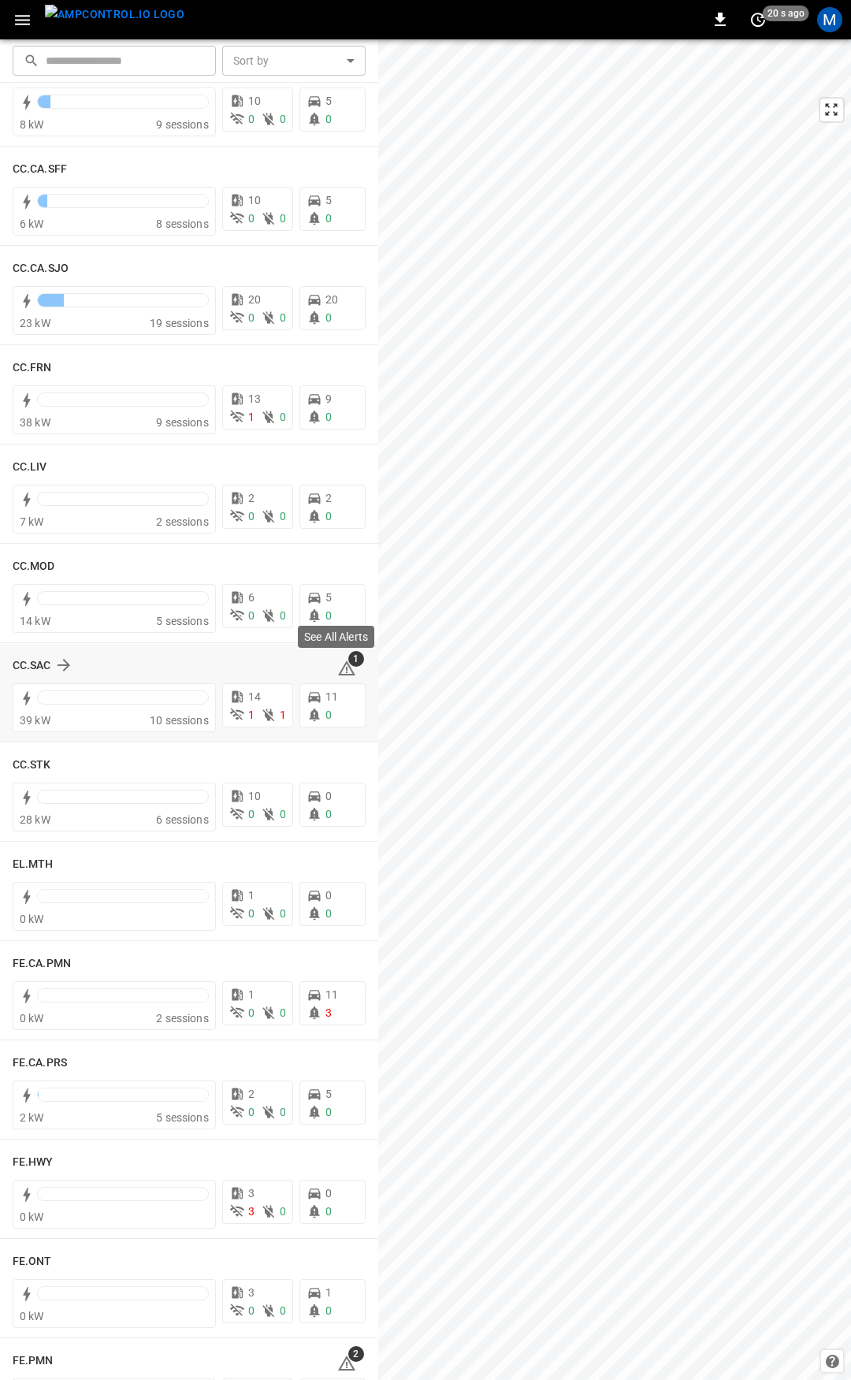
click at [340, 670] on icon at bounding box center [346, 668] width 19 height 19
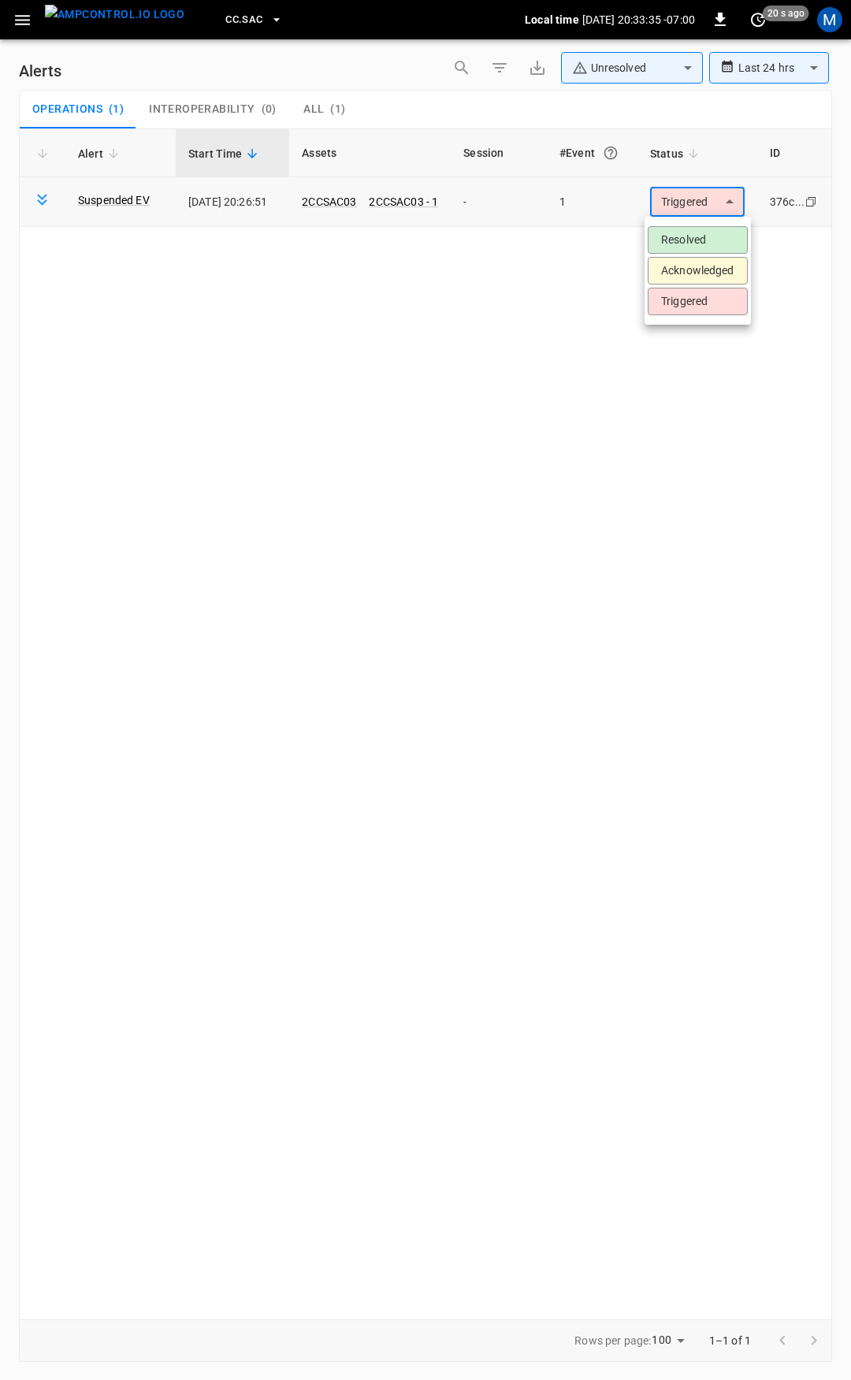
click at [684, 196] on body "**********" at bounding box center [425, 687] width 851 height 1374
click at [689, 240] on li "Resolved" at bounding box center [698, 240] width 100 height 28
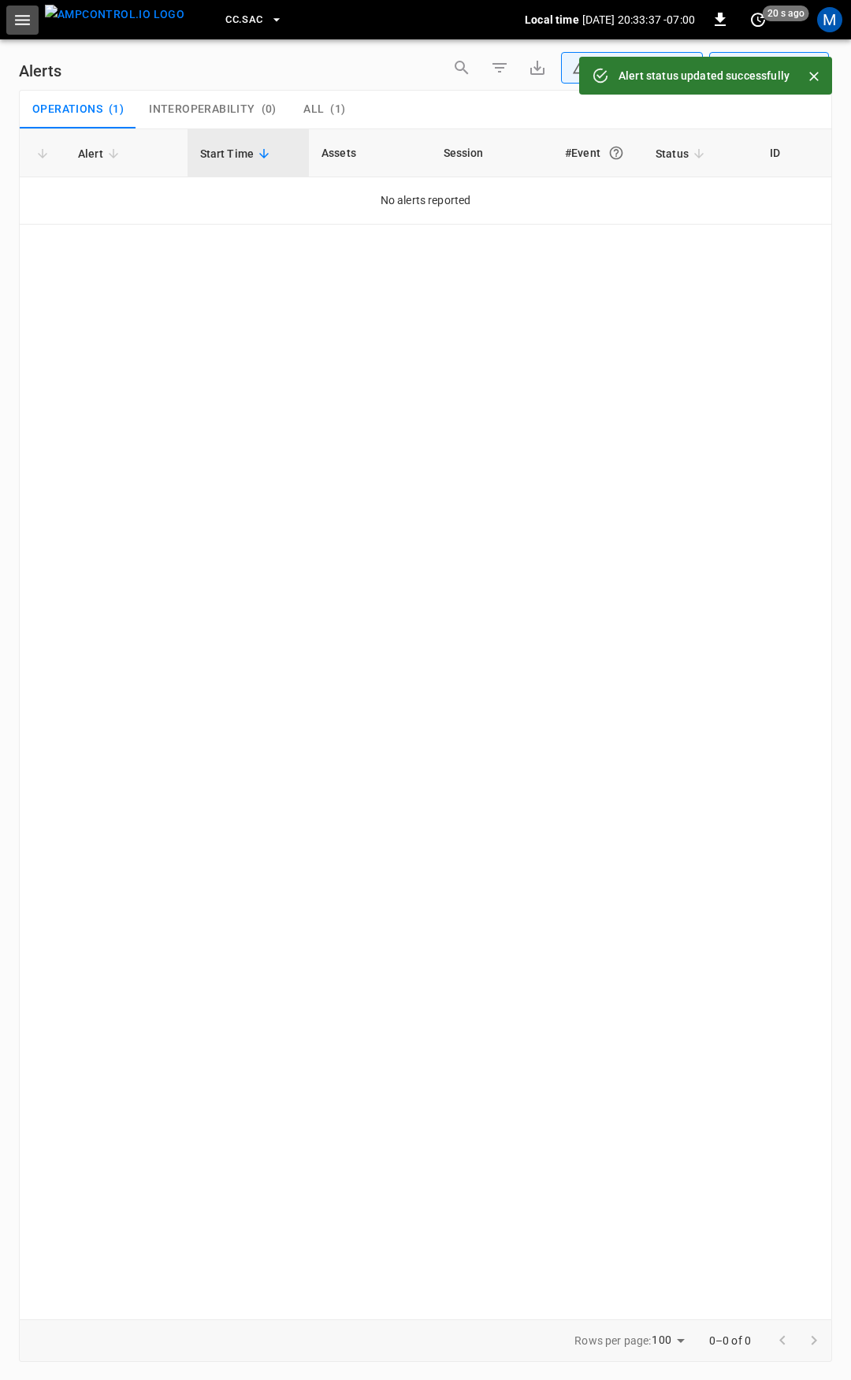
click at [19, 13] on icon "button" at bounding box center [23, 20] width 20 height 20
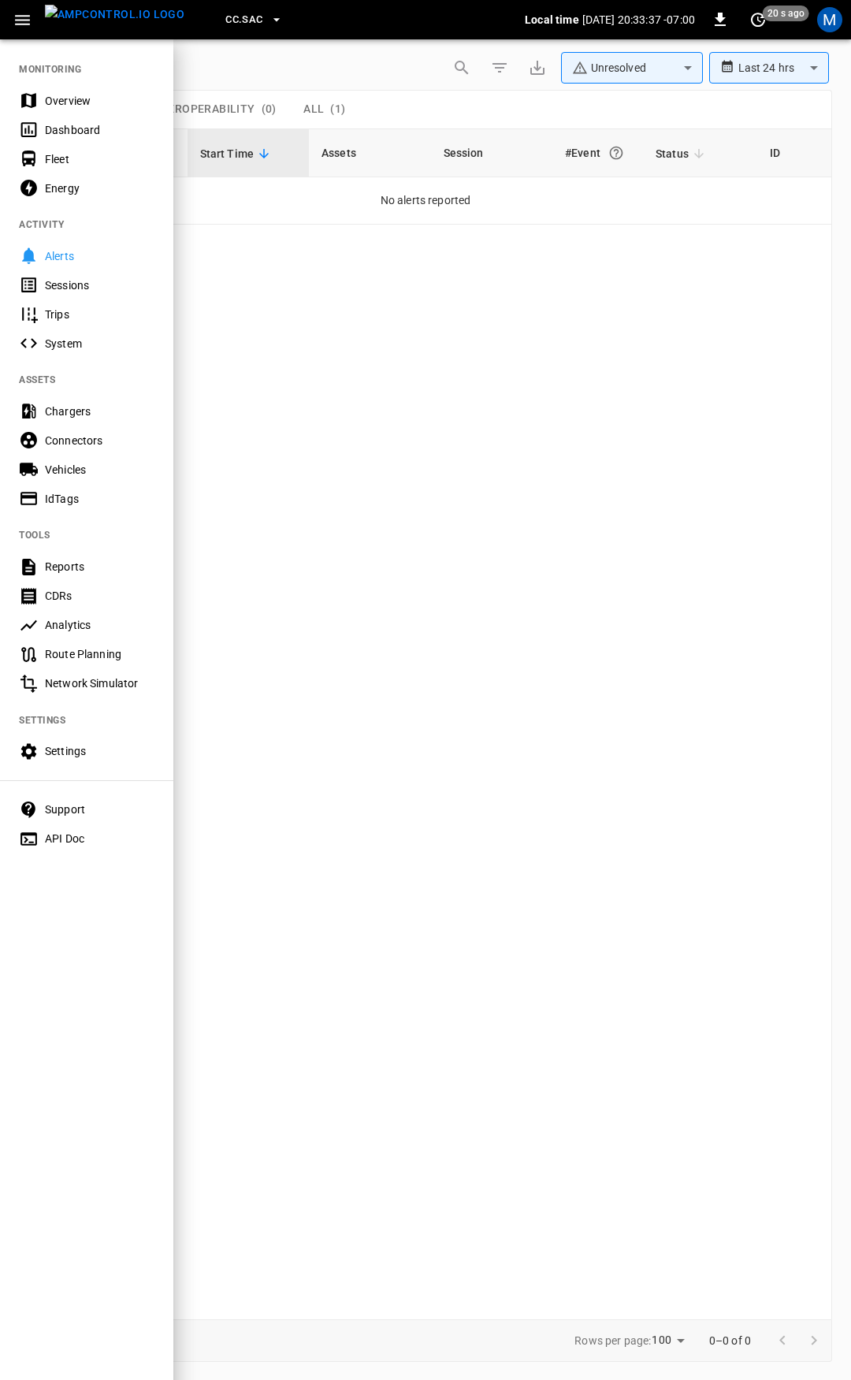
drag, startPoint x: 69, startPoint y: 99, endPoint x: 99, endPoint y: 136, distance: 47.6
click at [70, 99] on div "Overview" at bounding box center [100, 101] width 110 height 16
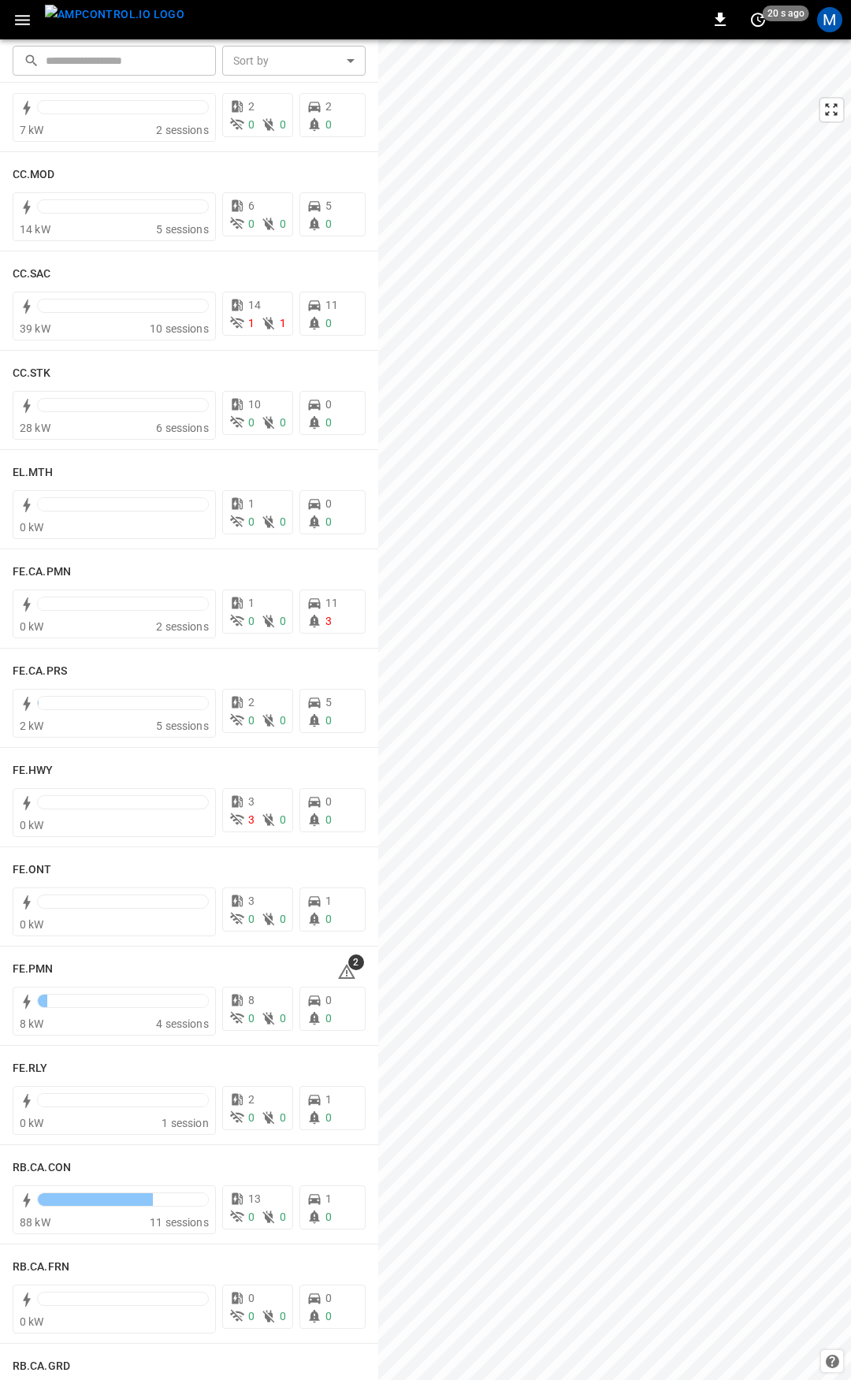
scroll to position [1120, 0]
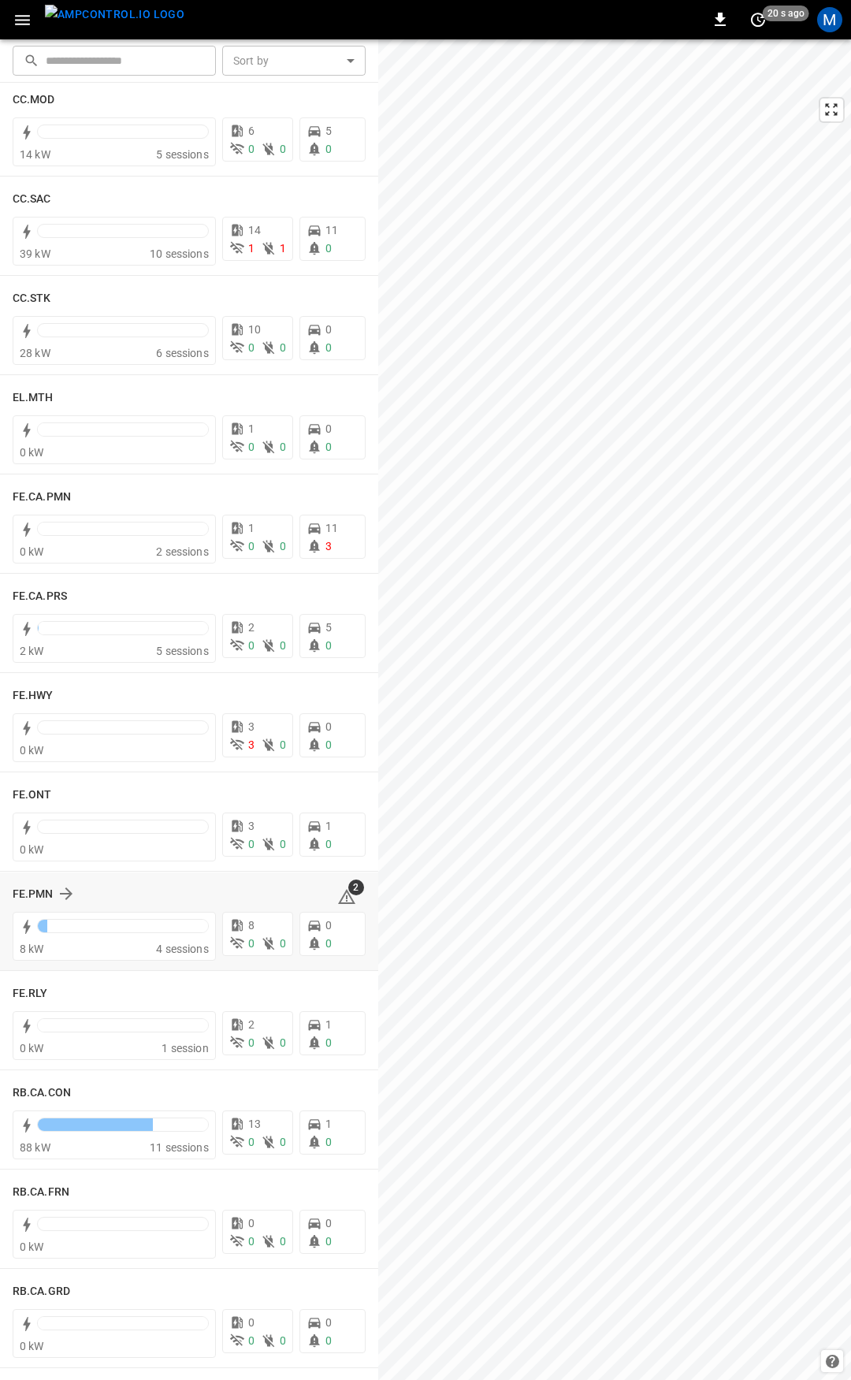
click at [338, 890] on icon at bounding box center [346, 896] width 17 height 15
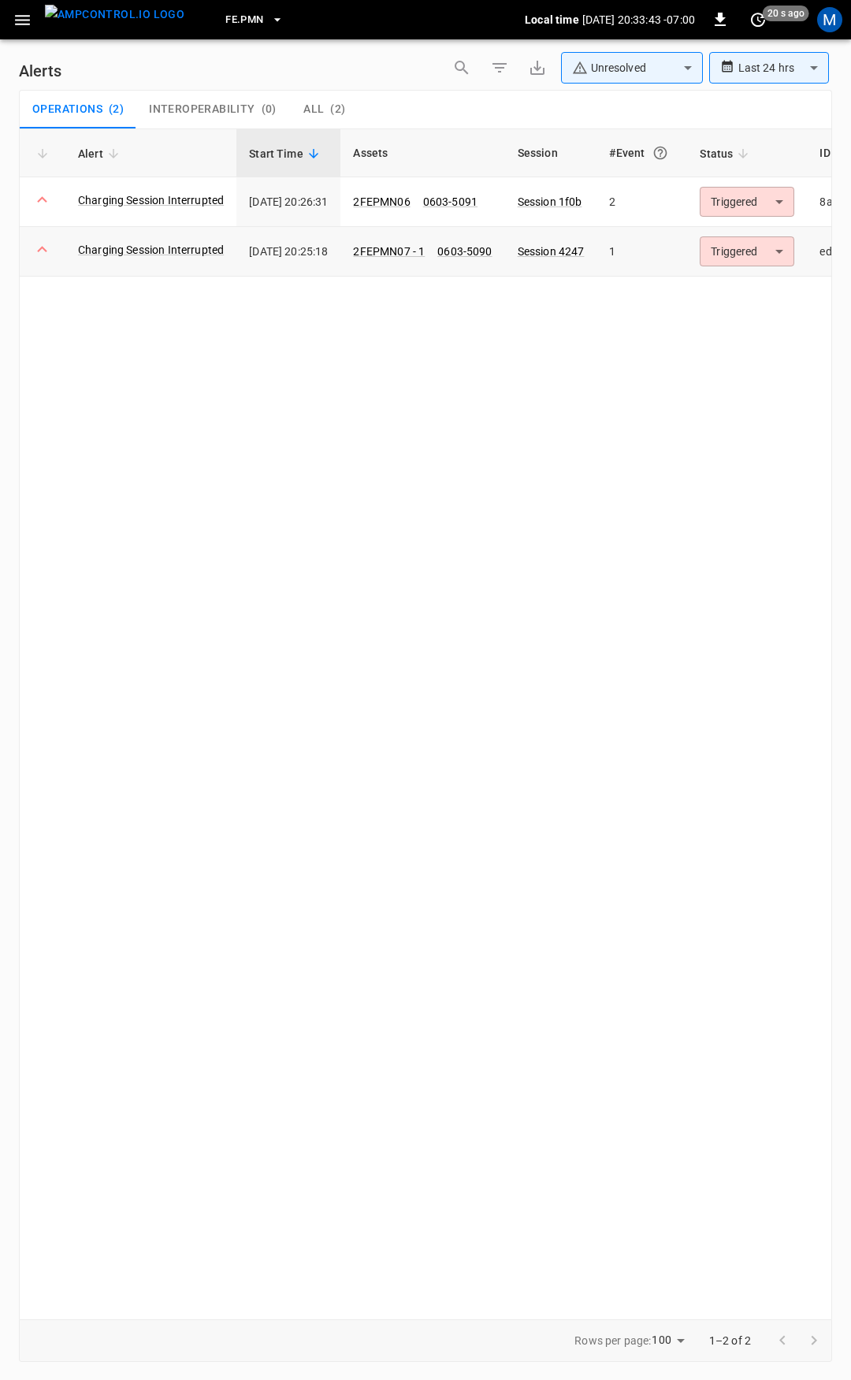
click at [752, 253] on body "**********" at bounding box center [425, 687] width 851 height 1374
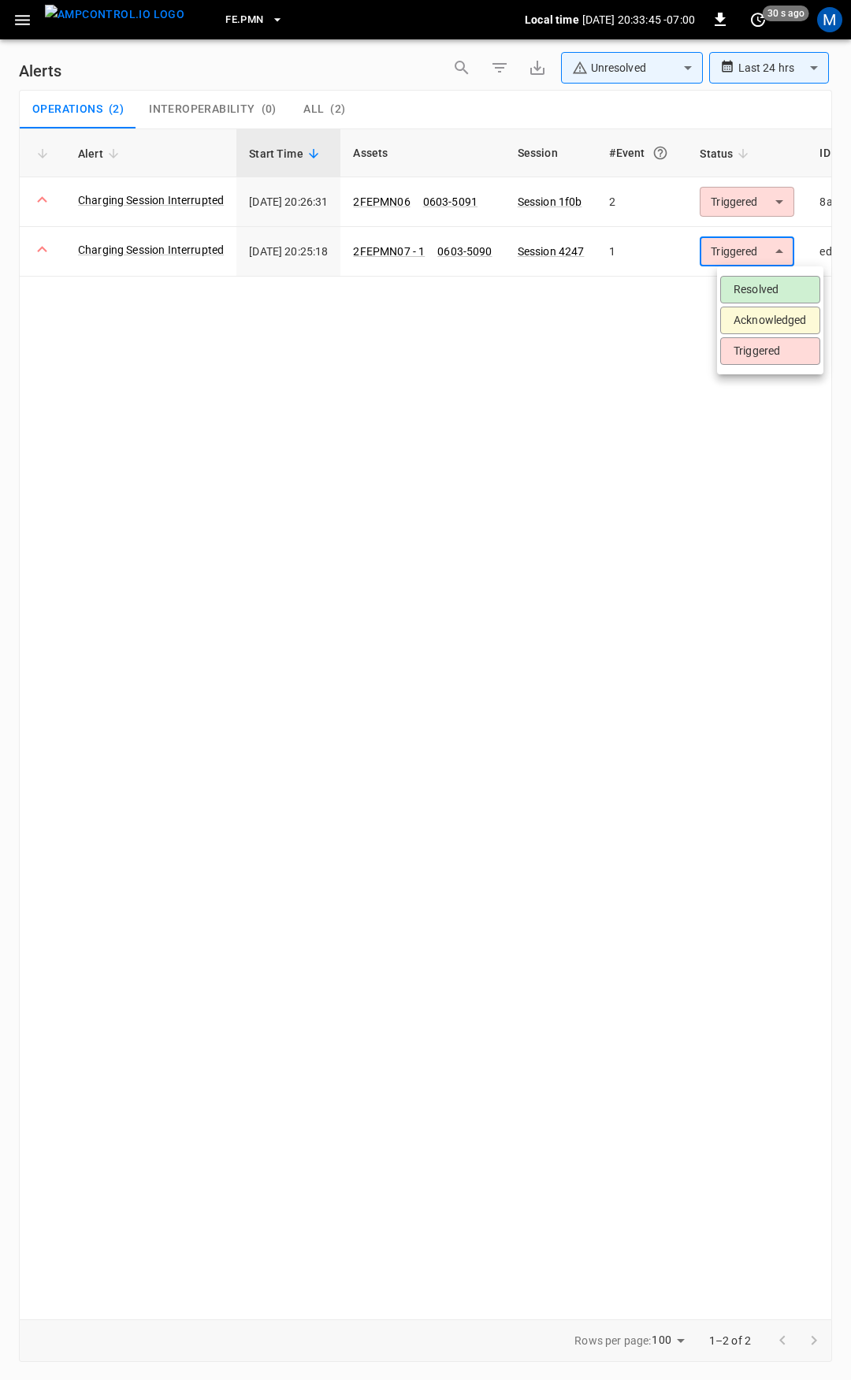
click at [752, 283] on li "Resolved" at bounding box center [770, 290] width 100 height 28
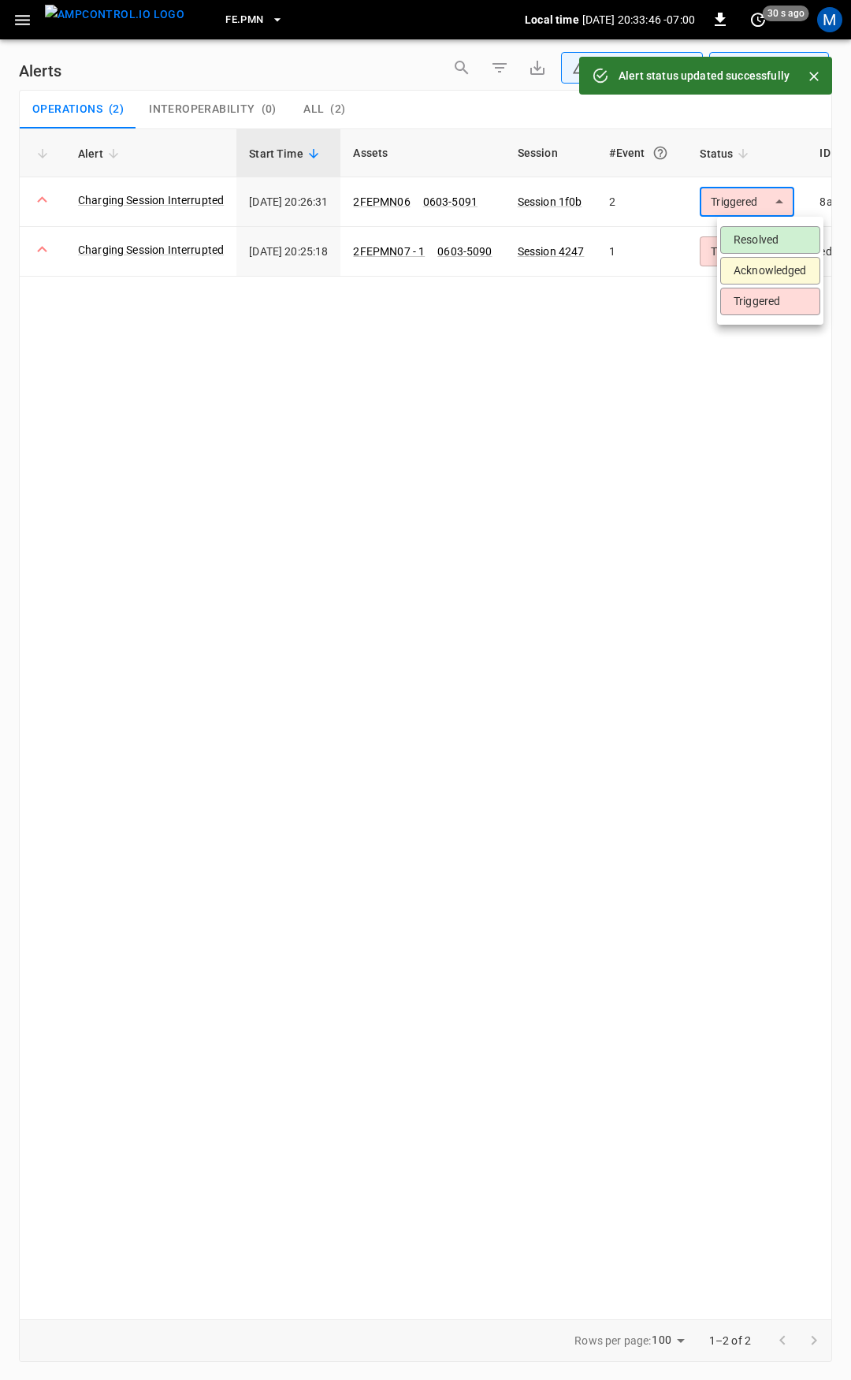
click at [759, 200] on body "**********" at bounding box center [425, 687] width 851 height 1374
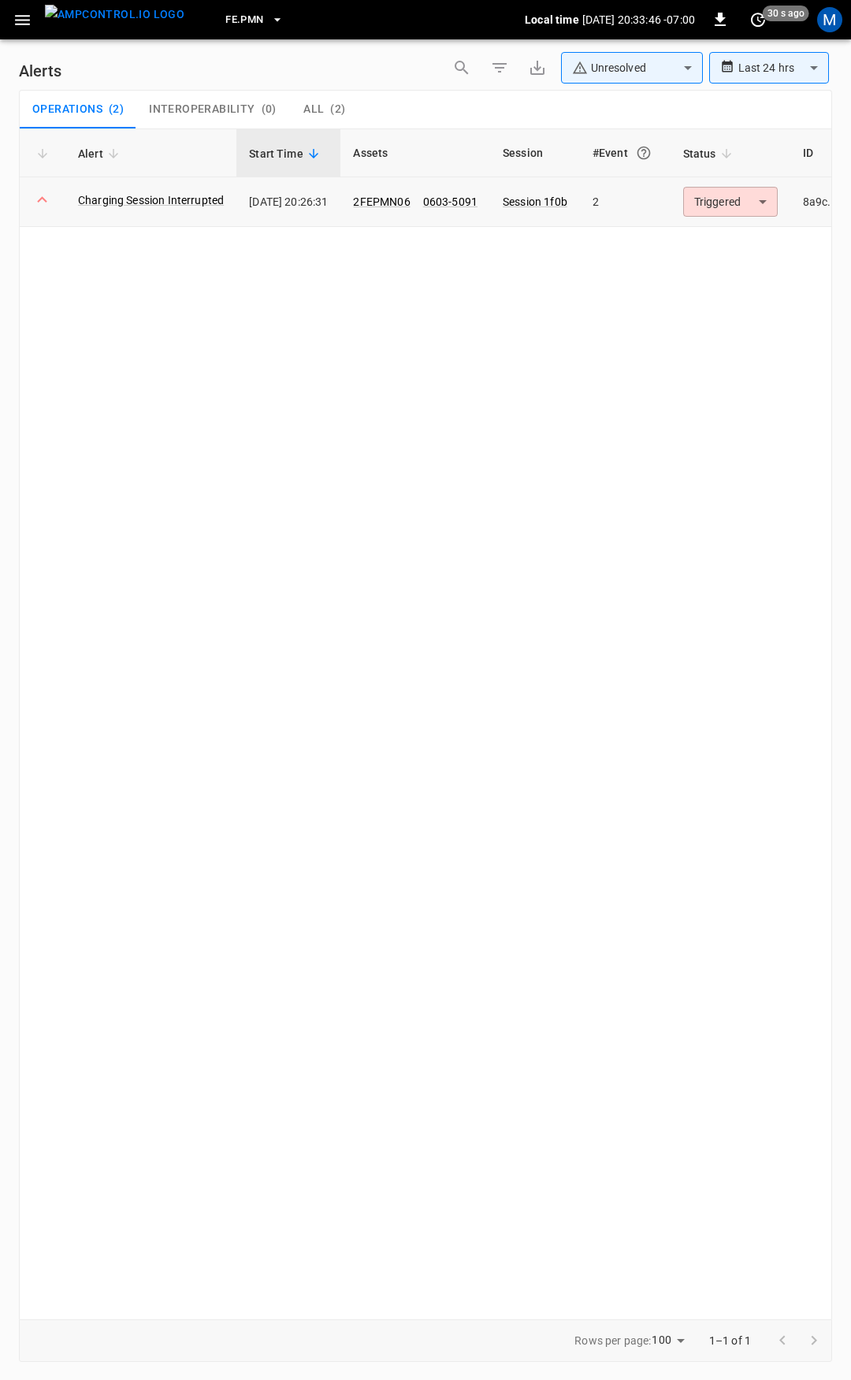
click at [744, 202] on body "**********" at bounding box center [425, 687] width 851 height 1374
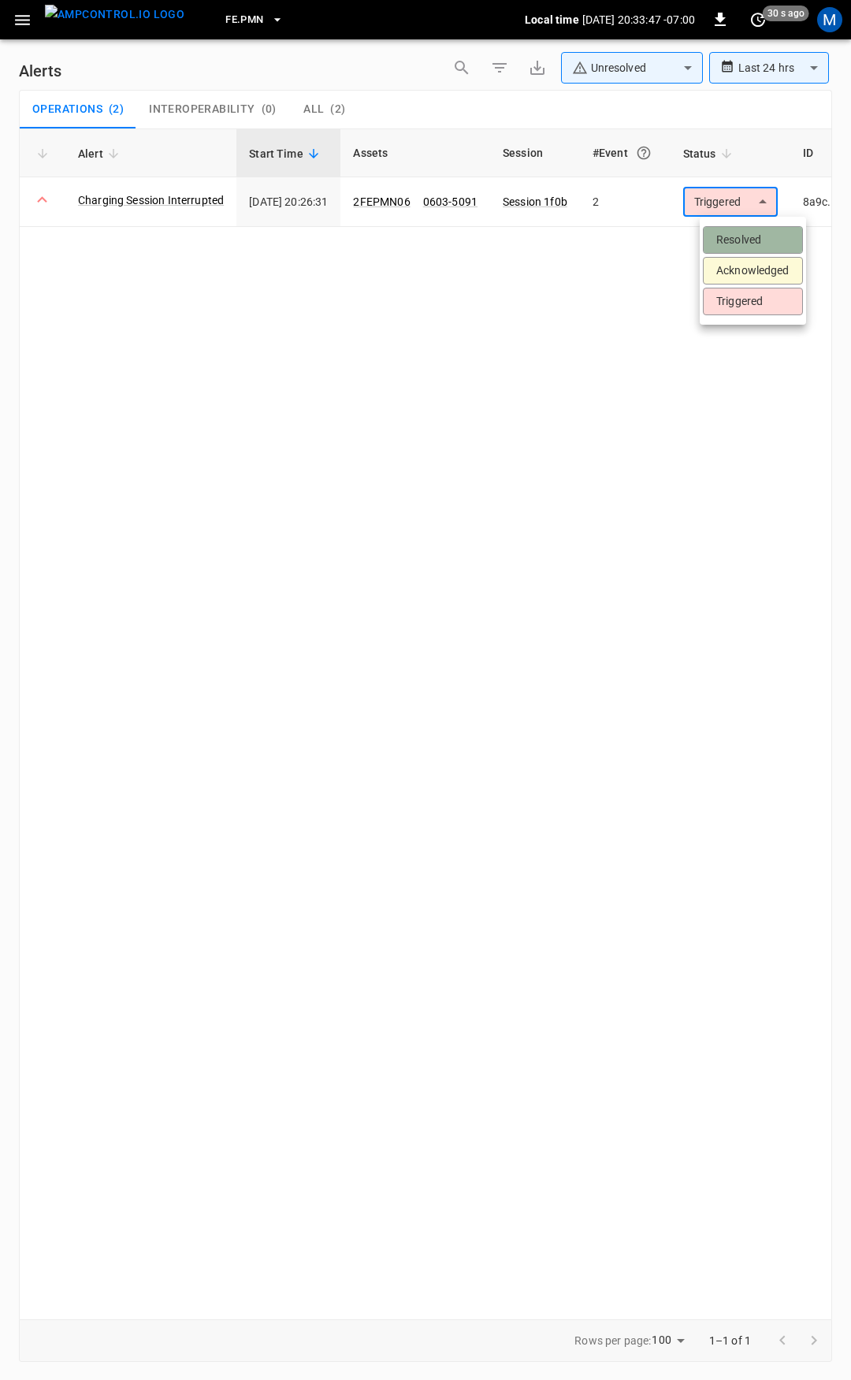
drag, startPoint x: 741, startPoint y: 229, endPoint x: 723, endPoint y: 229, distance: 18.1
click at [742, 229] on li "Resolved" at bounding box center [753, 240] width 100 height 28
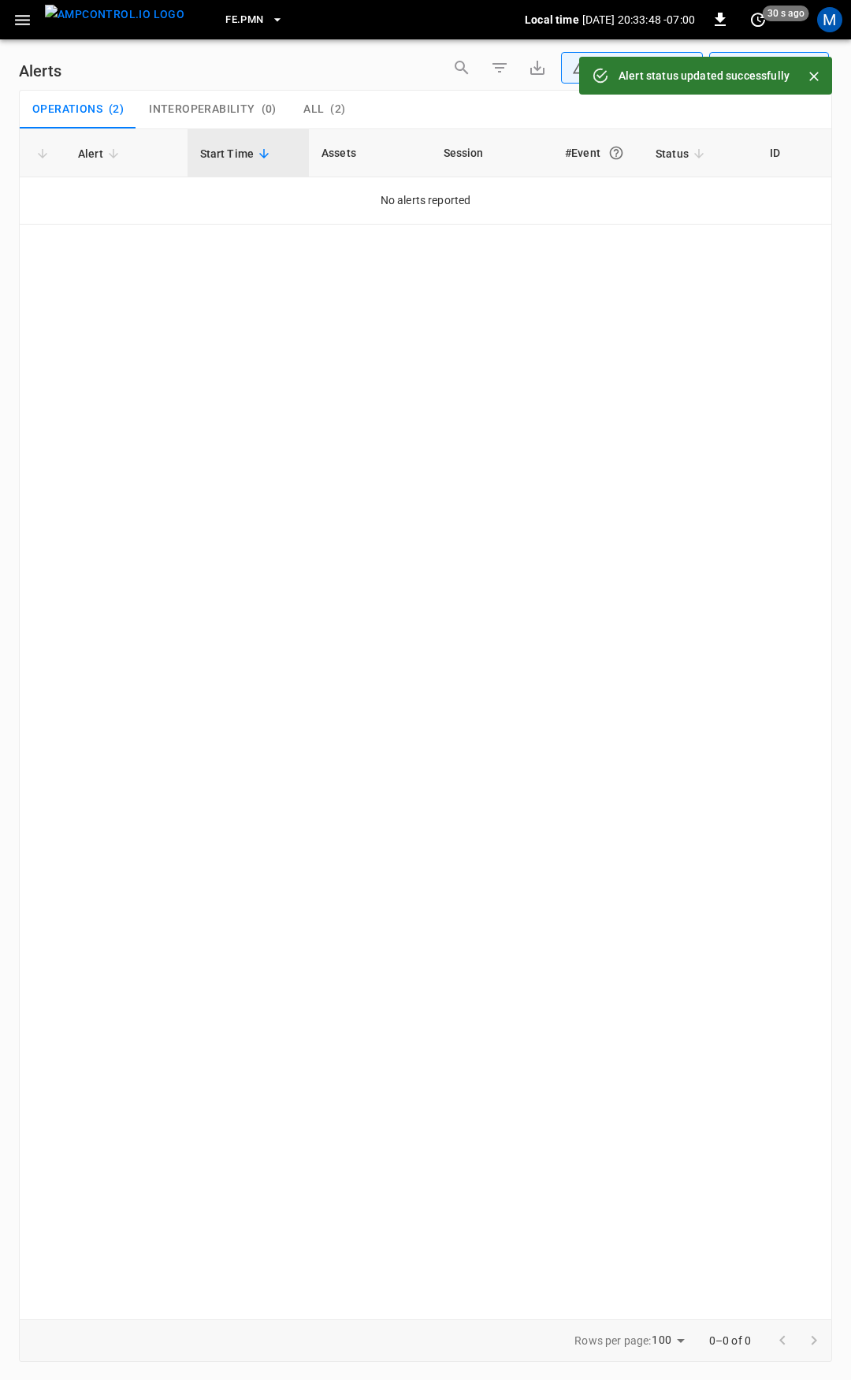
click at [32, 25] on icon "button" at bounding box center [23, 20] width 20 height 20
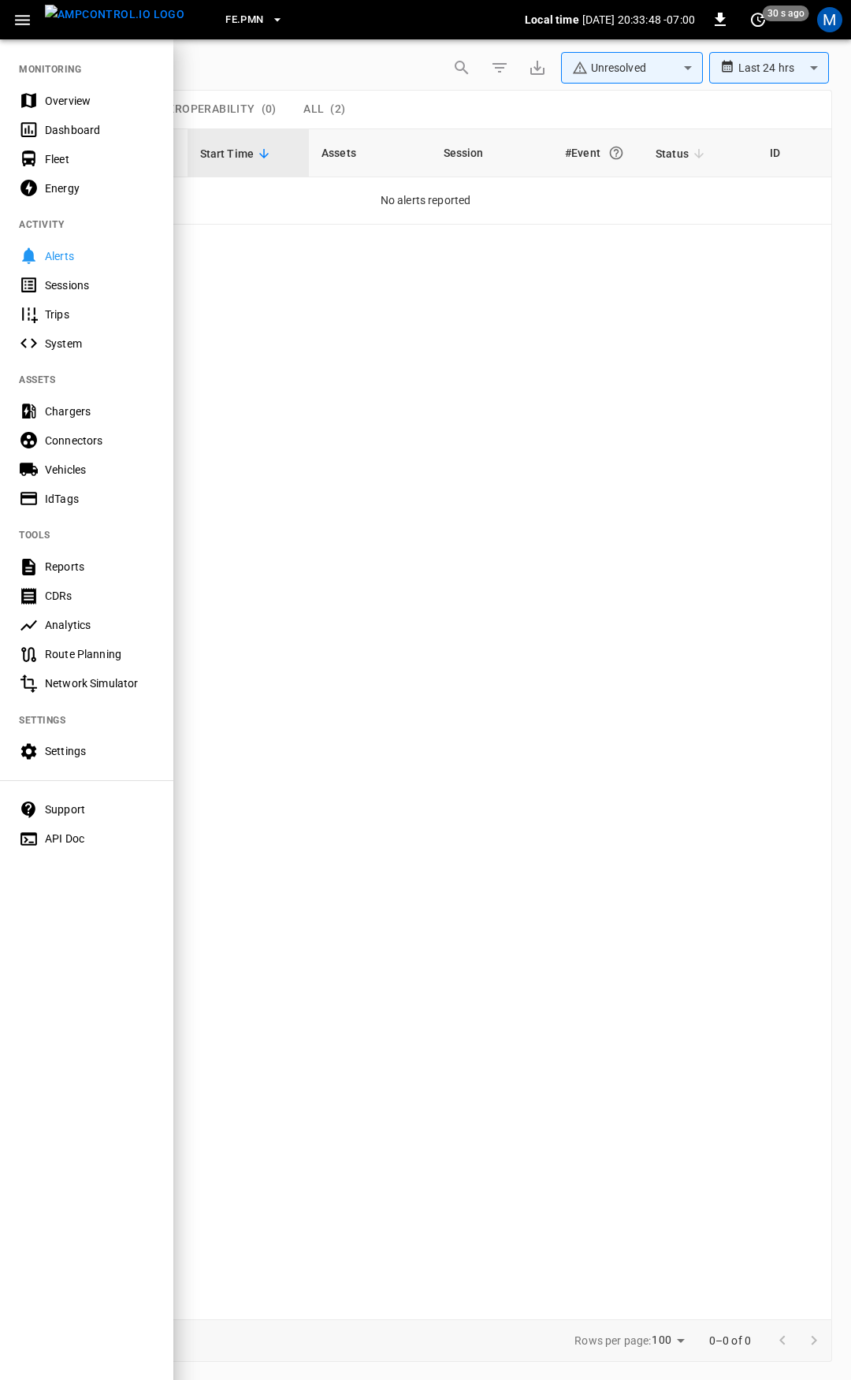
click at [53, 95] on div "Overview" at bounding box center [100, 101] width 110 height 16
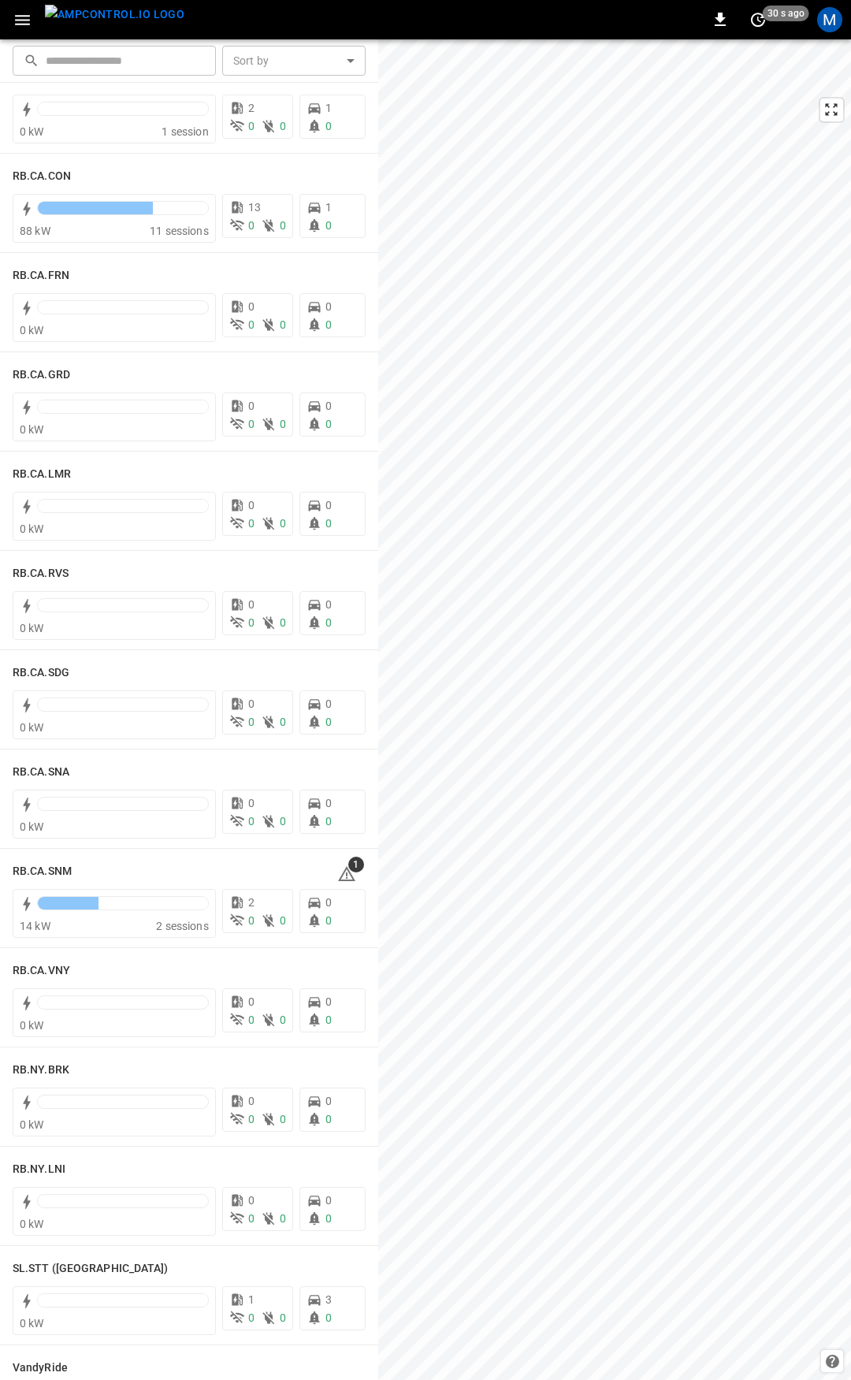
scroll to position [2044, 0]
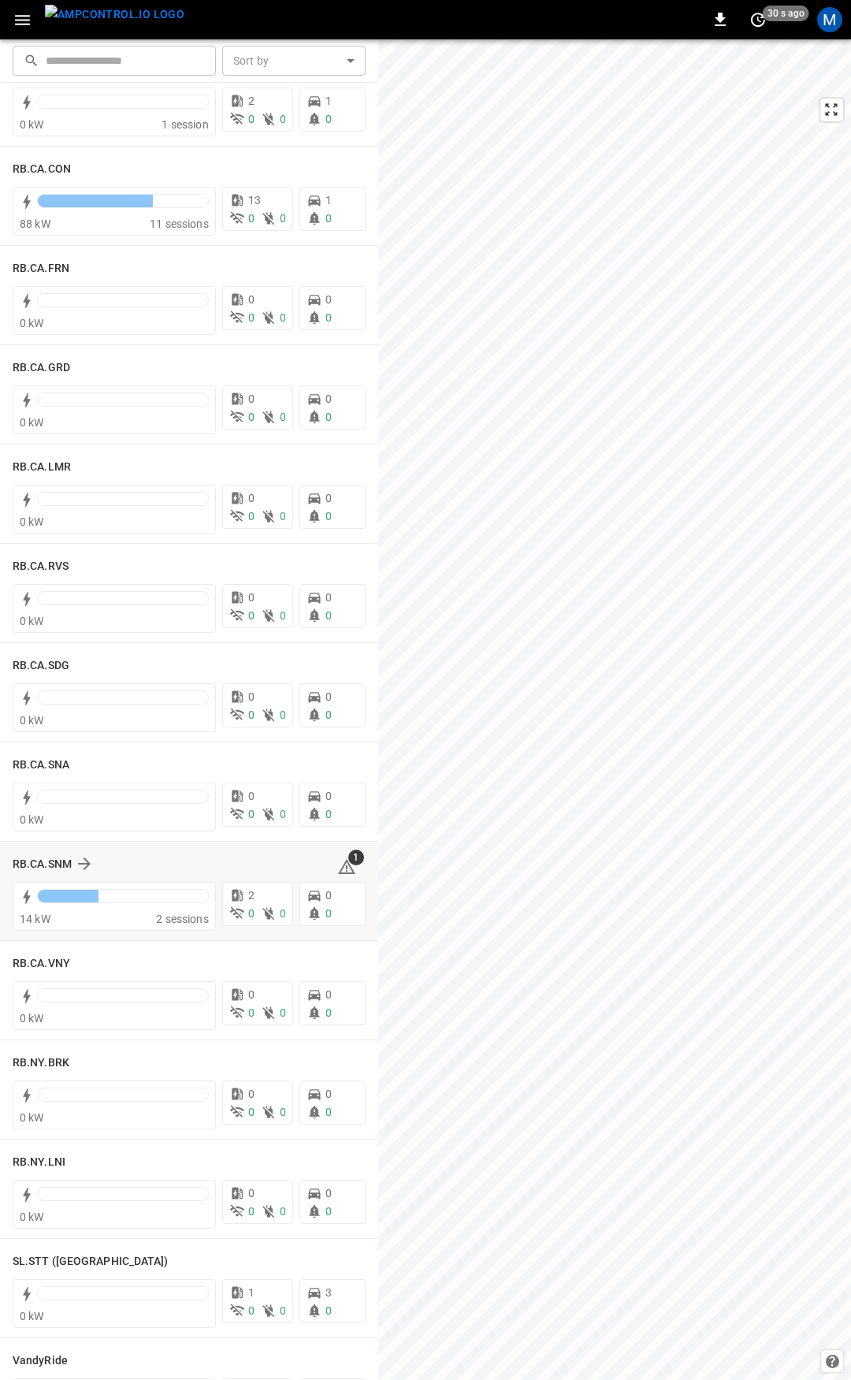
click at [337, 869] on icon at bounding box center [346, 866] width 19 height 19
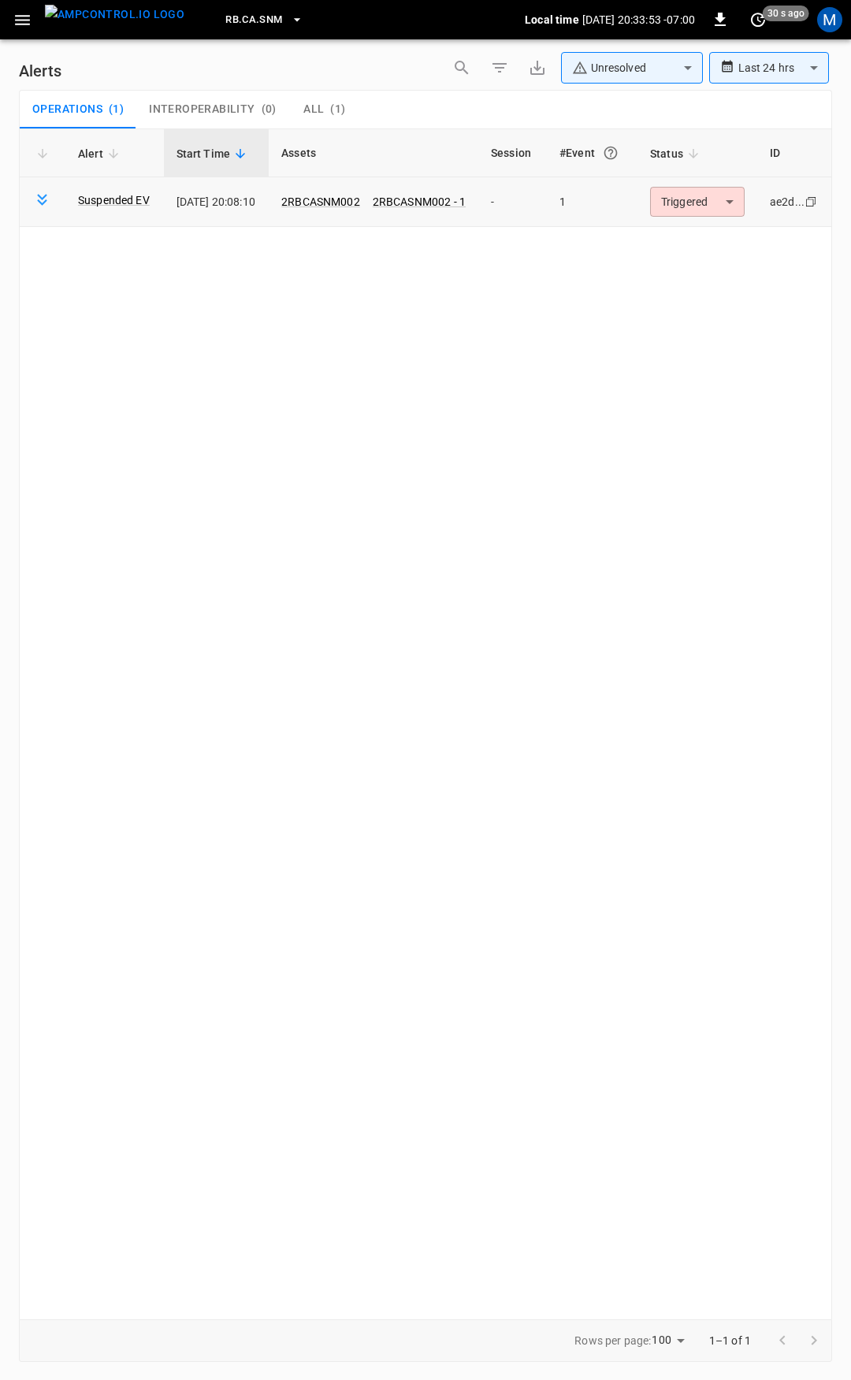
click at [700, 214] on body "**********" at bounding box center [425, 687] width 851 height 1374
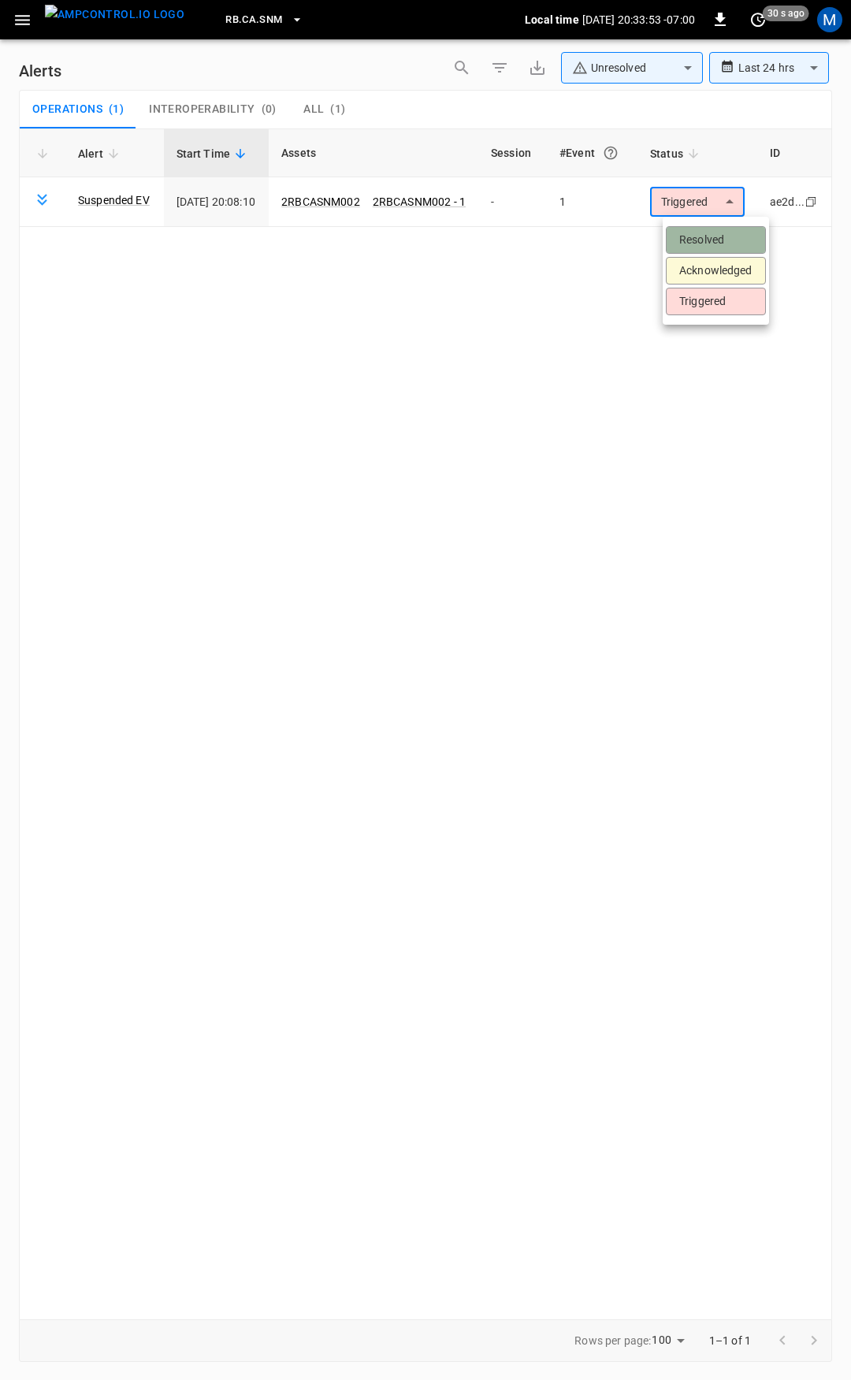
click at [698, 238] on li "Resolved" at bounding box center [716, 240] width 100 height 28
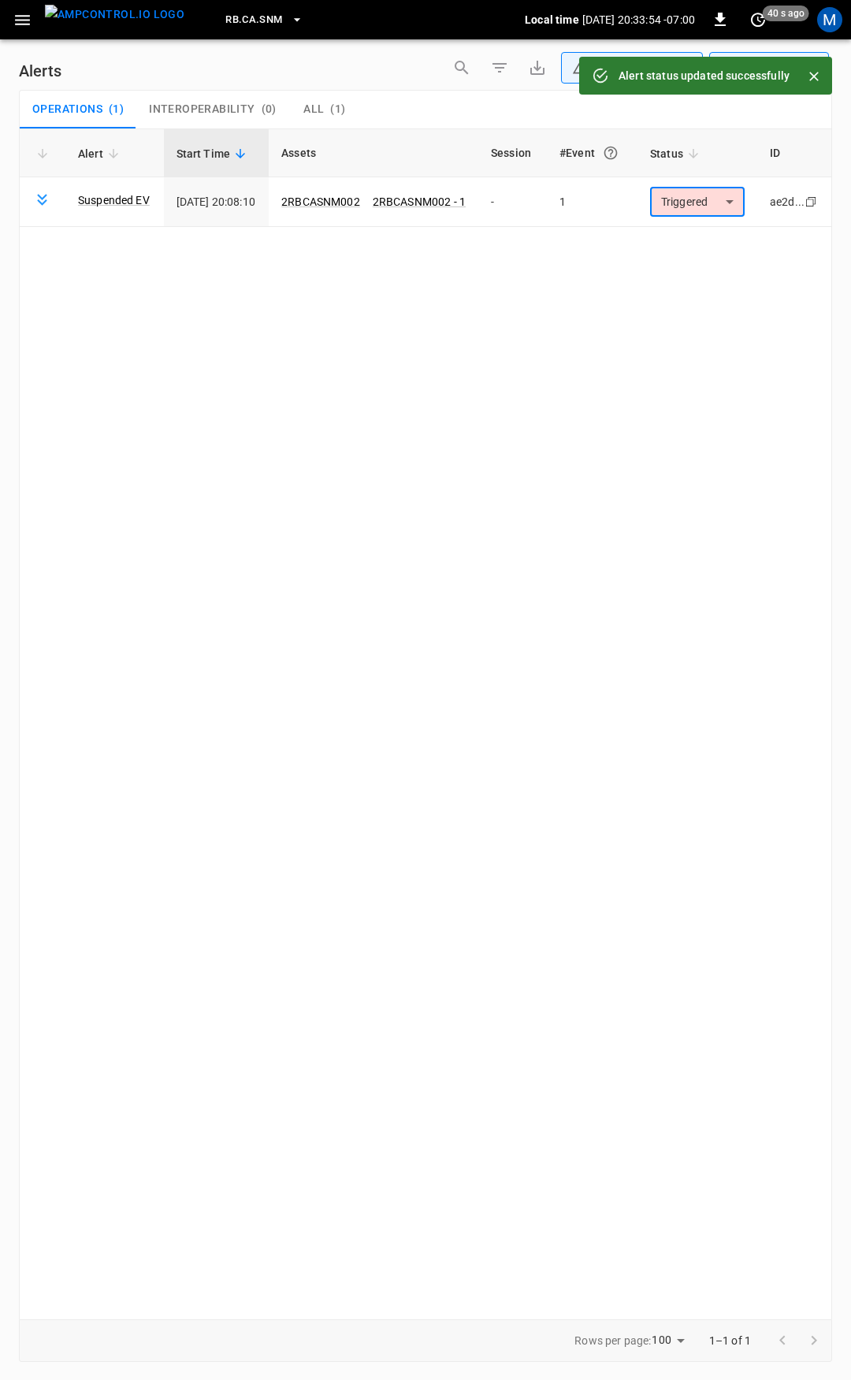
click at [14, 24] on icon "button" at bounding box center [23, 20] width 20 height 20
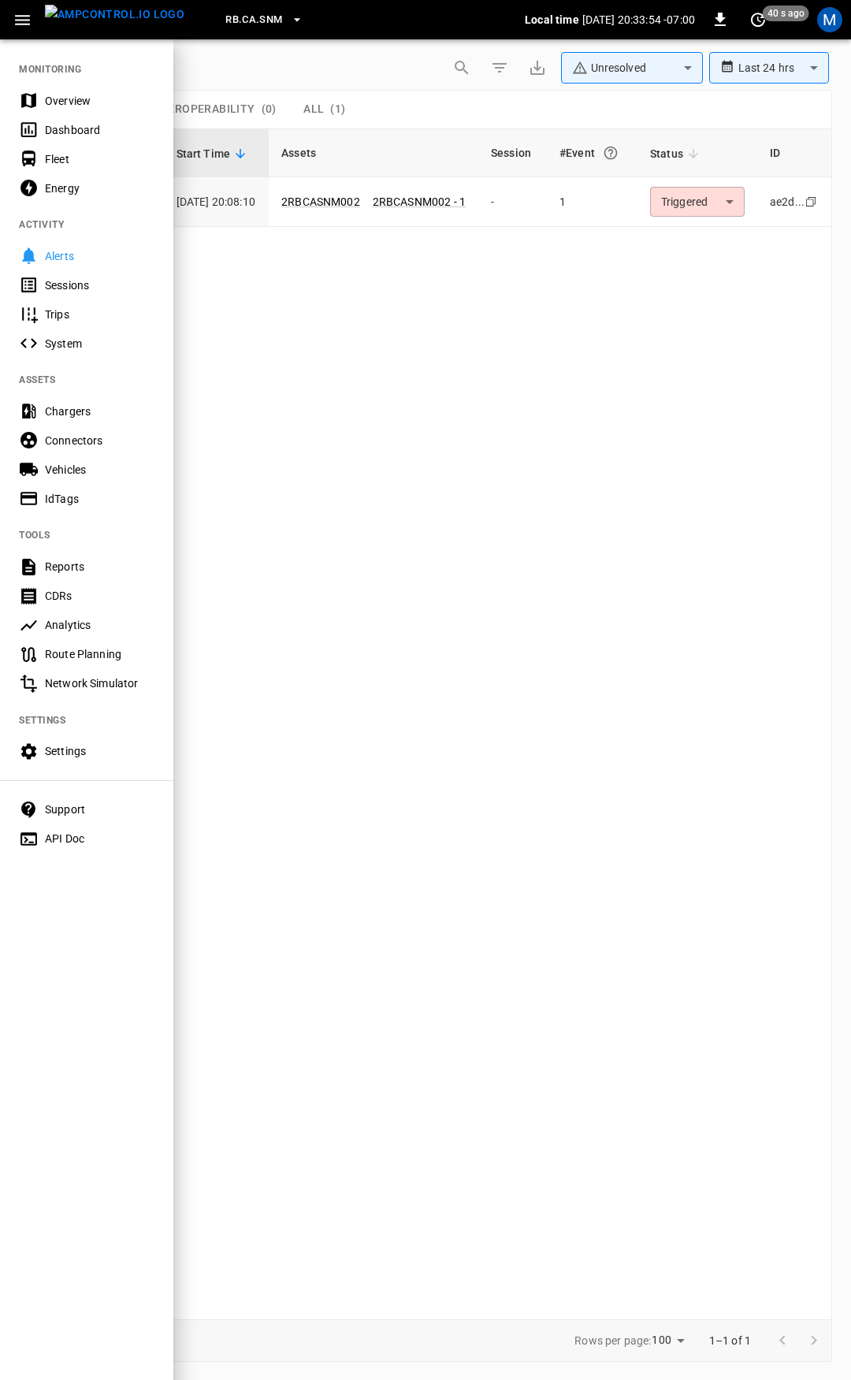
drag, startPoint x: 64, startPoint y: 96, endPoint x: 105, endPoint y: 181, distance: 94.4
click at [65, 96] on div "Overview" at bounding box center [100, 101] width 110 height 16
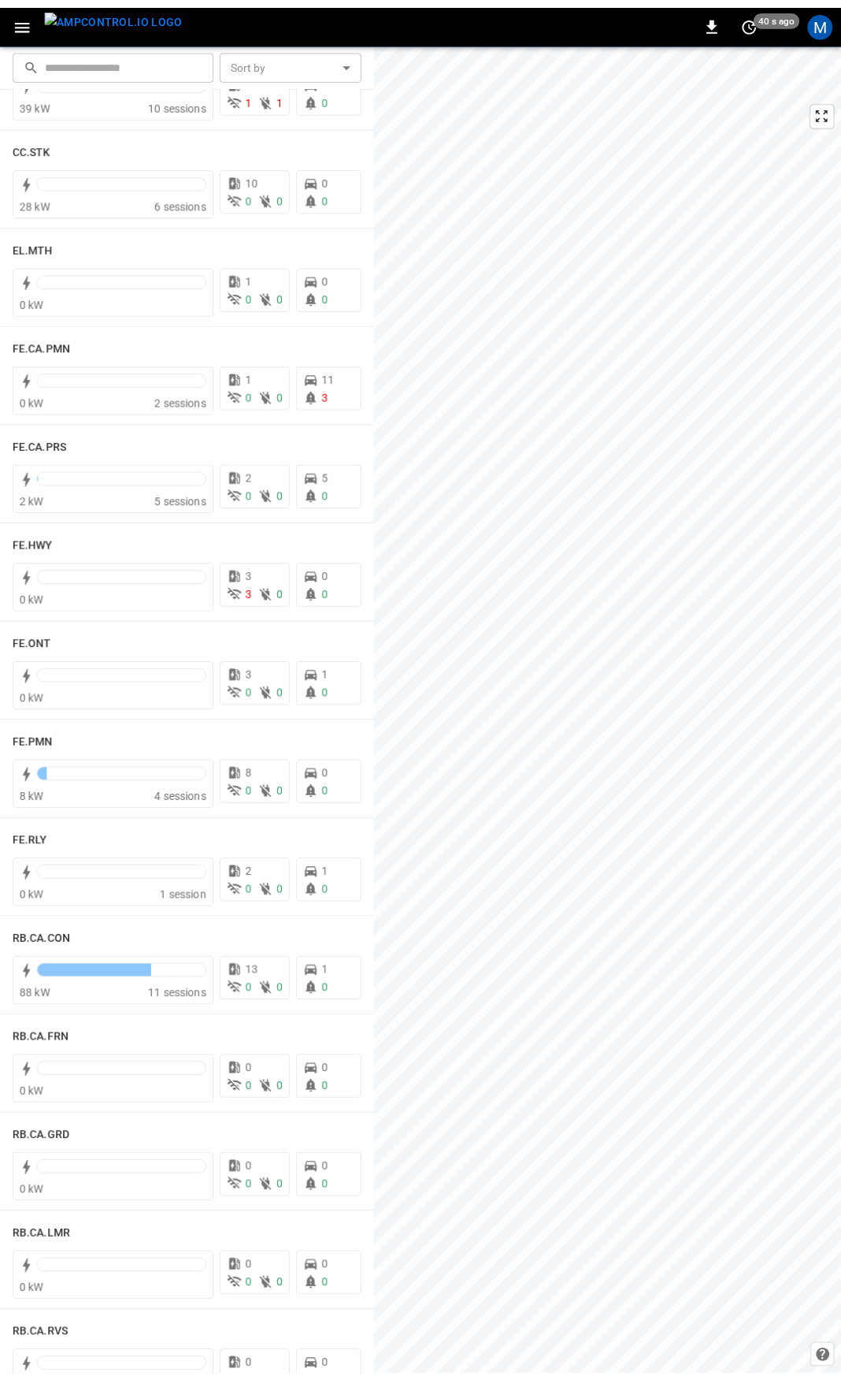
scroll to position [1276, 0]
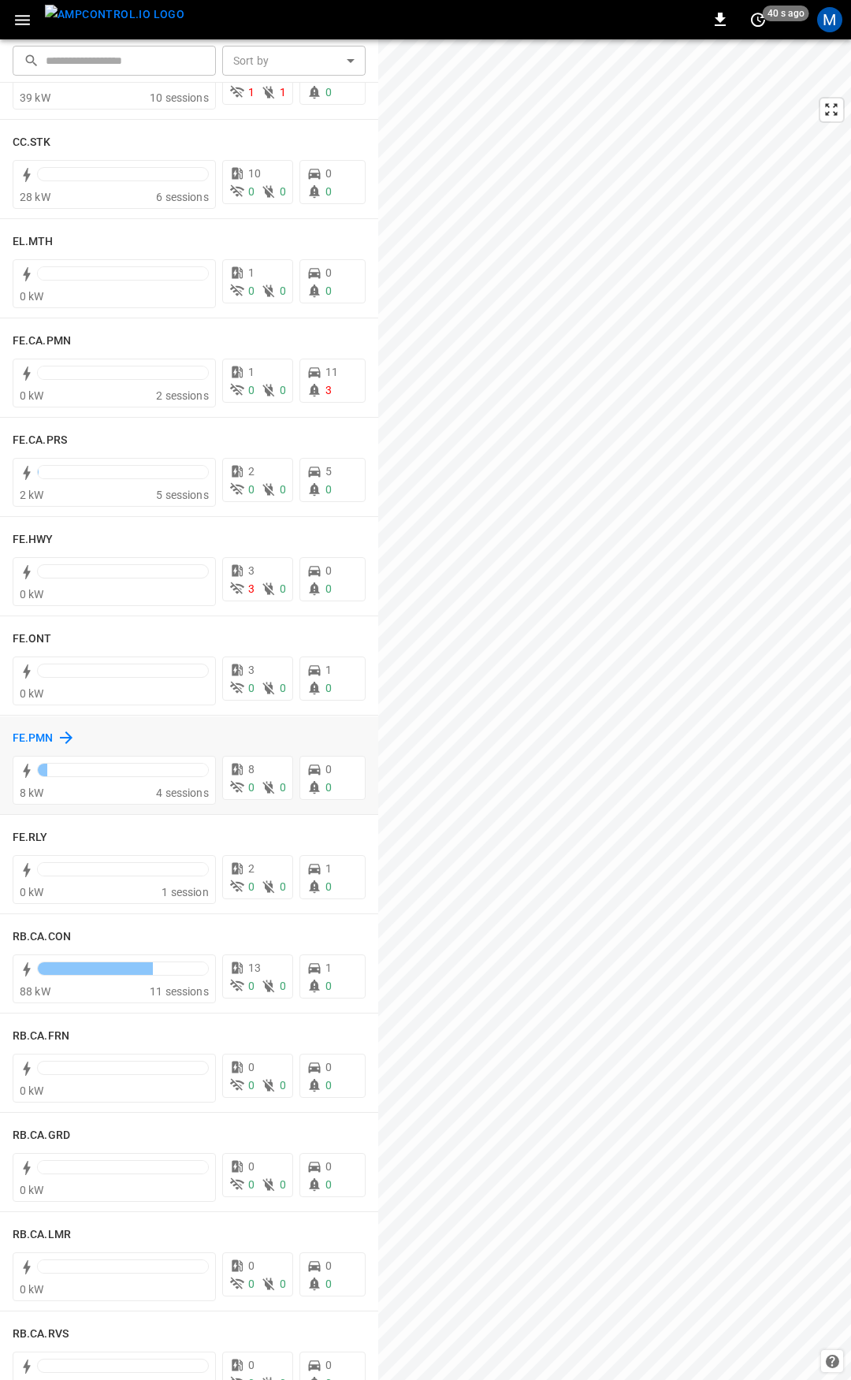
click at [42, 735] on h6 "FE.PMN" at bounding box center [33, 738] width 41 height 17
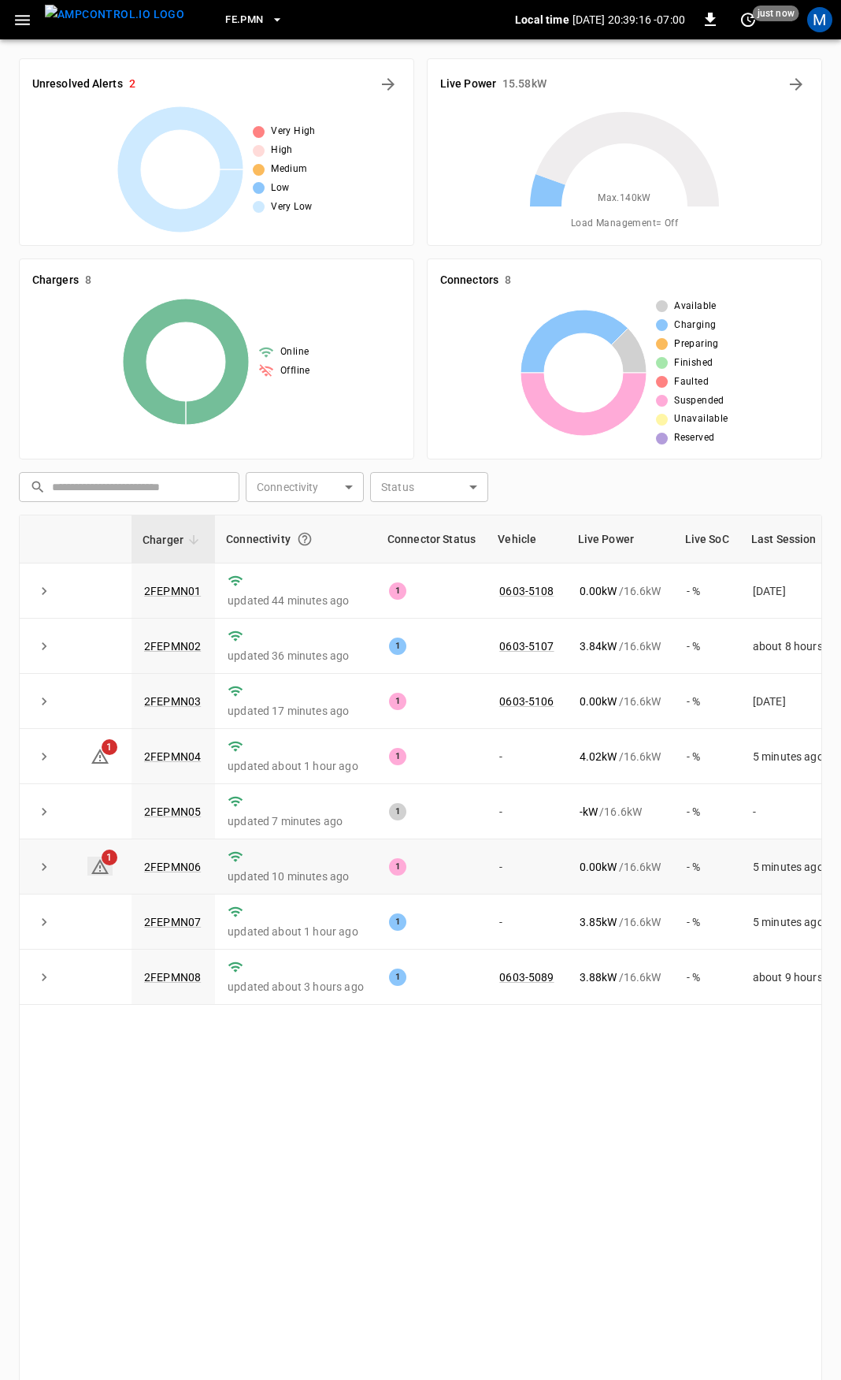
click at [102, 875] on icon at bounding box center [100, 866] width 19 height 19
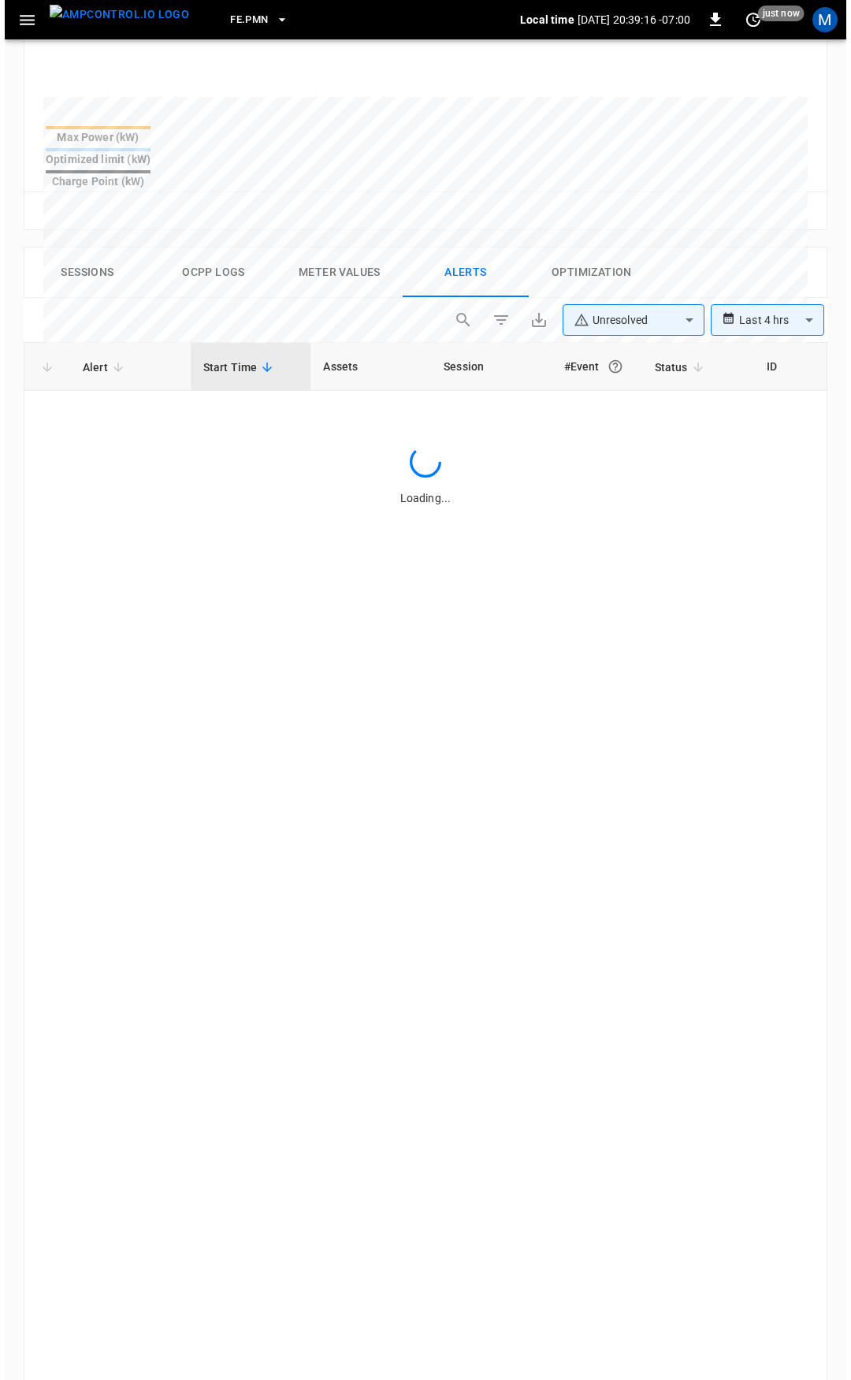
scroll to position [671, 0]
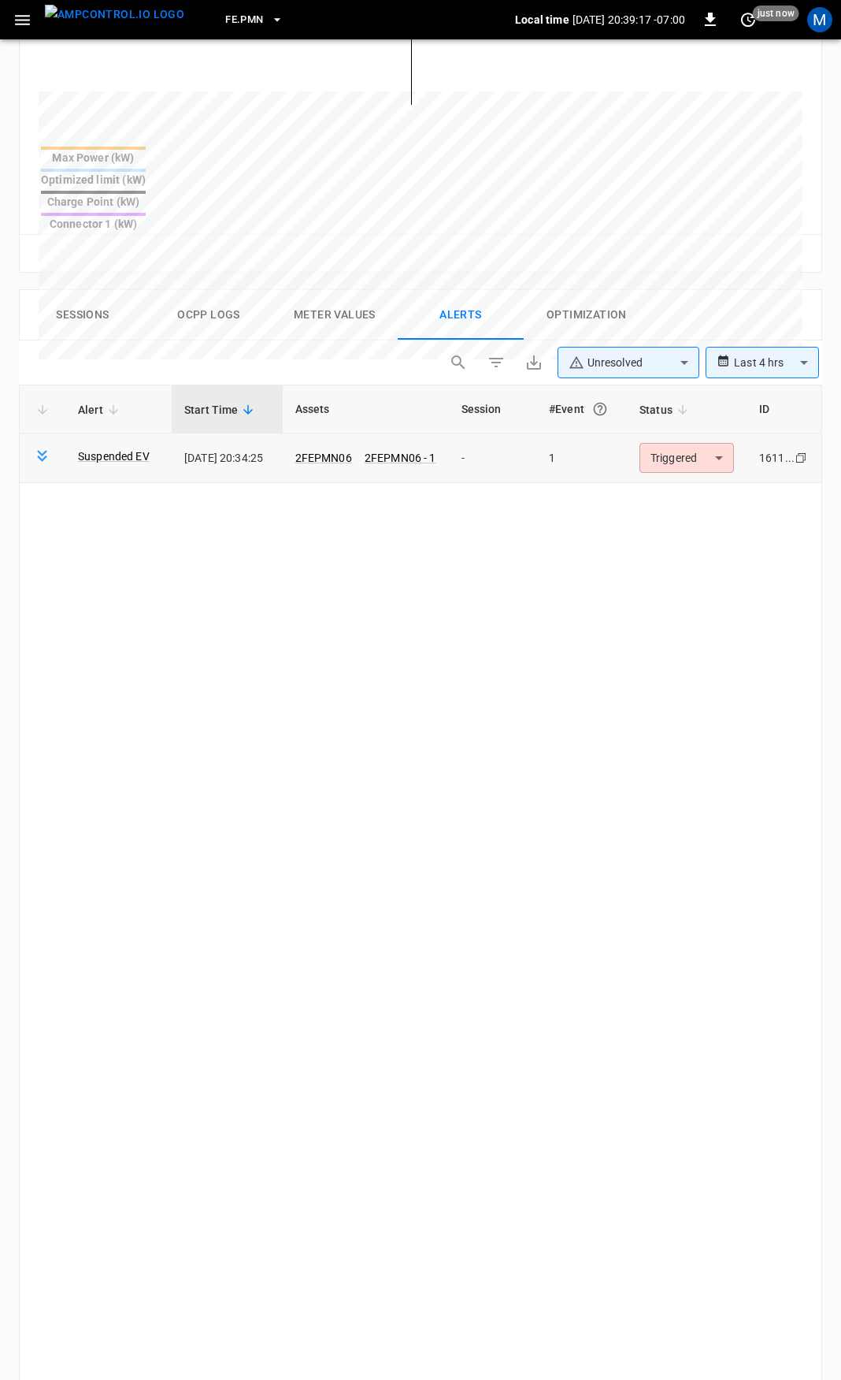
click at [659, 413] on body "**********" at bounding box center [420, 489] width 841 height 2320
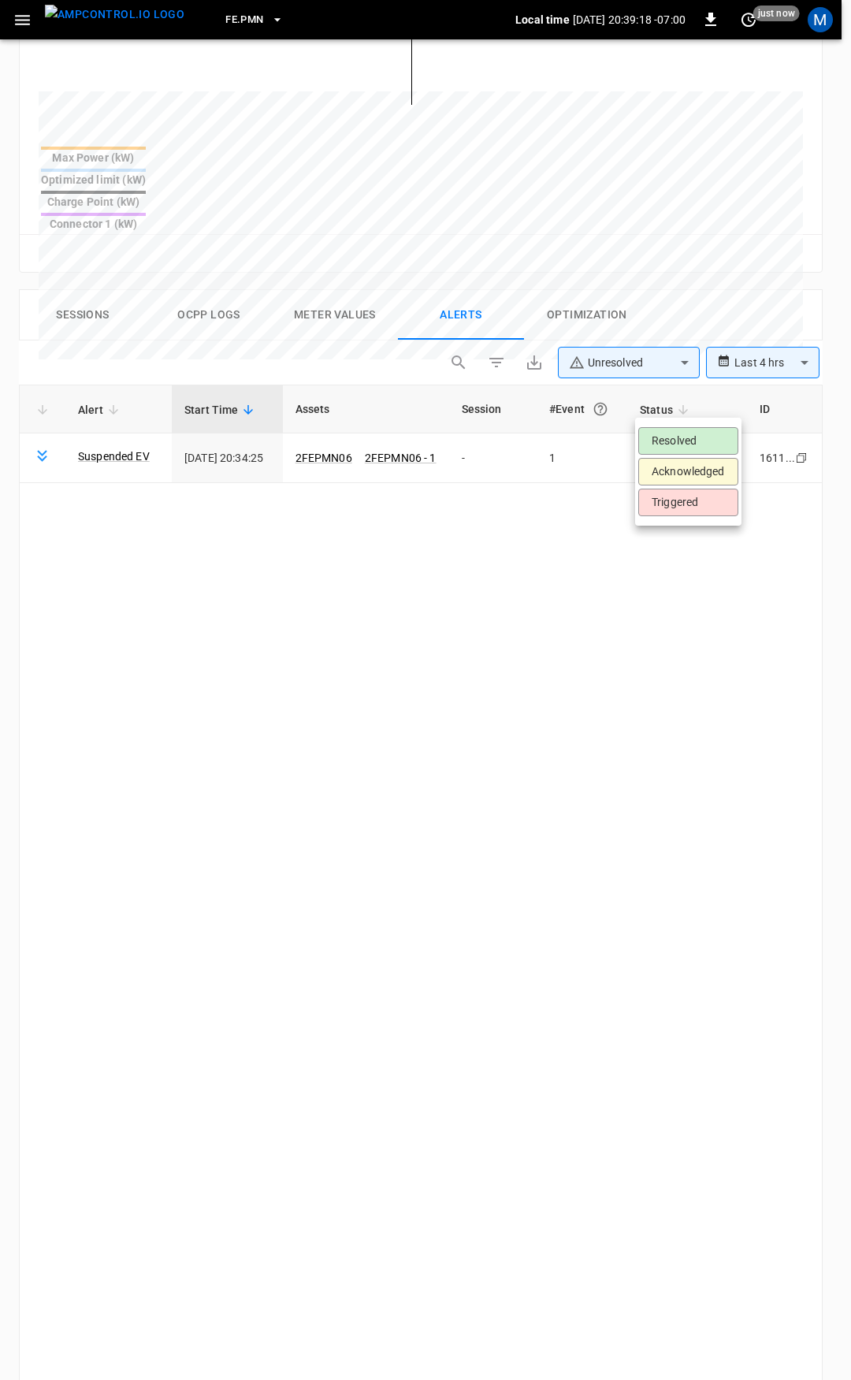
click at [681, 430] on li "Resolved" at bounding box center [688, 441] width 100 height 28
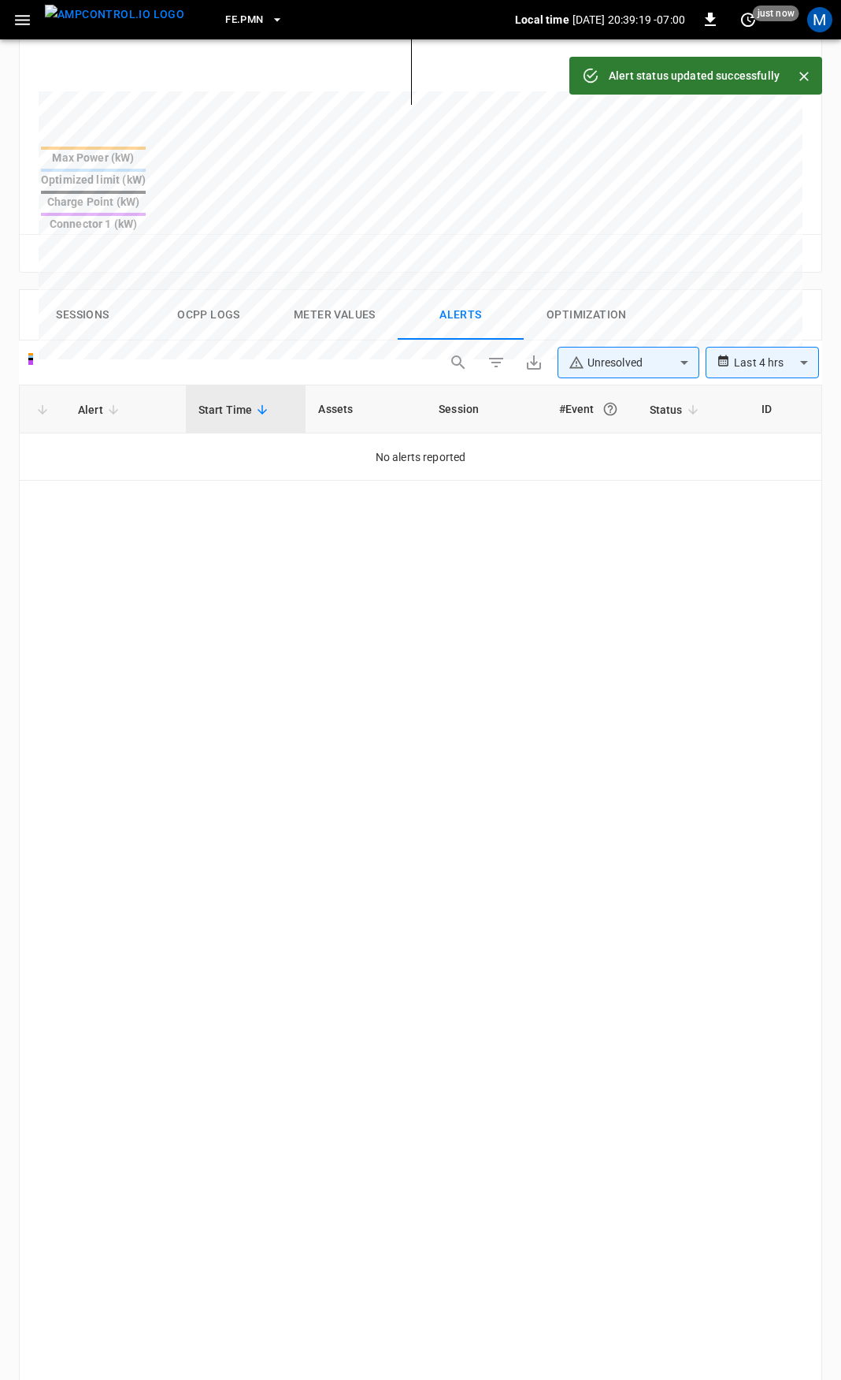
click at [20, 26] on icon "button" at bounding box center [23, 20] width 20 height 20
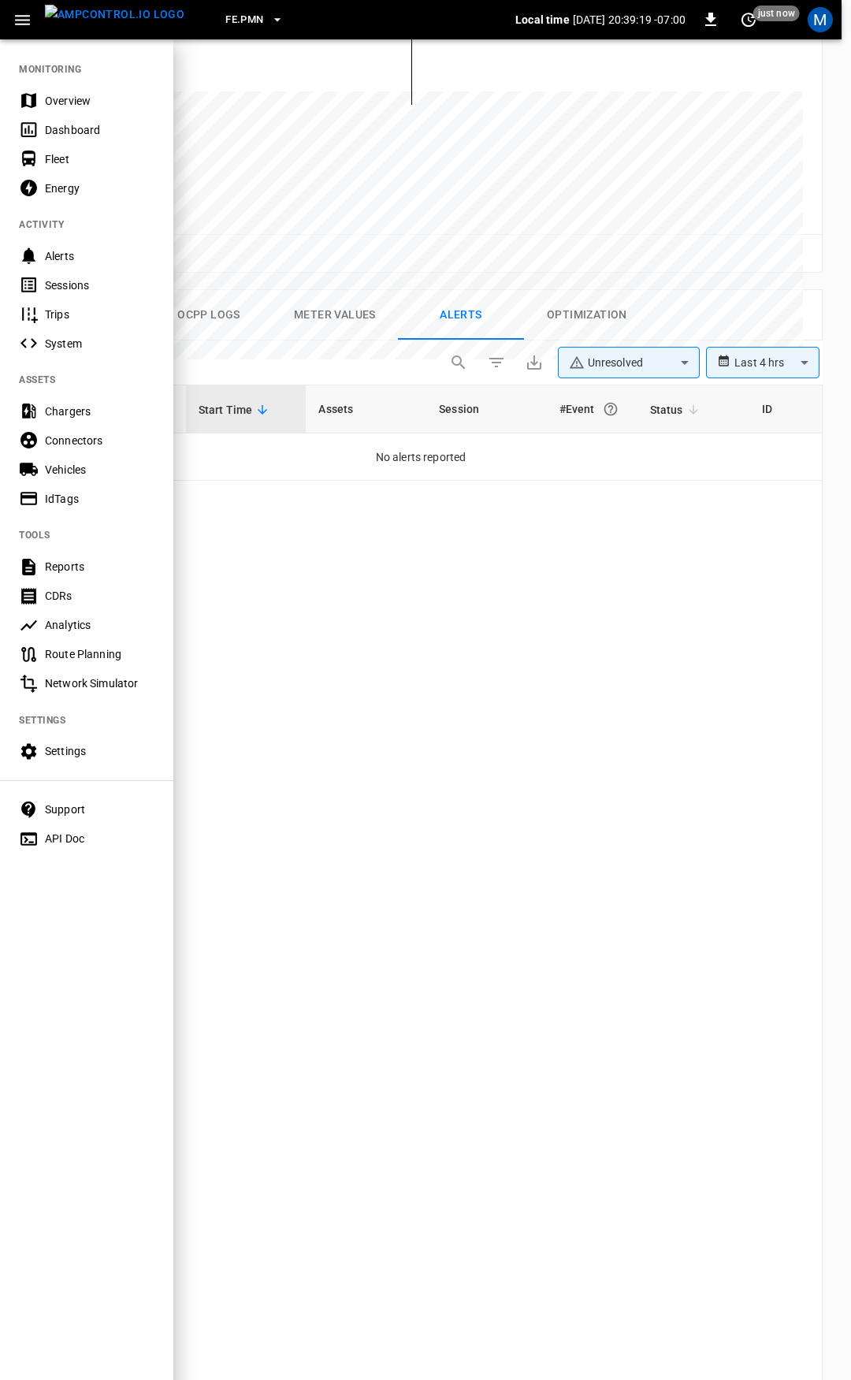
click at [91, 106] on div "Overview" at bounding box center [100, 101] width 110 height 16
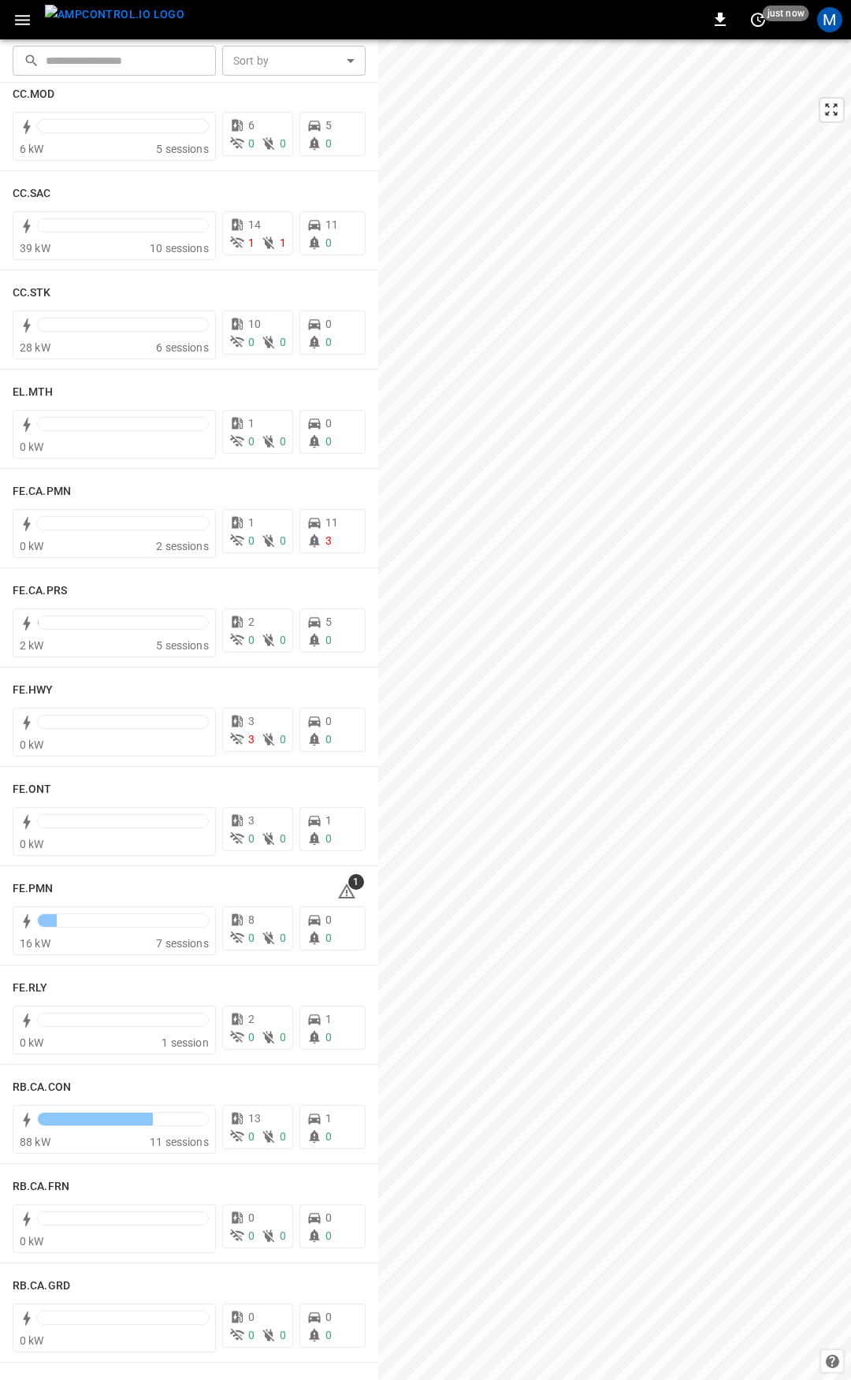
scroll to position [1152, 0]
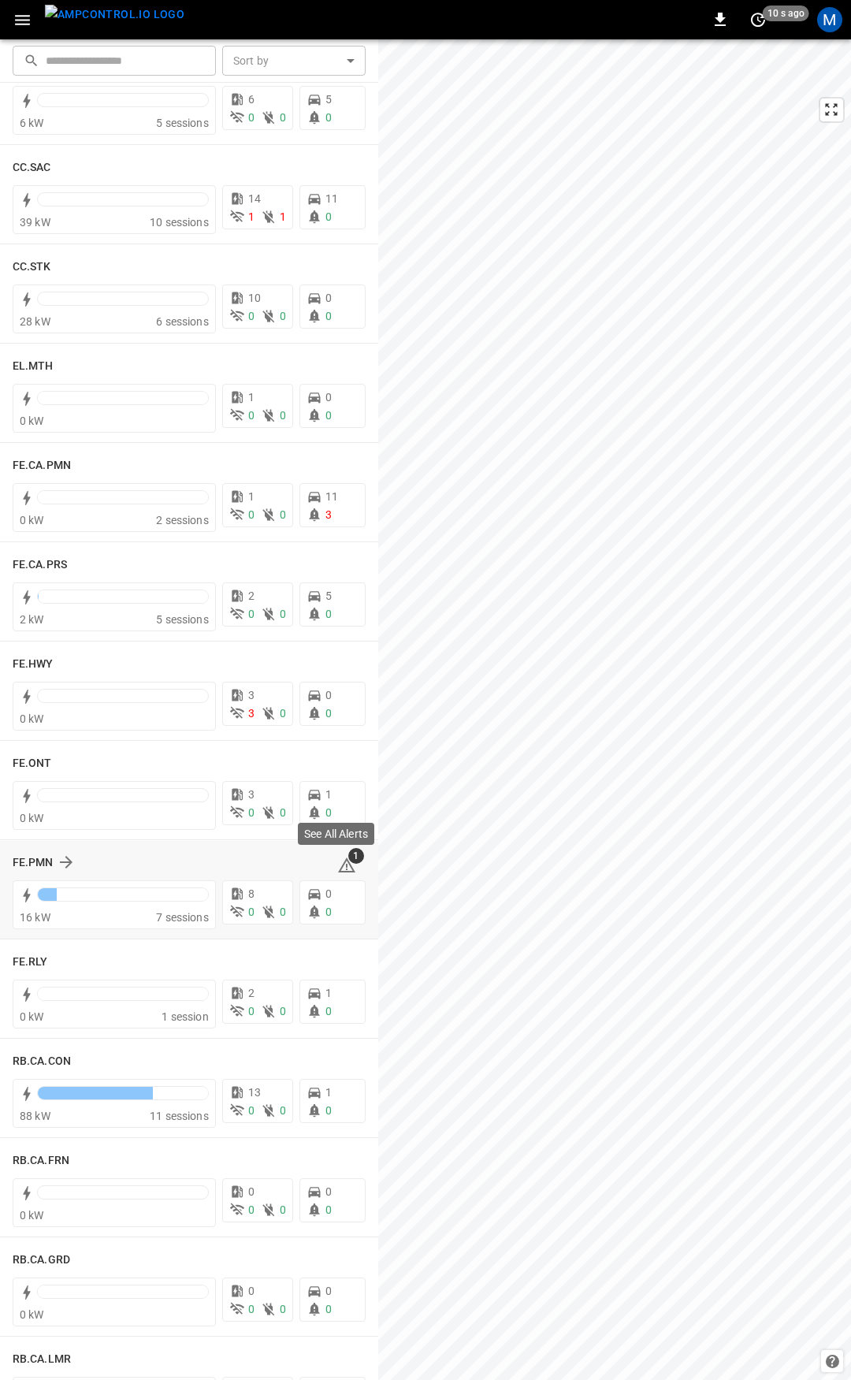
click at [337, 861] on icon at bounding box center [346, 865] width 19 height 19
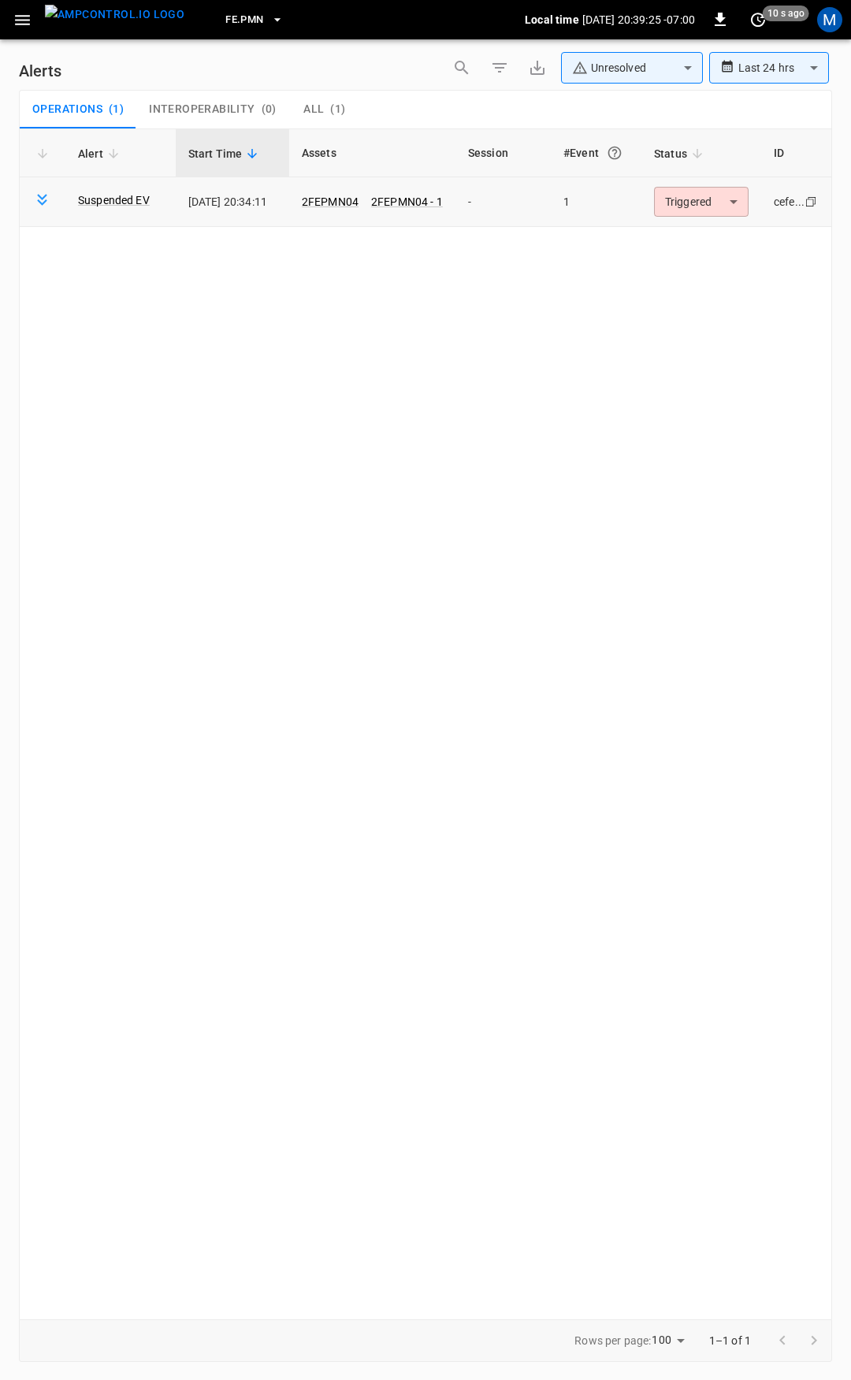
click at [697, 199] on body "**********" at bounding box center [425, 687] width 851 height 1374
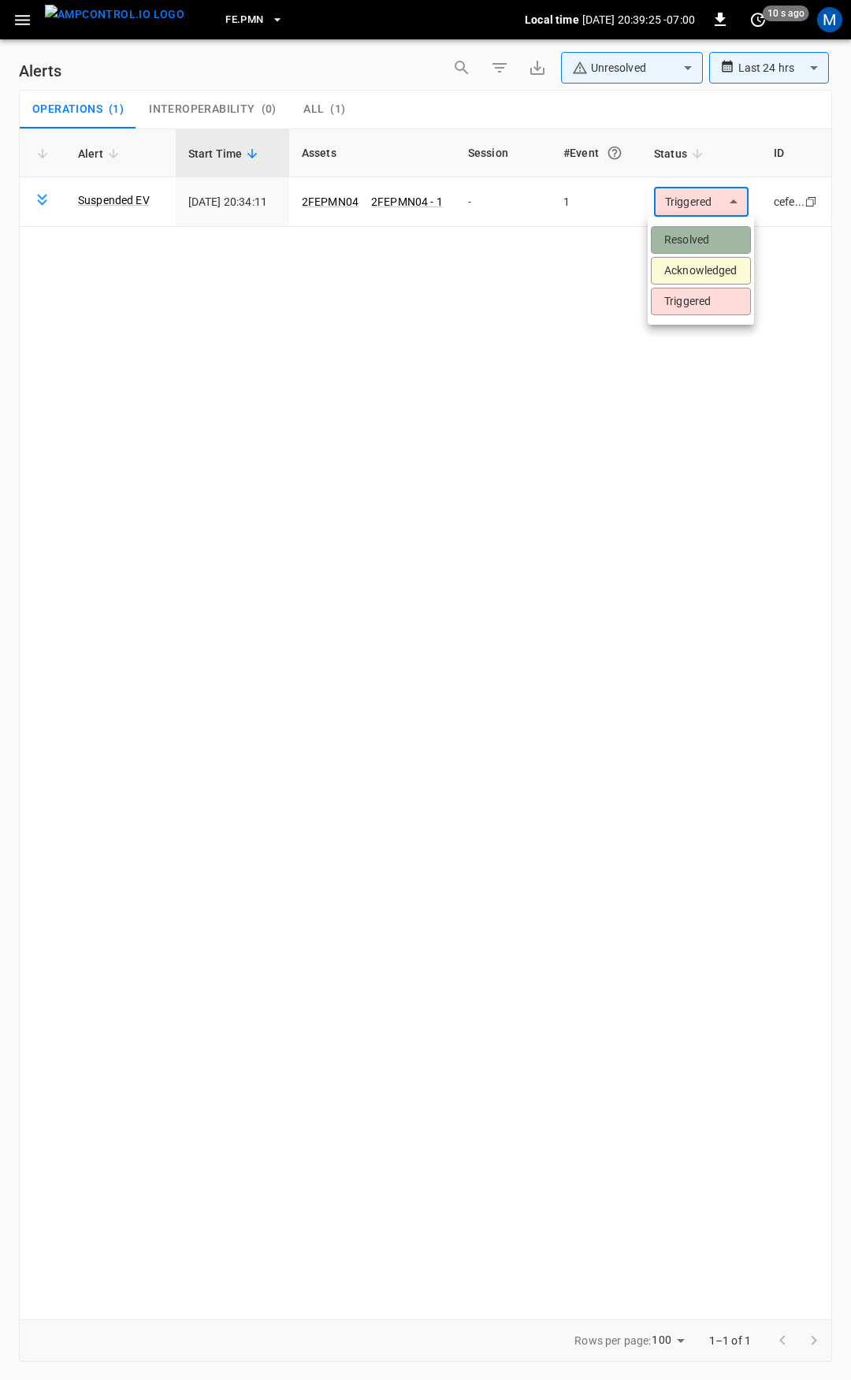
click at [705, 236] on li "Resolved" at bounding box center [701, 240] width 100 height 28
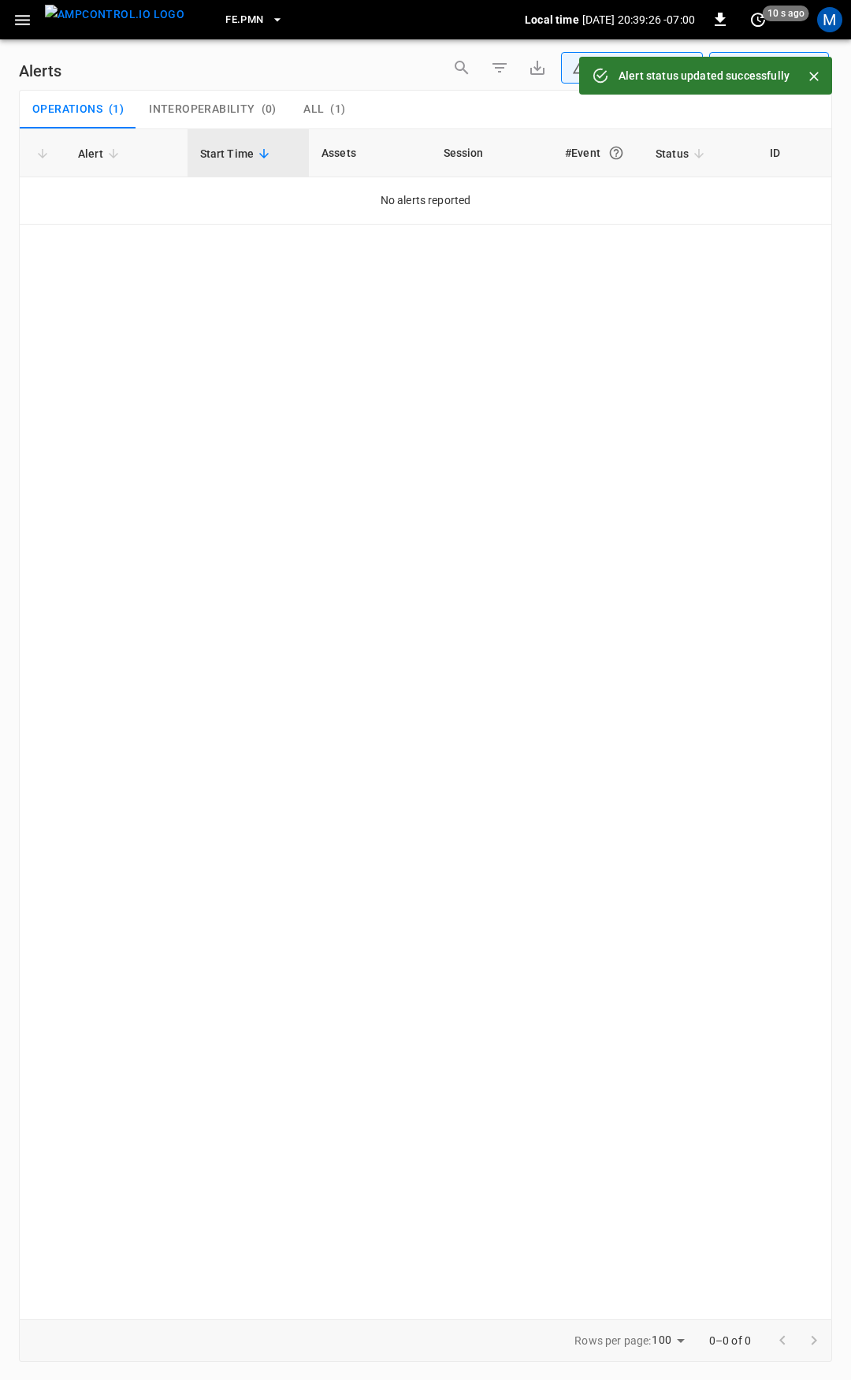
click at [24, 25] on icon "button" at bounding box center [23, 20] width 20 height 20
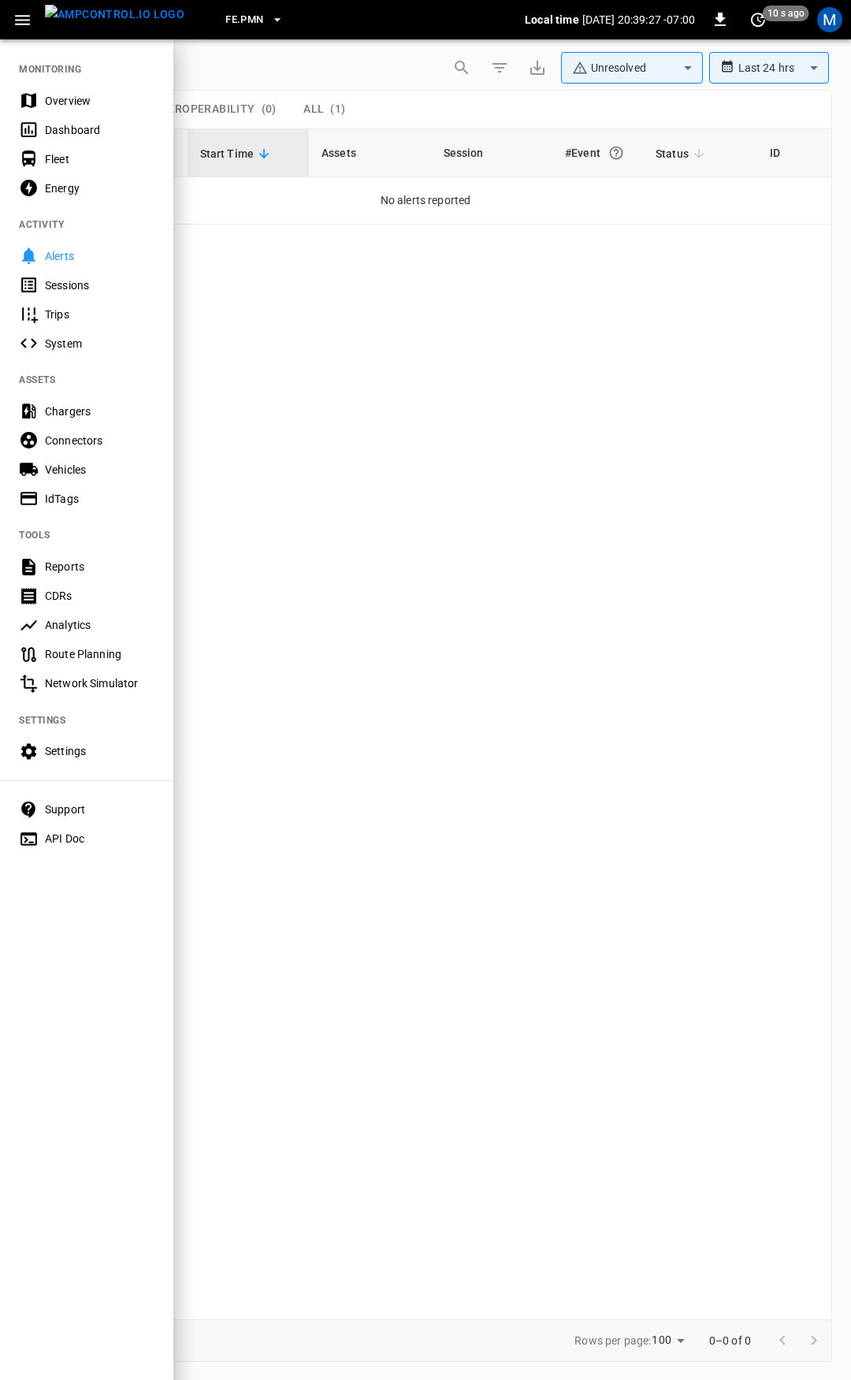
click at [66, 106] on div "Overview" at bounding box center [100, 101] width 110 height 16
